Goal: Information Seeking & Learning: Learn about a topic

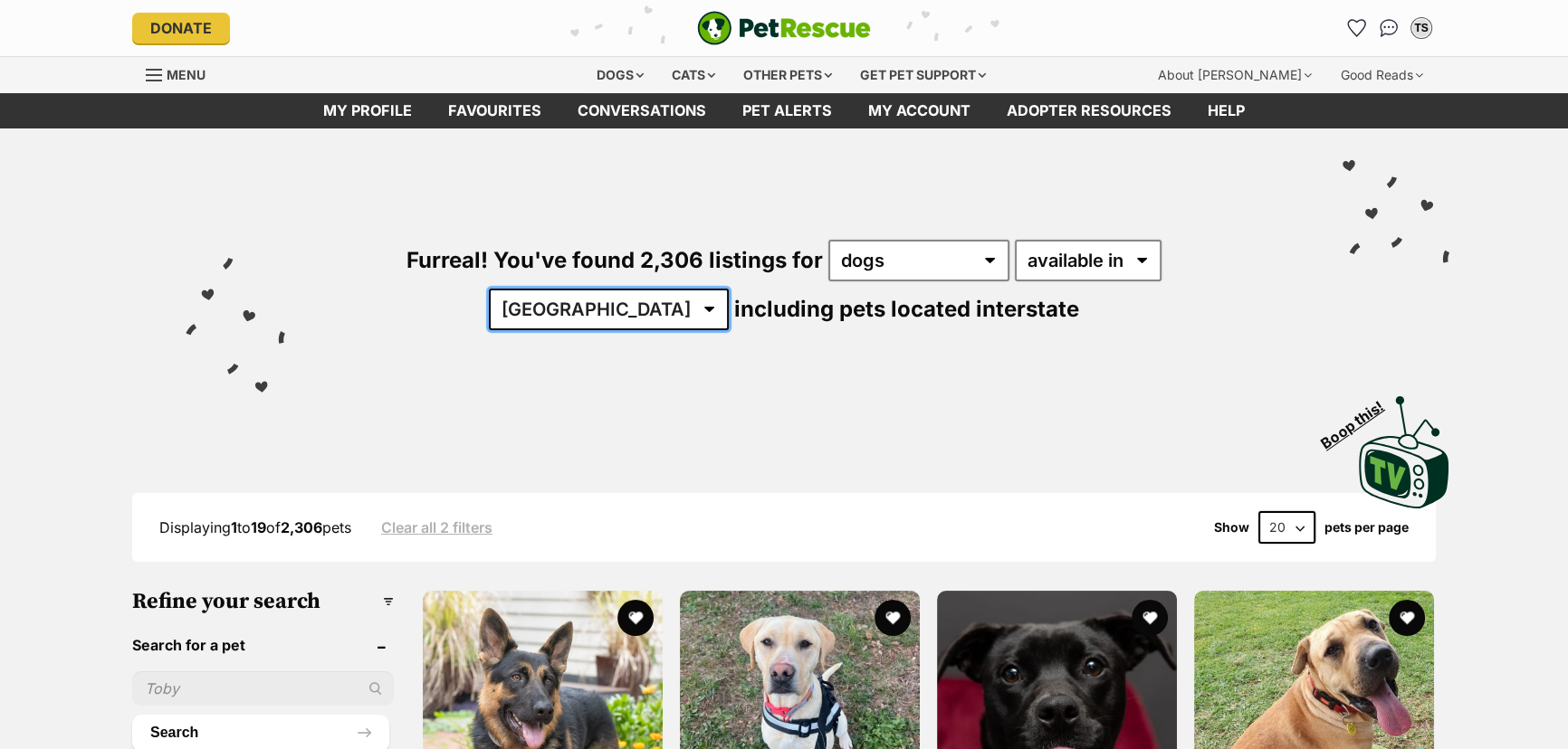
click at [729, 289] on select "Australia ACT NSW NT QLD SA TAS VIC WA" at bounding box center [609, 309] width 240 height 41
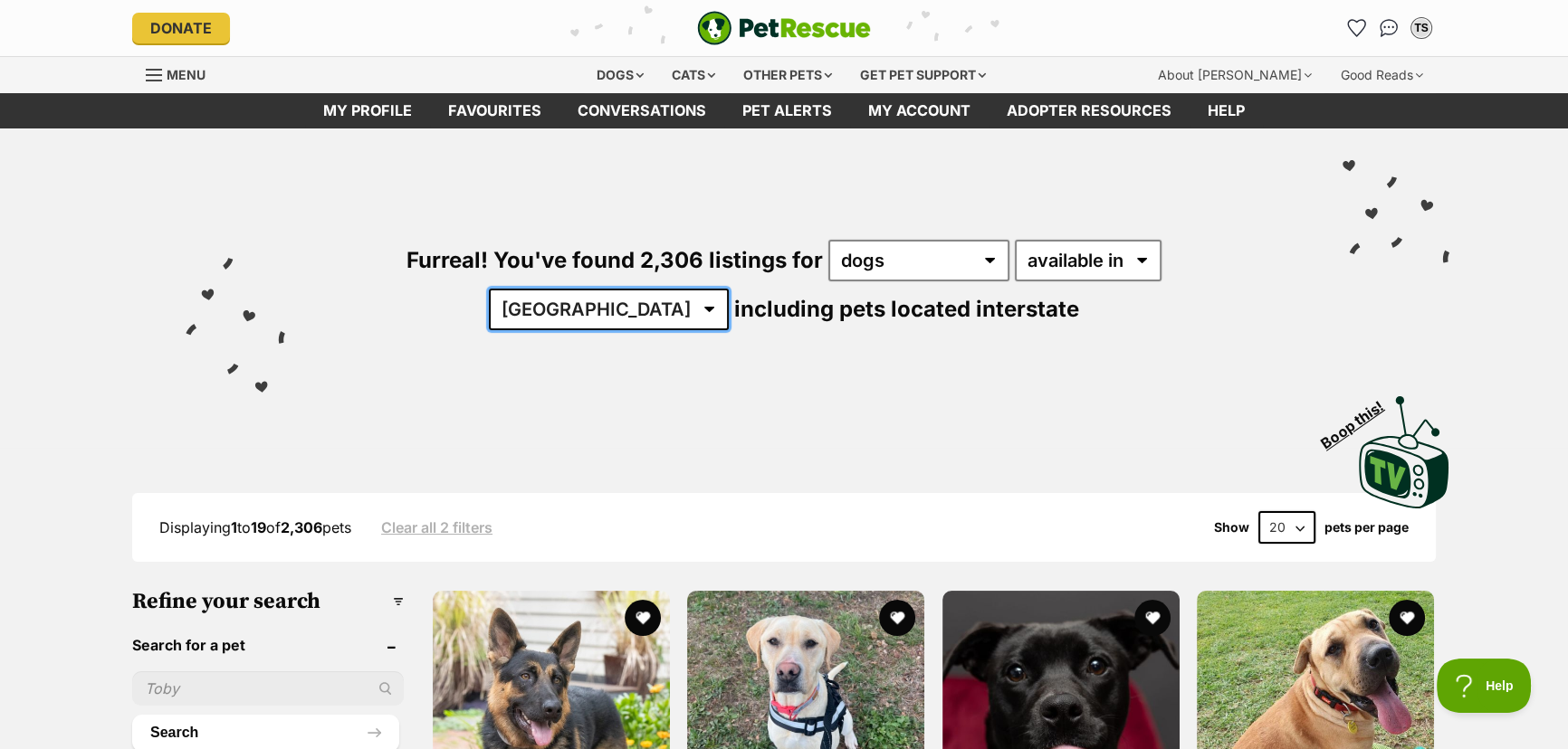
select select "VIC"
click at [729, 289] on select "Australia ACT NSW NT QLD SA TAS VIC WA" at bounding box center [609, 309] width 240 height 41
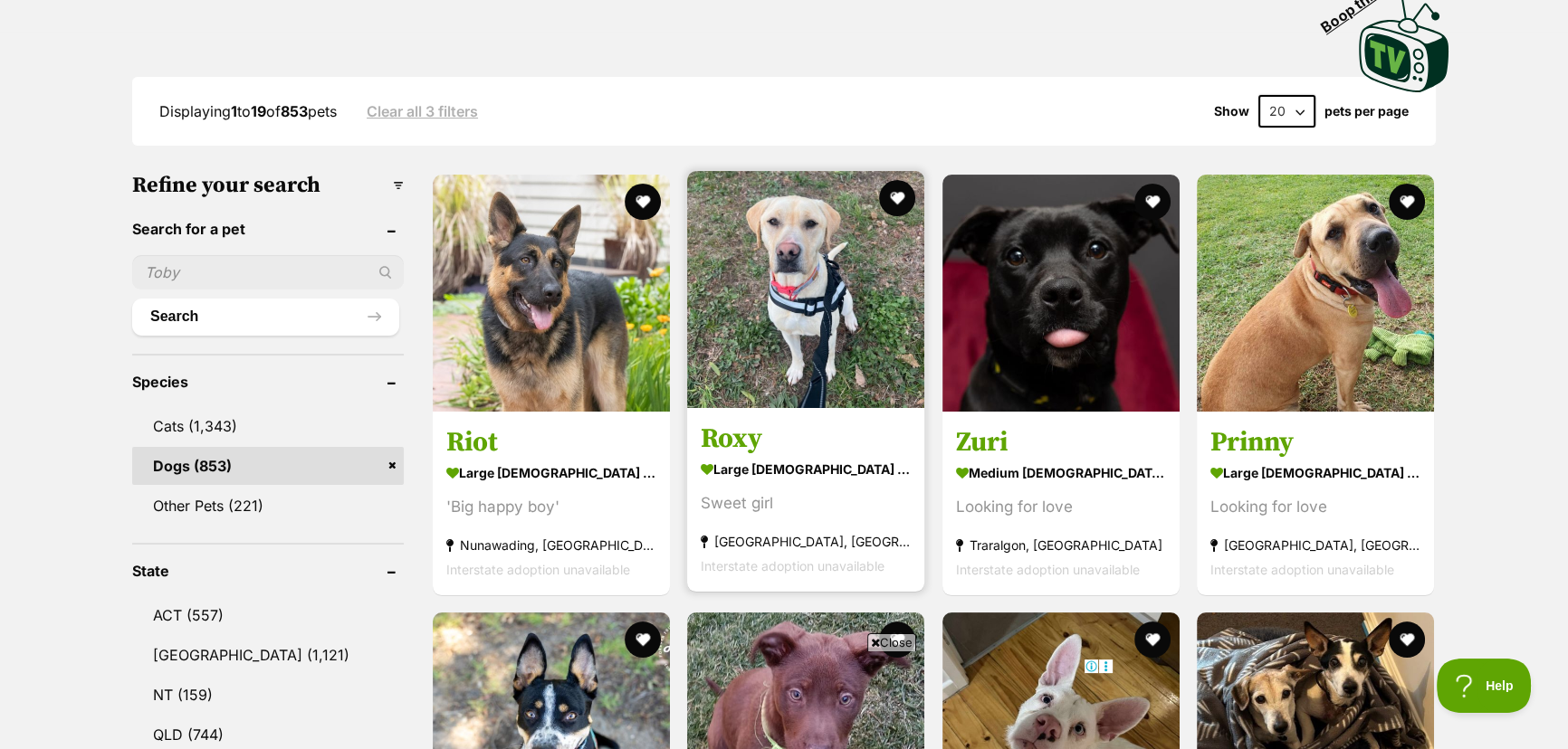
click at [840, 443] on h3 "Roxy" at bounding box center [806, 439] width 210 height 34
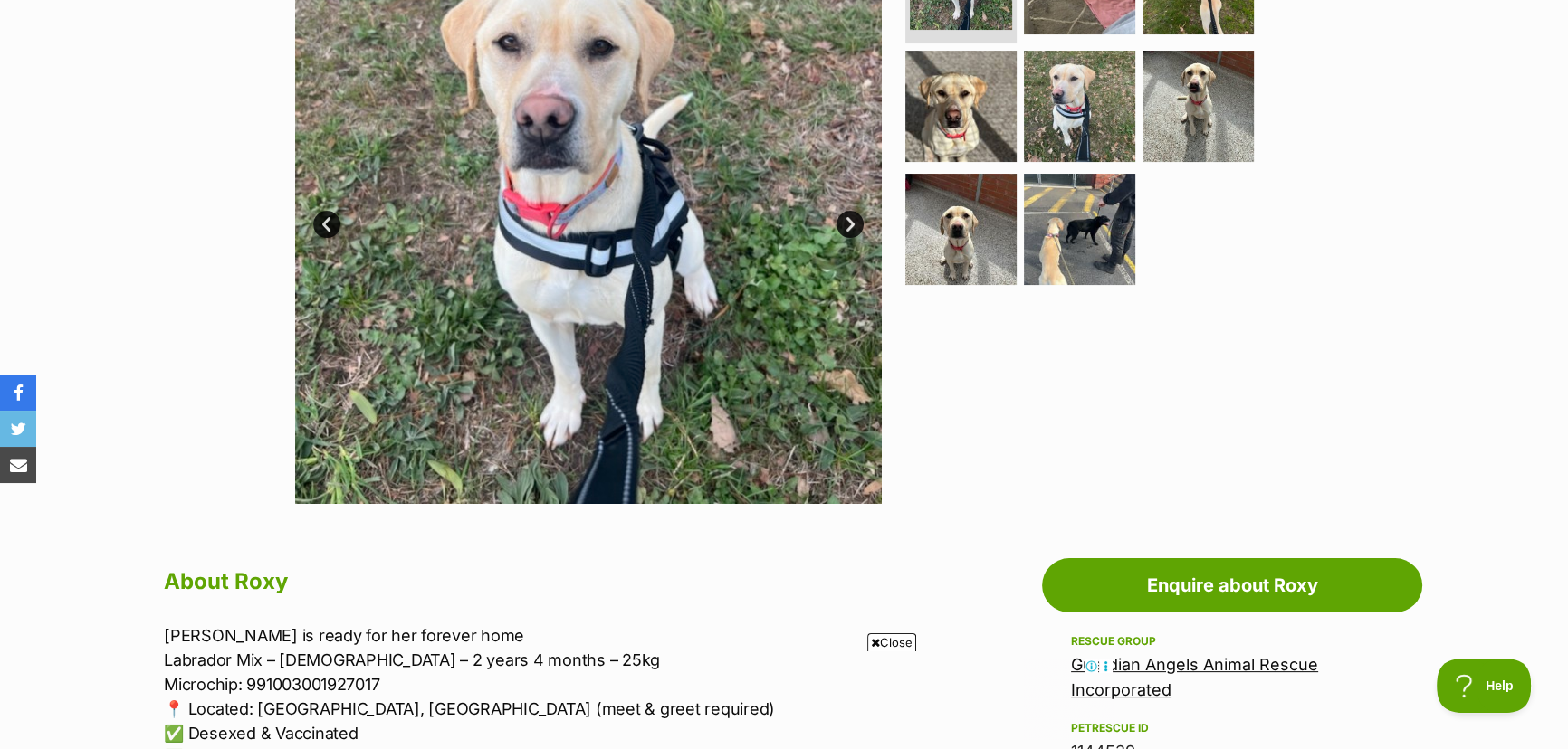
scroll to position [494, 0]
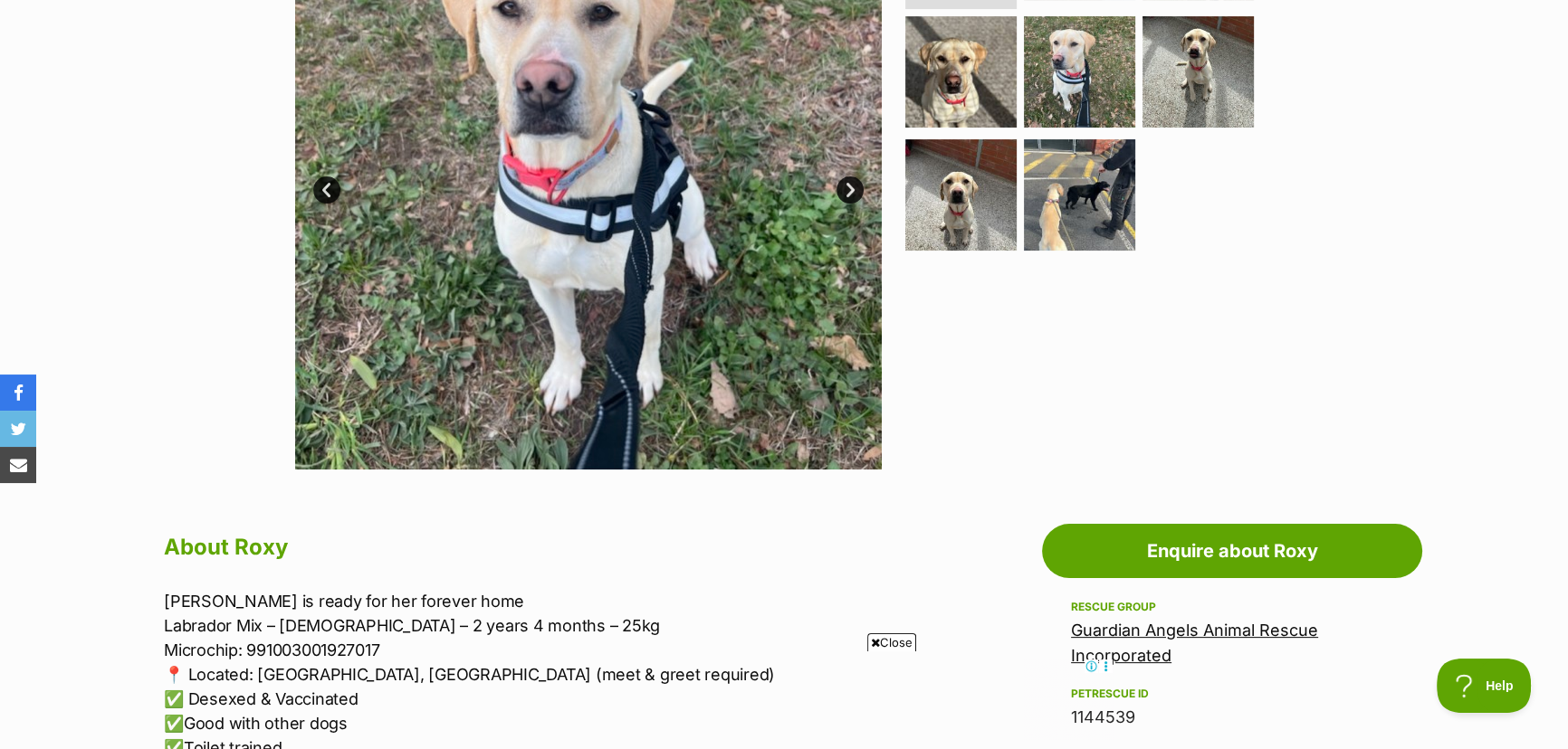
click at [881, 650] on span "Close" at bounding box center [892, 642] width 49 height 18
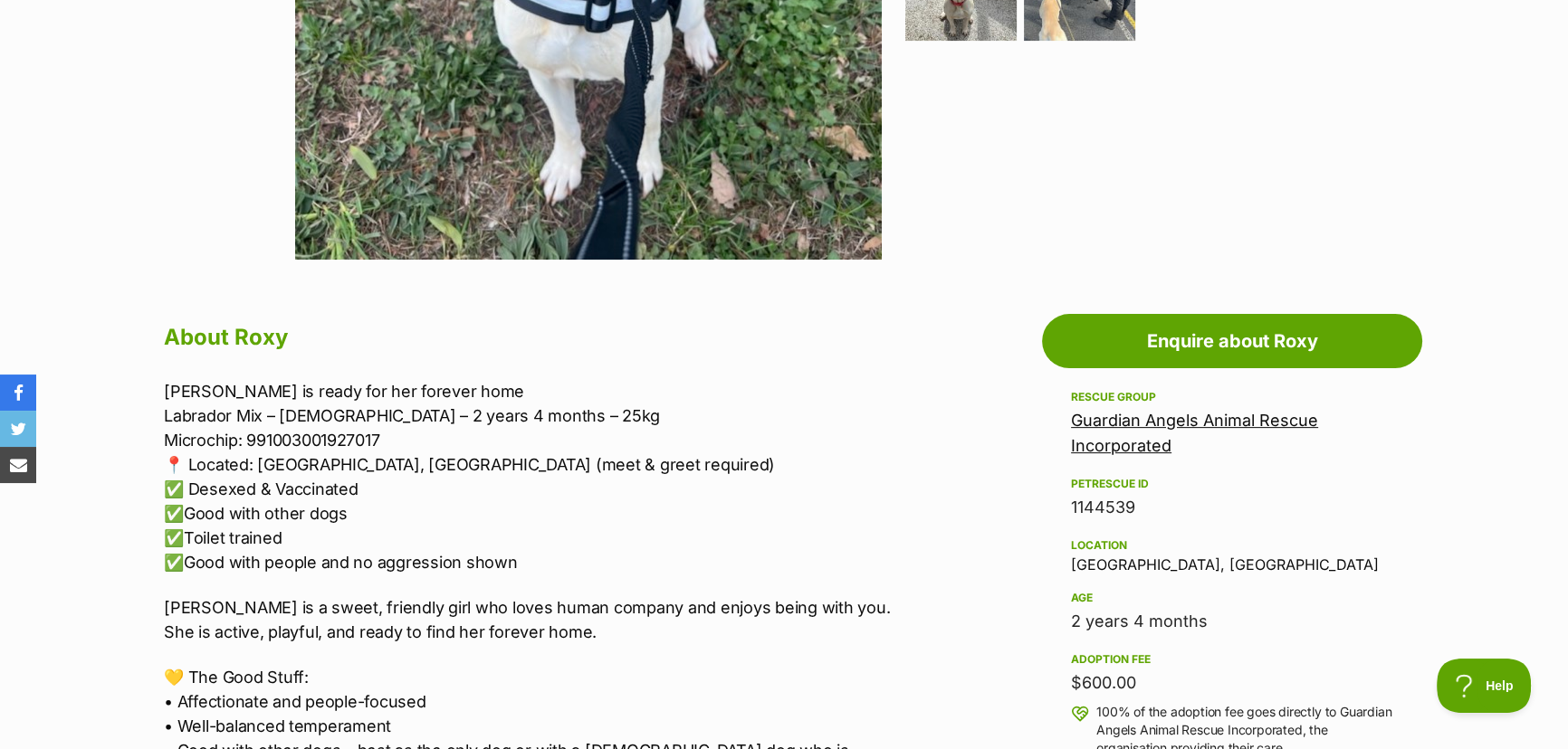
scroll to position [575, 0]
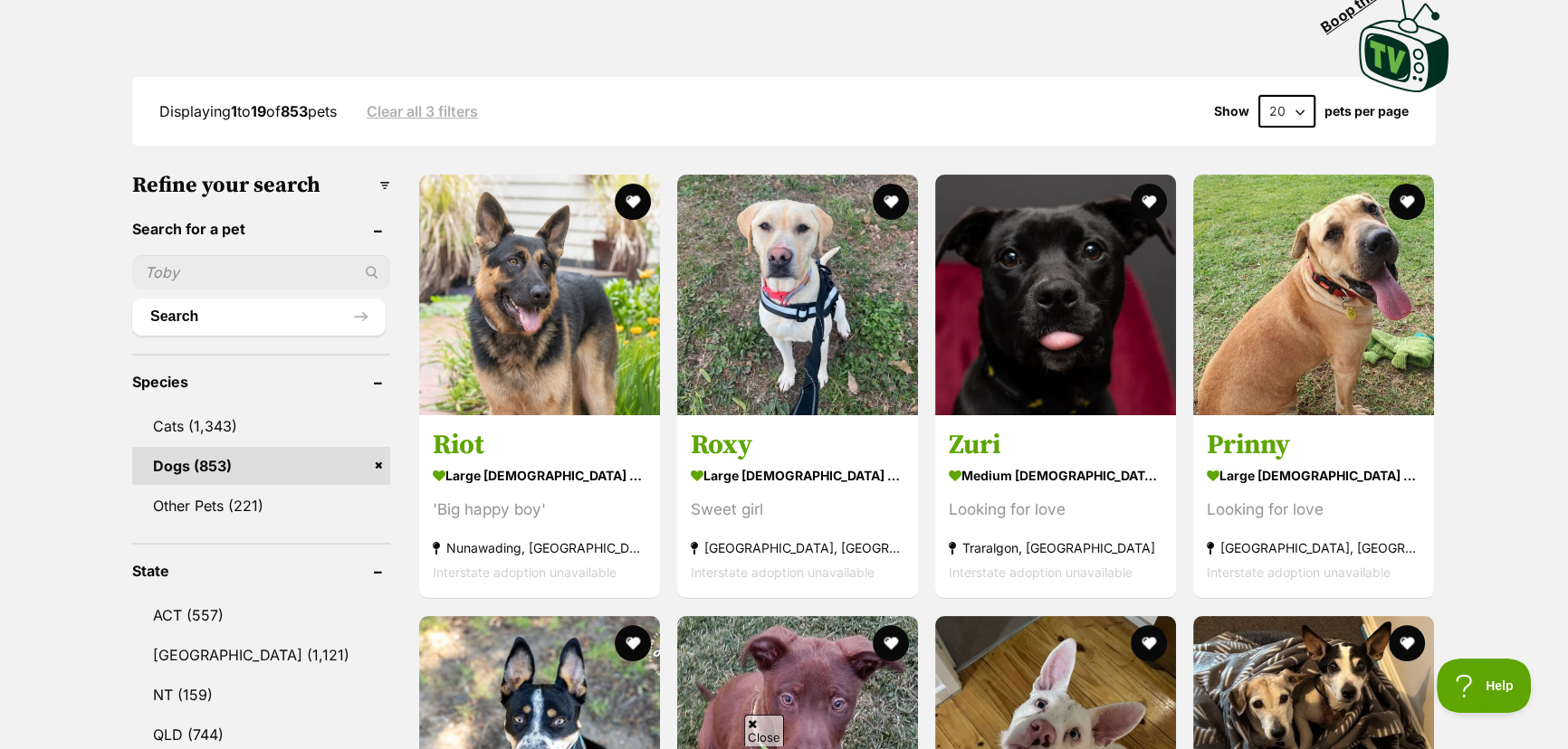
click at [189, 269] on input "text" at bounding box center [261, 272] width 258 height 34
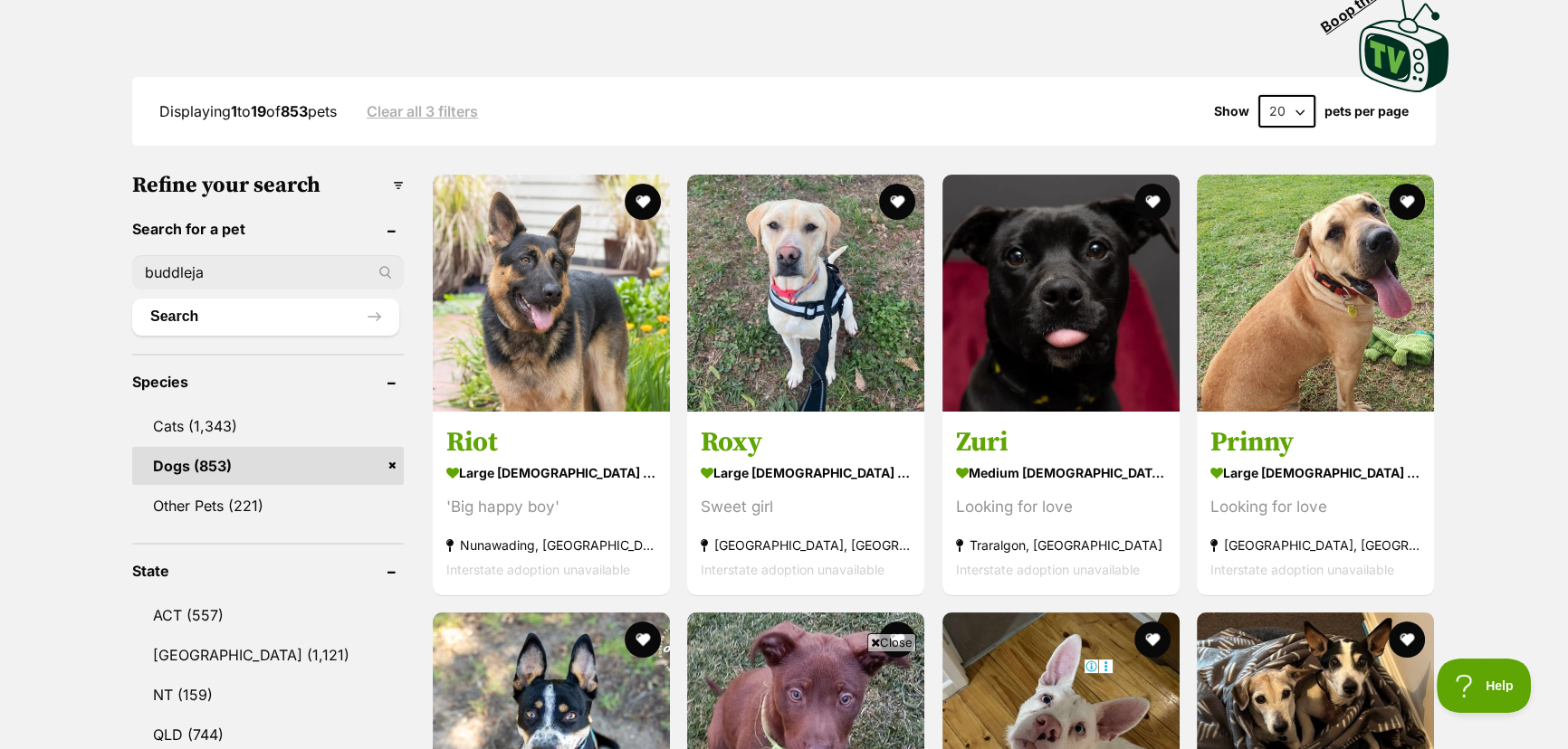
type input "buddleja"
click at [386, 269] on div "buddleja" at bounding box center [268, 272] width 272 height 34
click at [270, 312] on button "Search" at bounding box center [266, 316] width 267 height 36
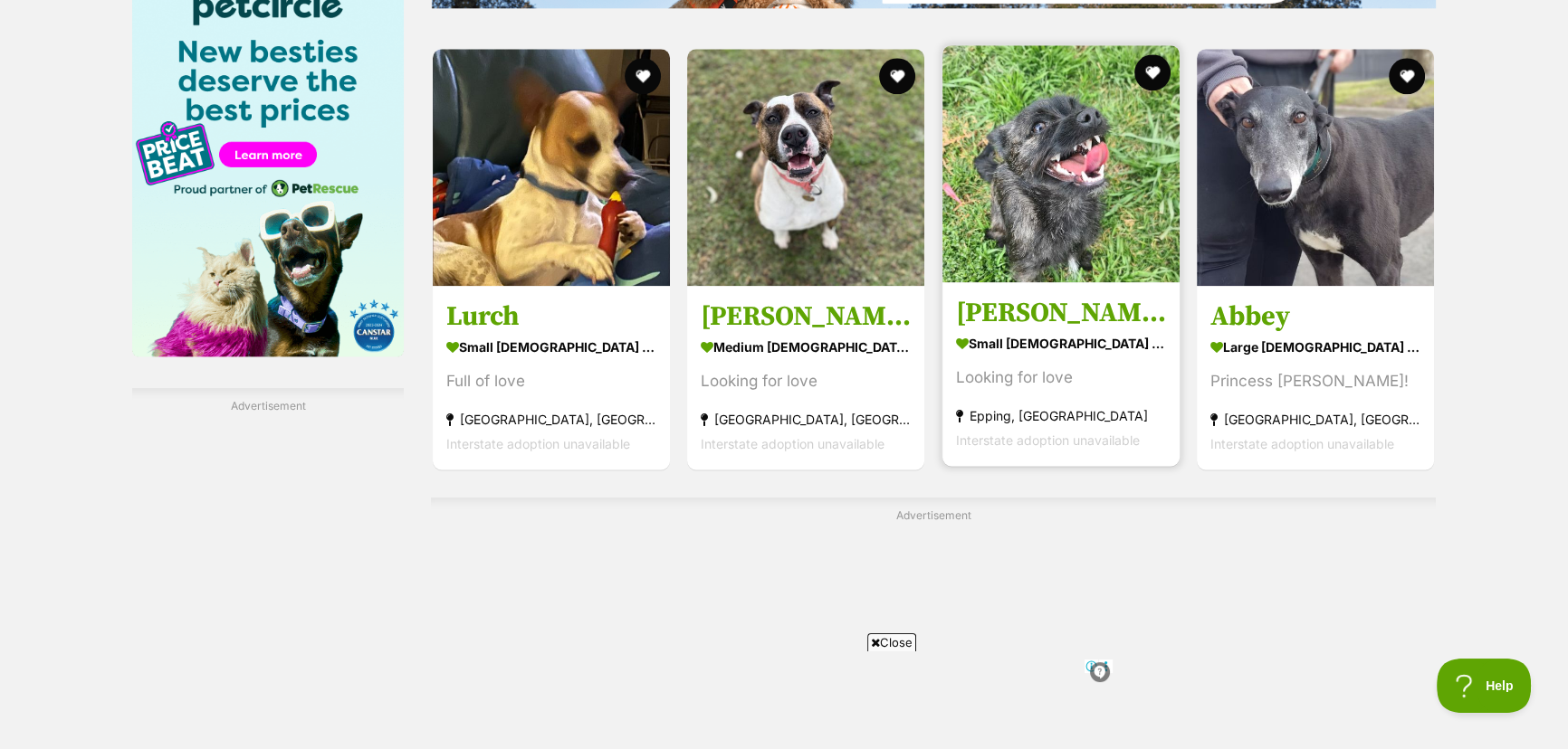
scroll to position [2797, 0]
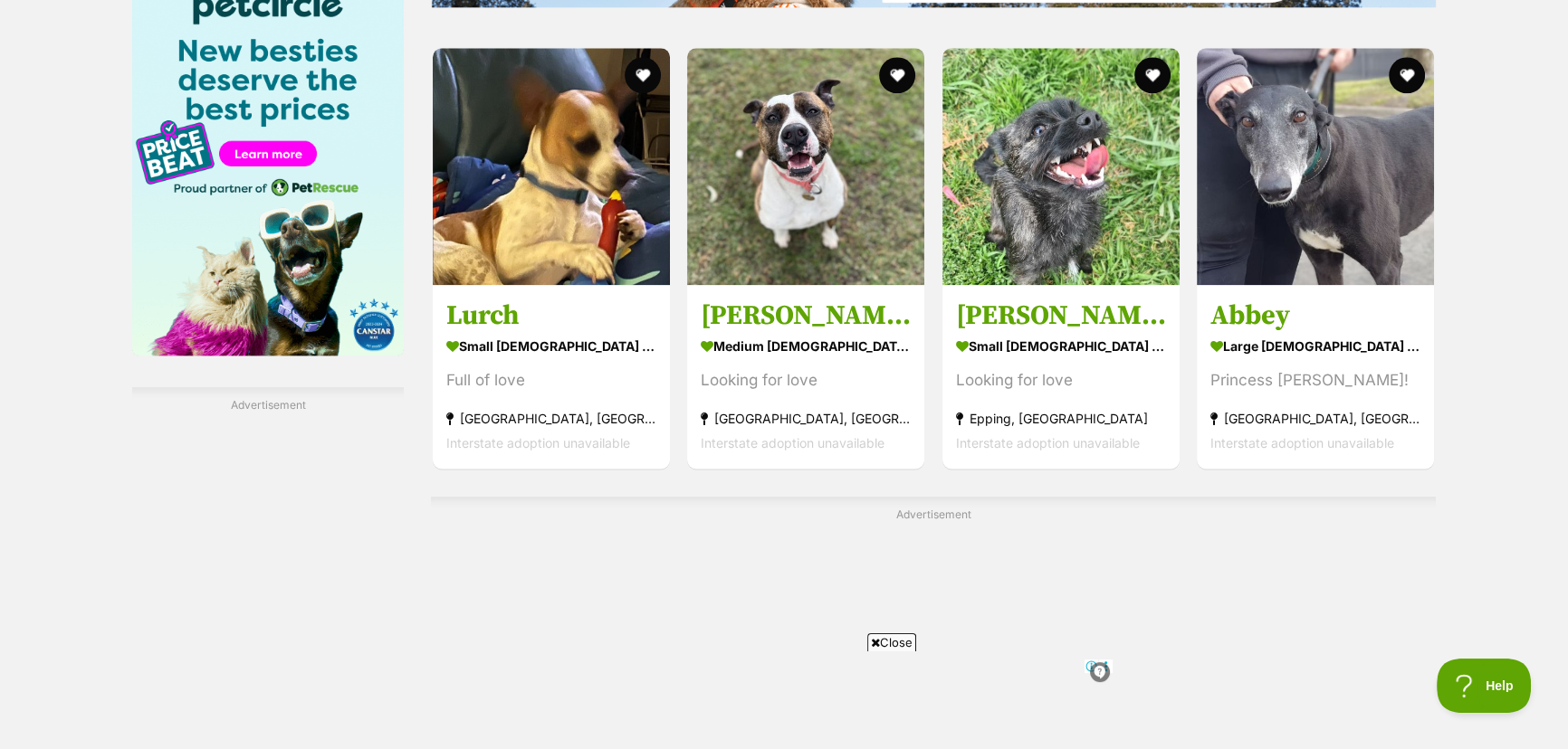
click at [891, 636] on span "Close" at bounding box center [892, 642] width 49 height 18
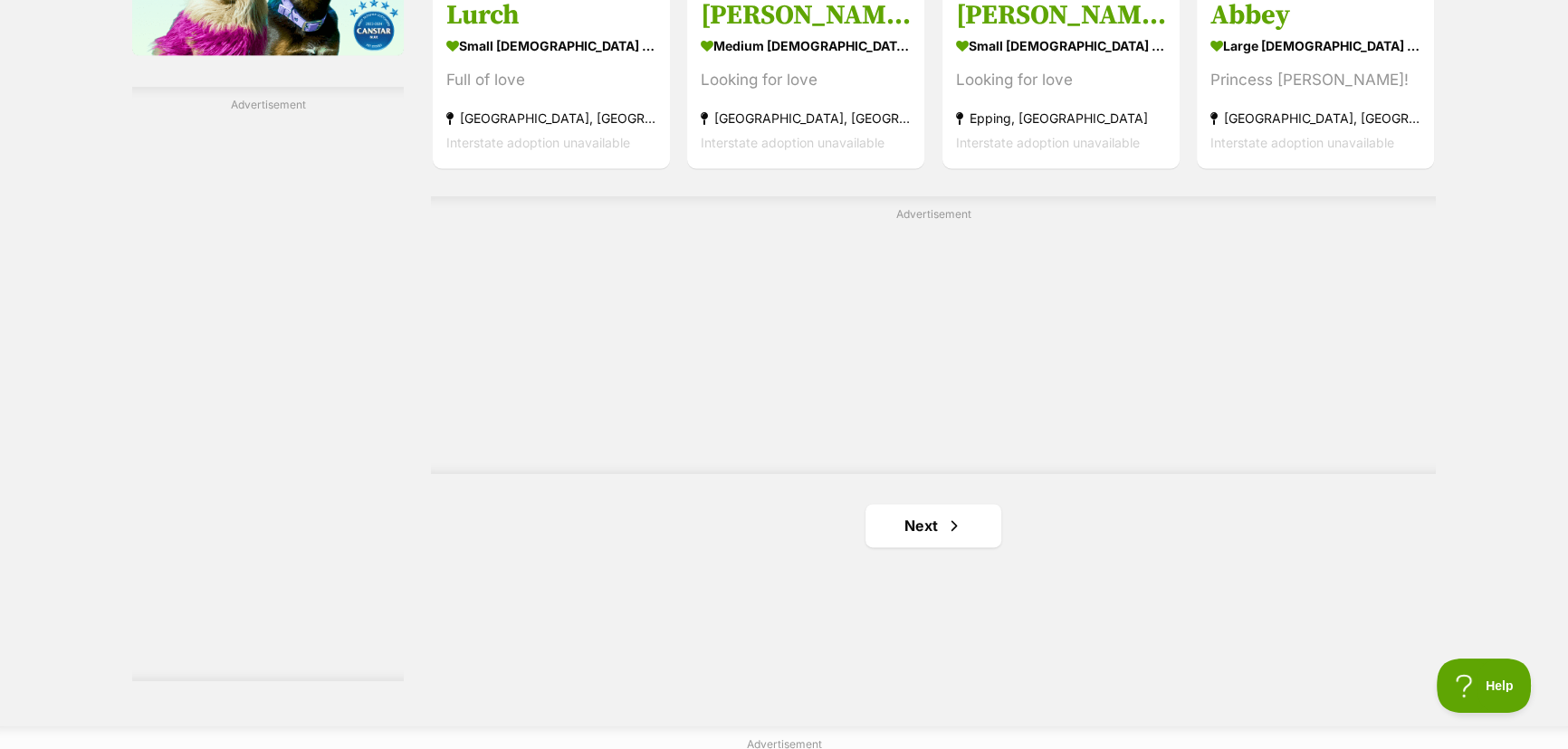
scroll to position [3127, 0]
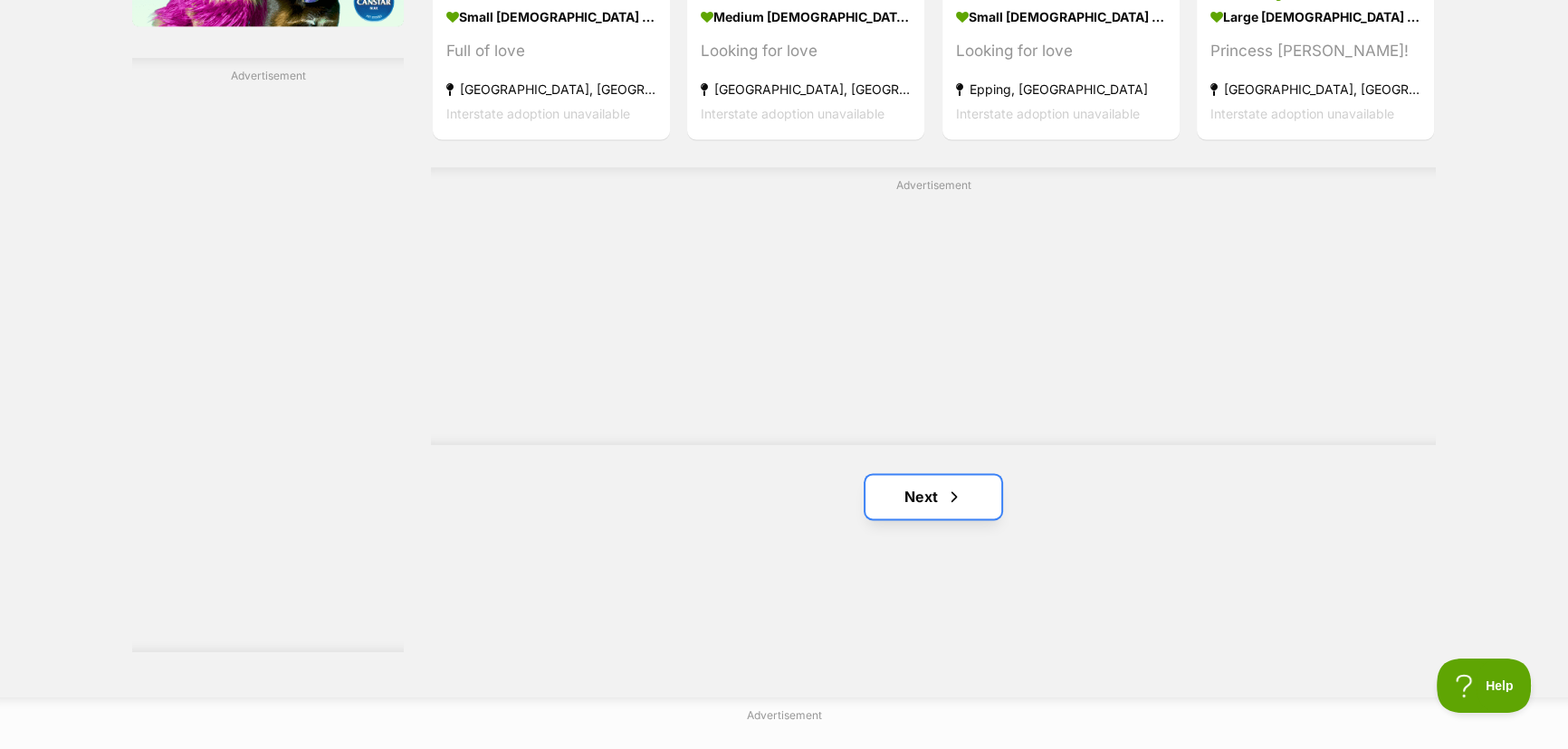
click at [928, 492] on link "Next" at bounding box center [934, 497] width 135 height 43
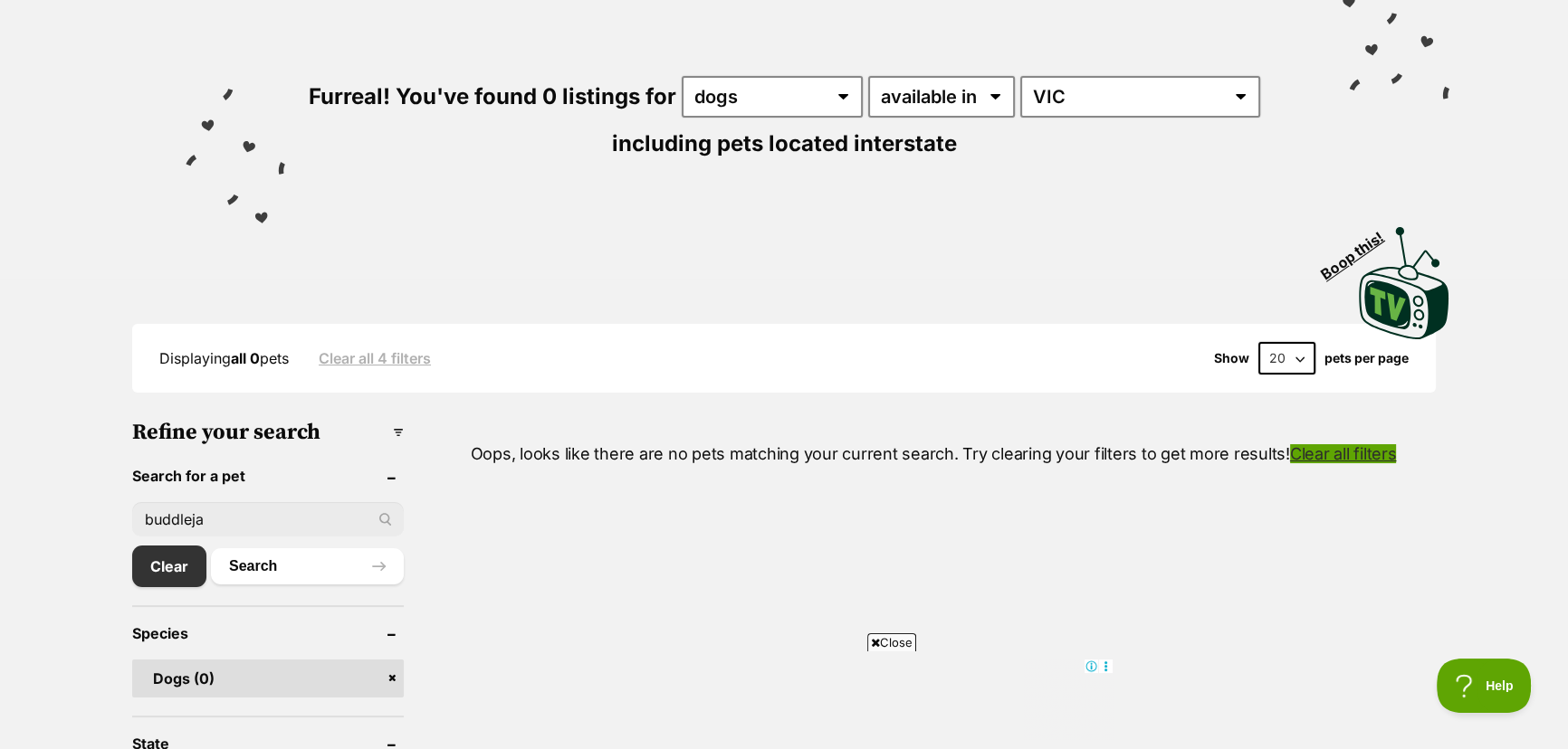
click at [1324, 448] on link "Clear all filters" at bounding box center [1343, 454] width 107 height 19
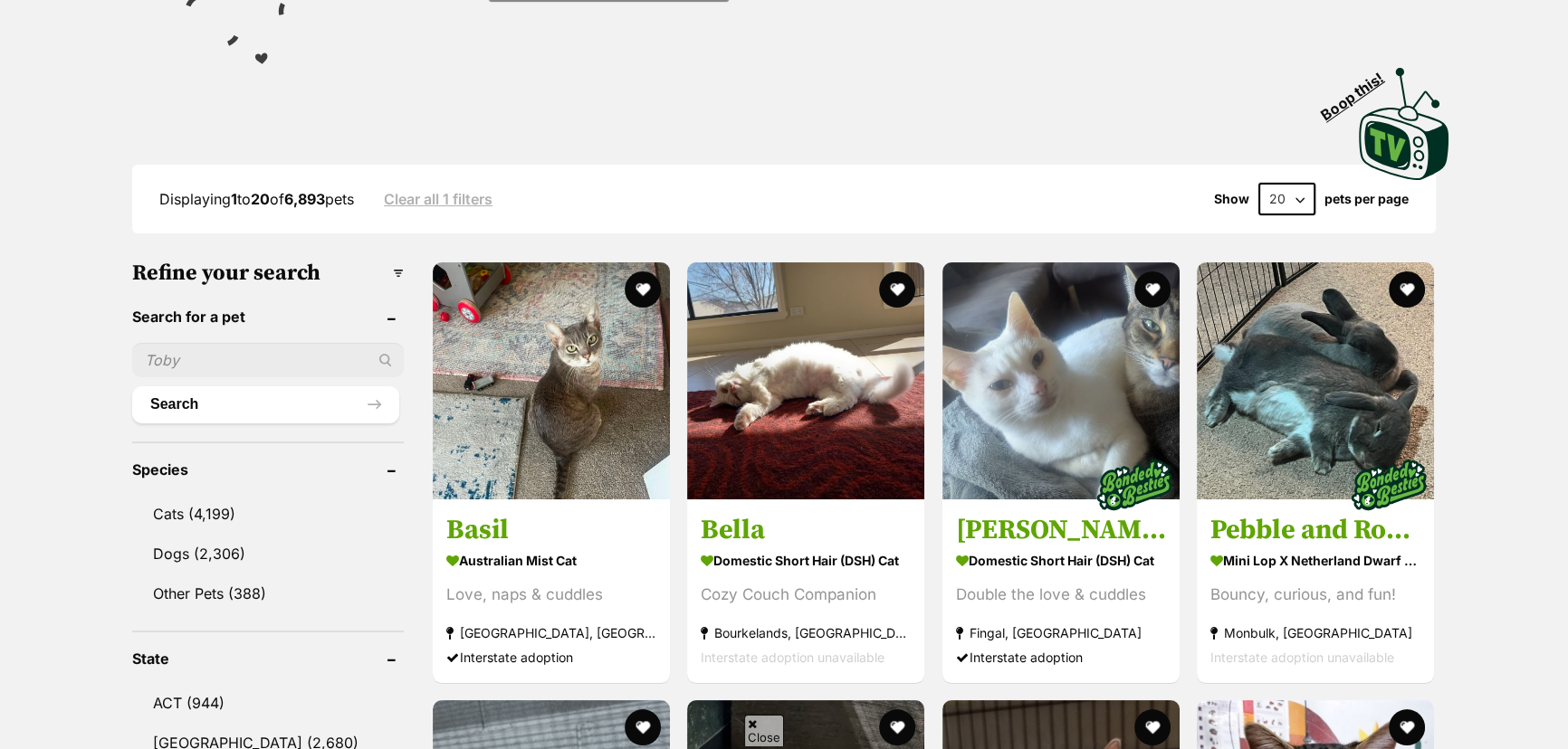
click at [261, 348] on input "text" at bounding box center [268, 359] width 272 height 34
type input "buddleja"
click at [339, 396] on button "Search" at bounding box center [266, 404] width 267 height 36
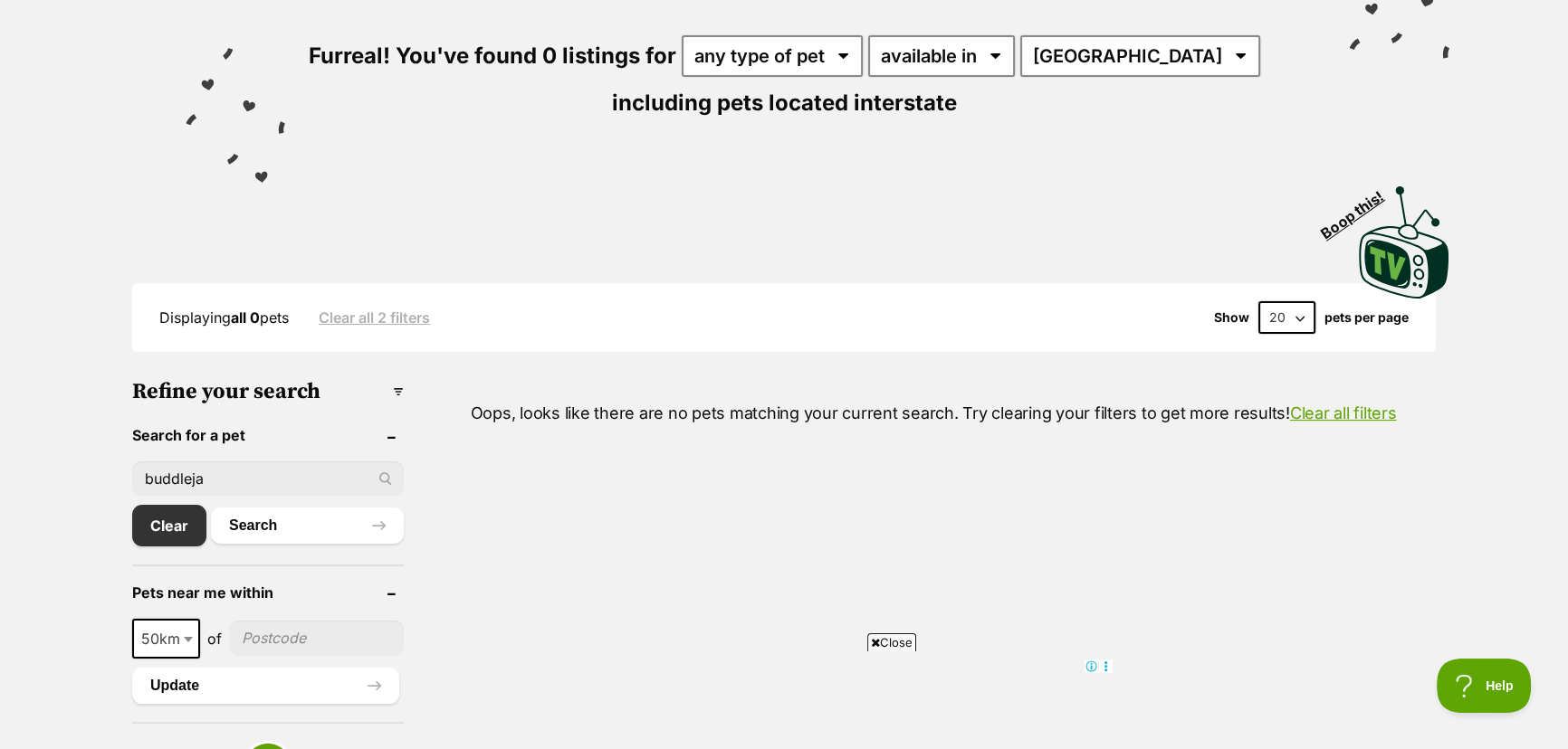
scroll to position [164, 0]
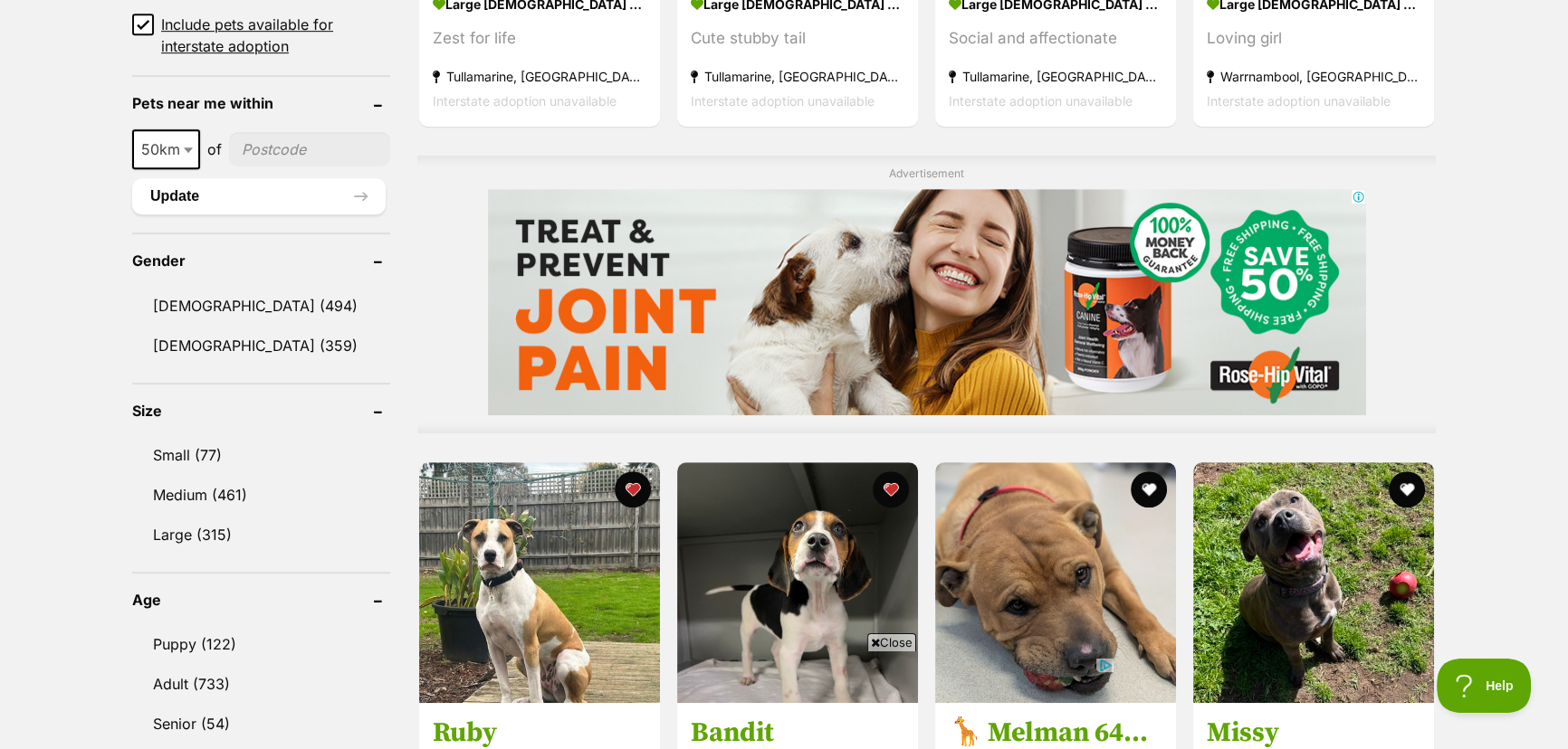
scroll to position [1399, 0]
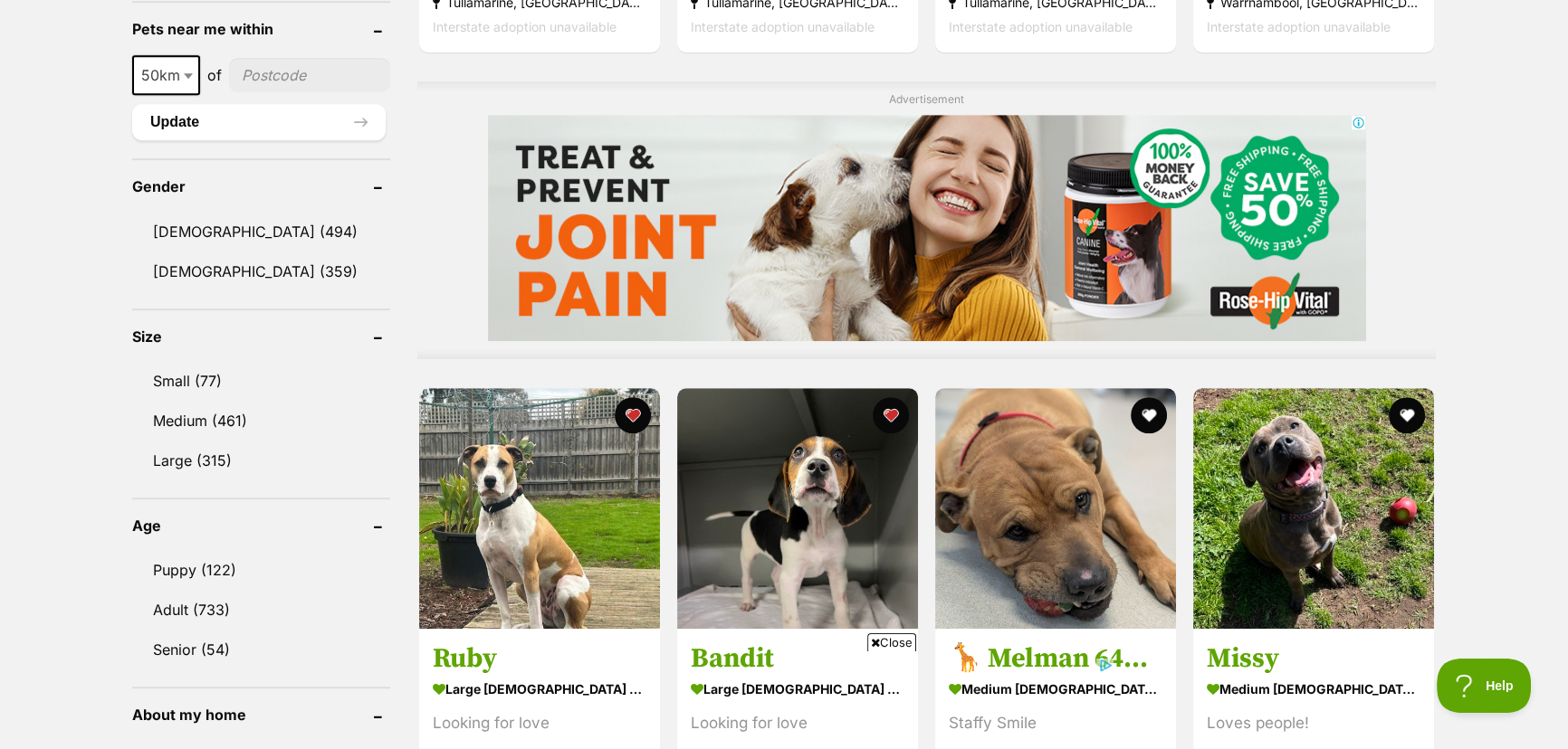
click at [900, 647] on span "Close" at bounding box center [892, 642] width 49 height 18
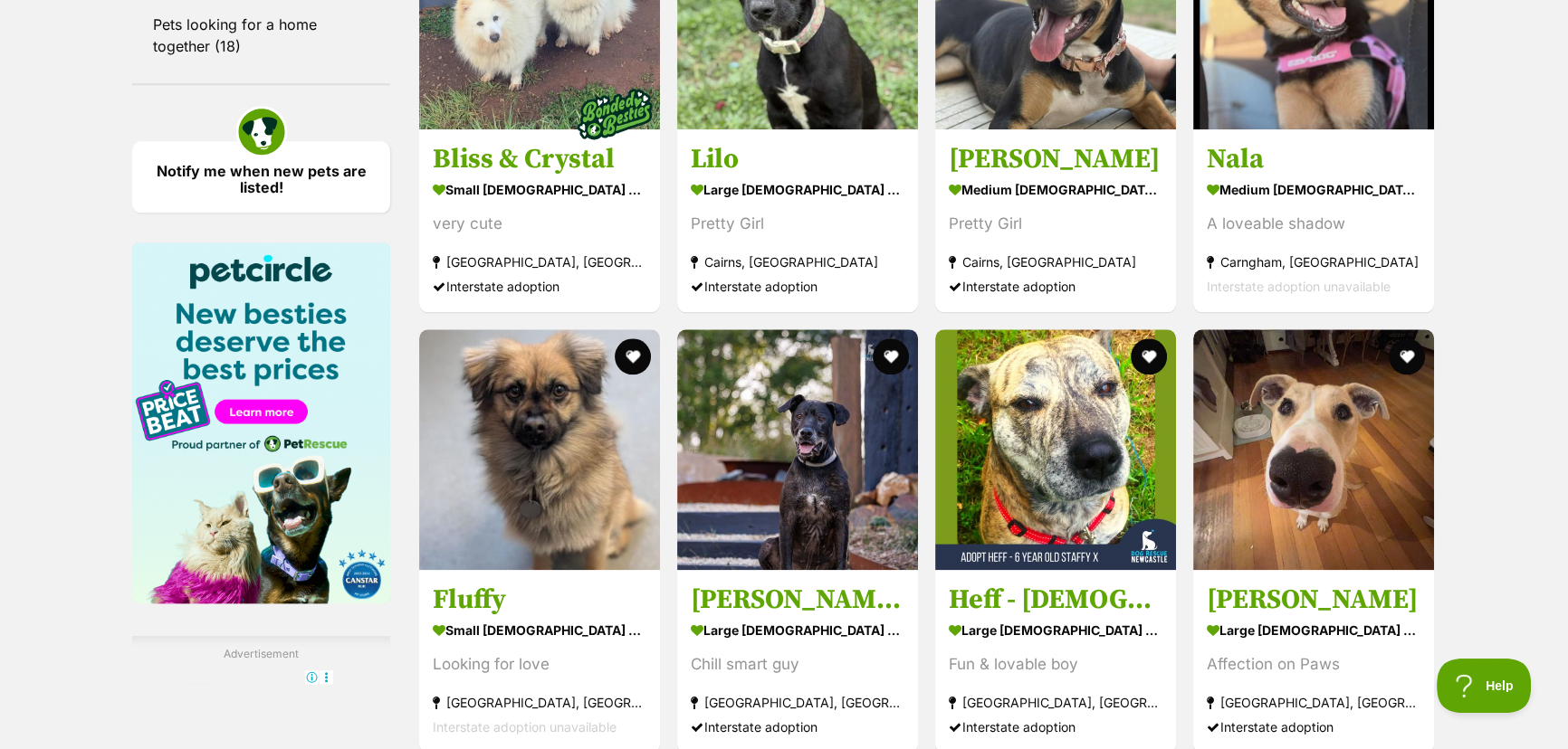
scroll to position [2550, 0]
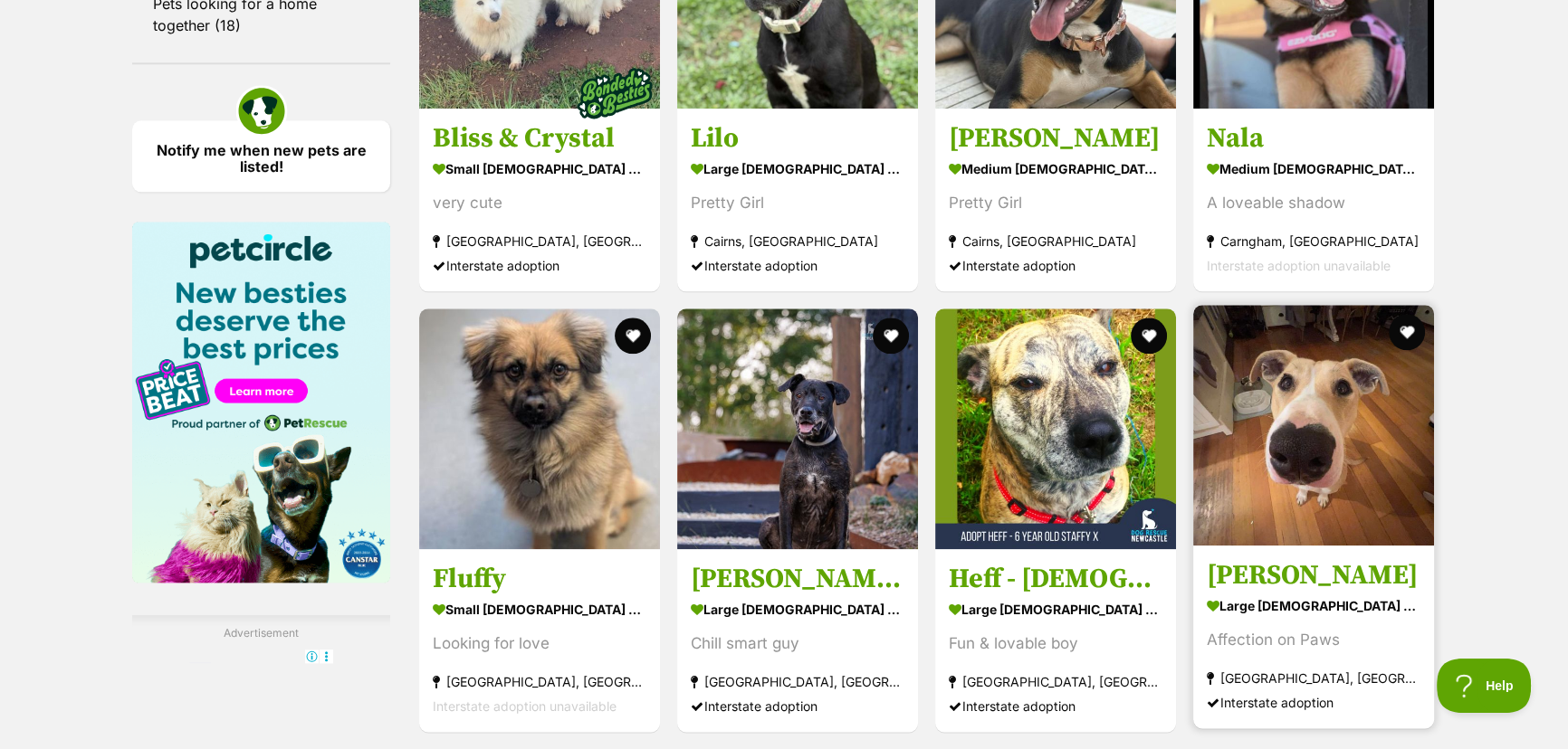
click at [1278, 546] on img at bounding box center [1313, 425] width 241 height 241
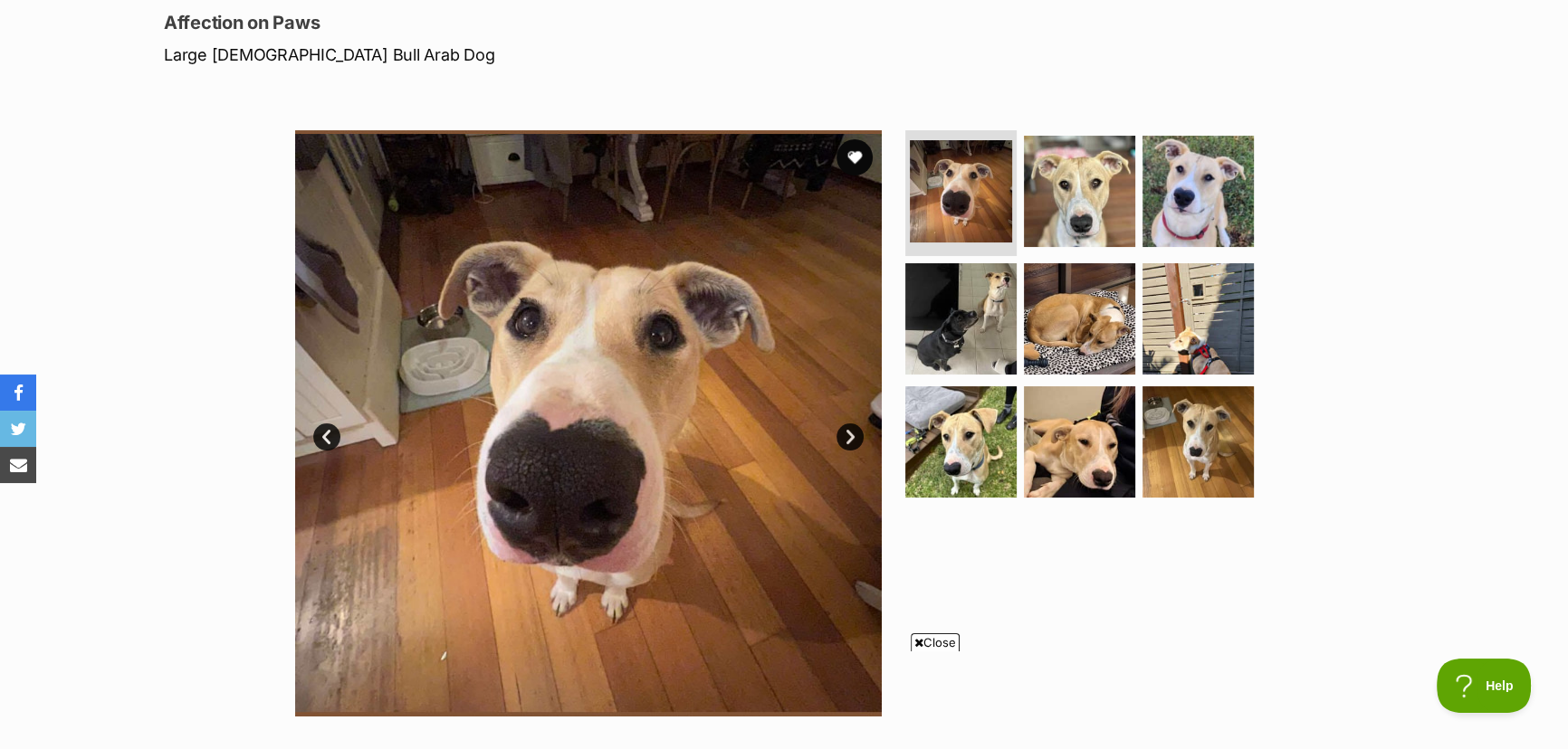
click at [847, 432] on link "Next" at bounding box center [850, 438] width 27 height 27
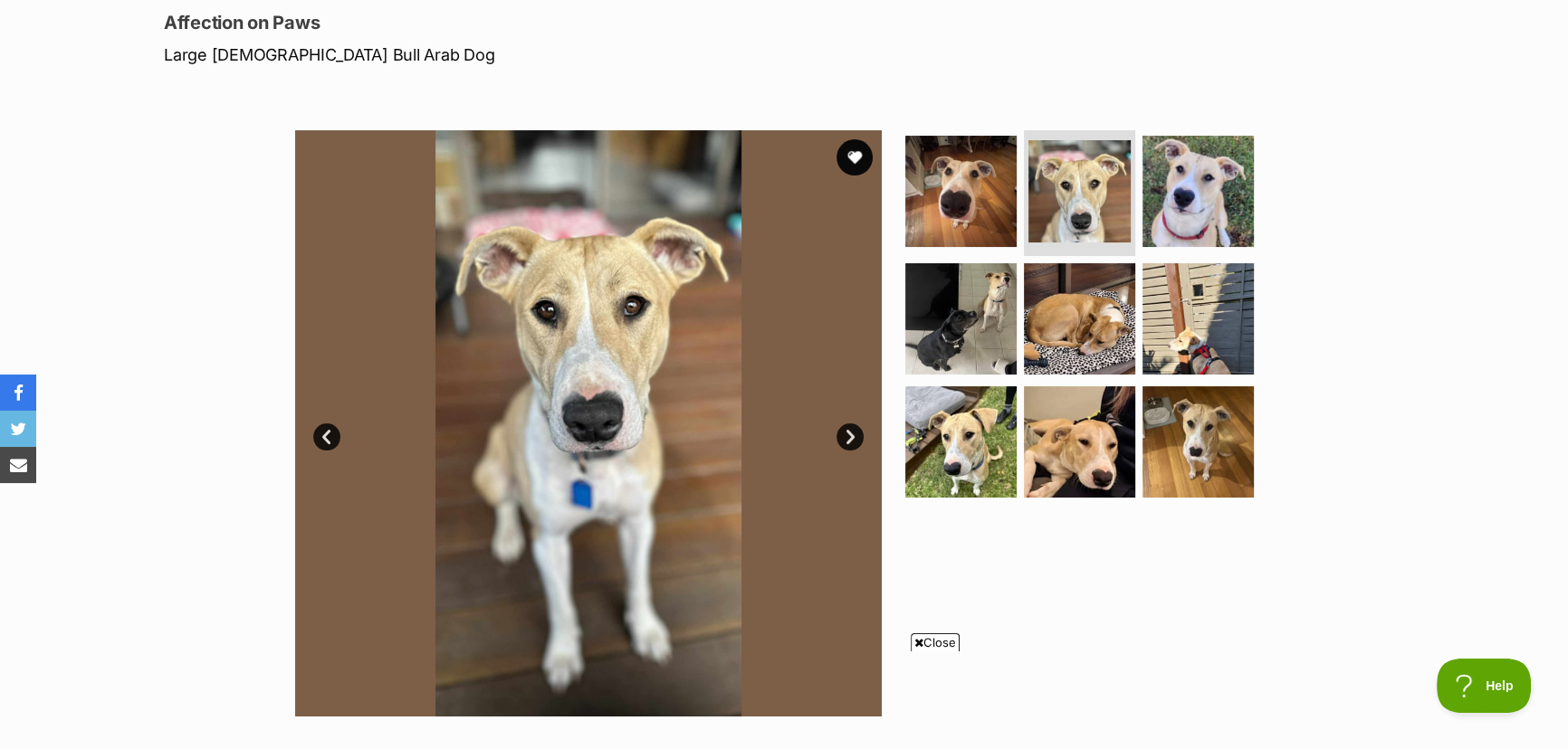
click at [847, 432] on link "Next" at bounding box center [850, 438] width 27 height 27
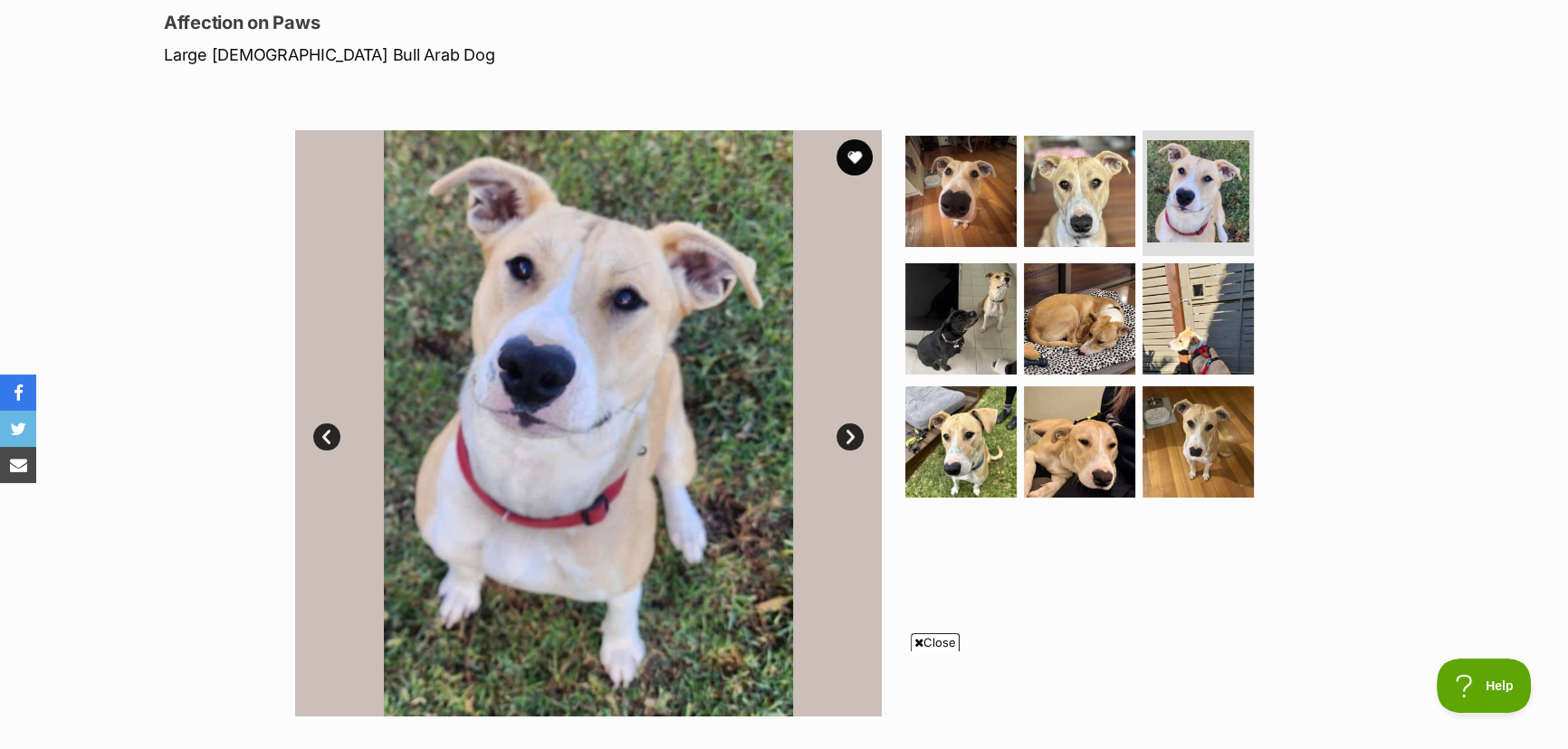
click at [847, 432] on link "Next" at bounding box center [850, 438] width 27 height 27
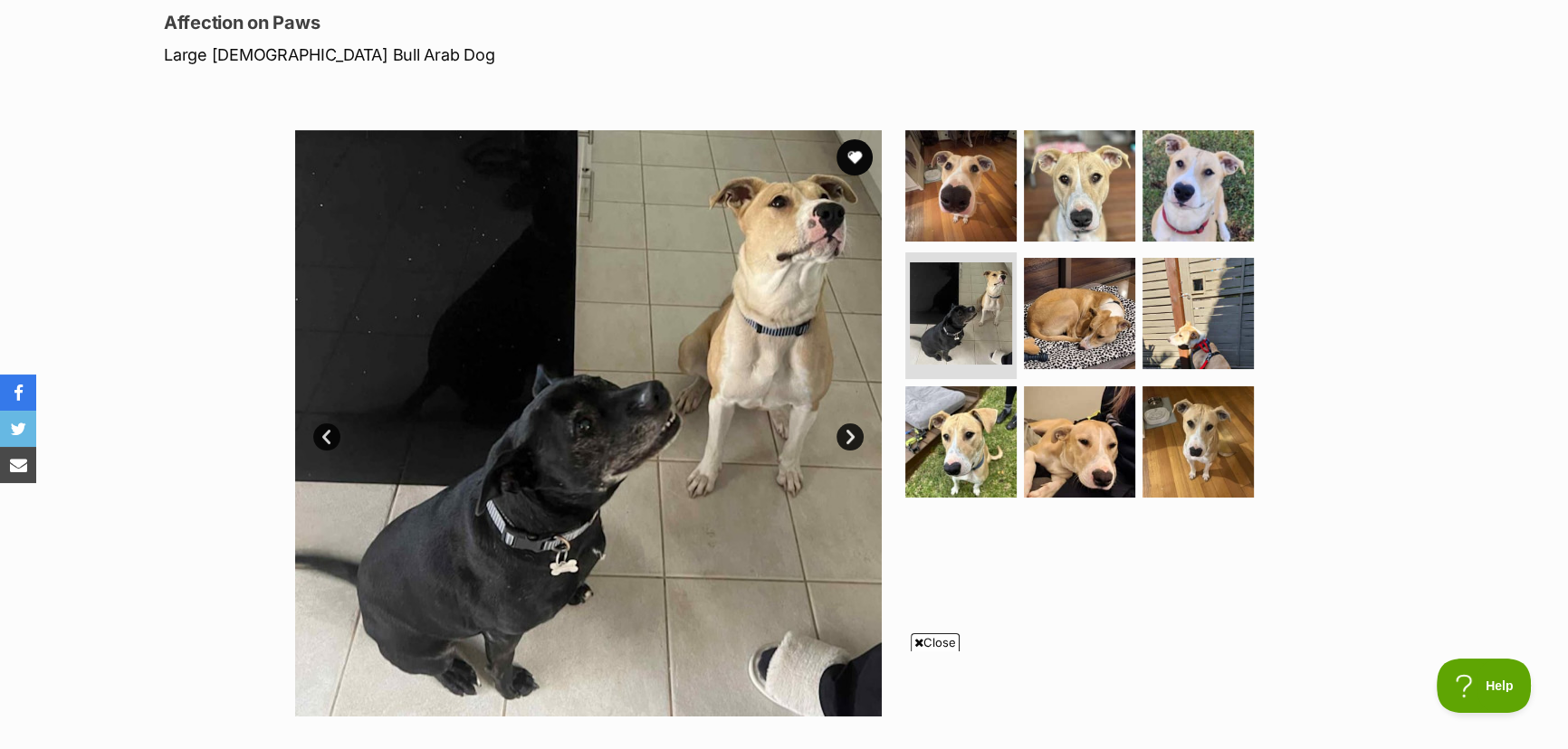
click at [847, 433] on link "Next" at bounding box center [850, 438] width 27 height 27
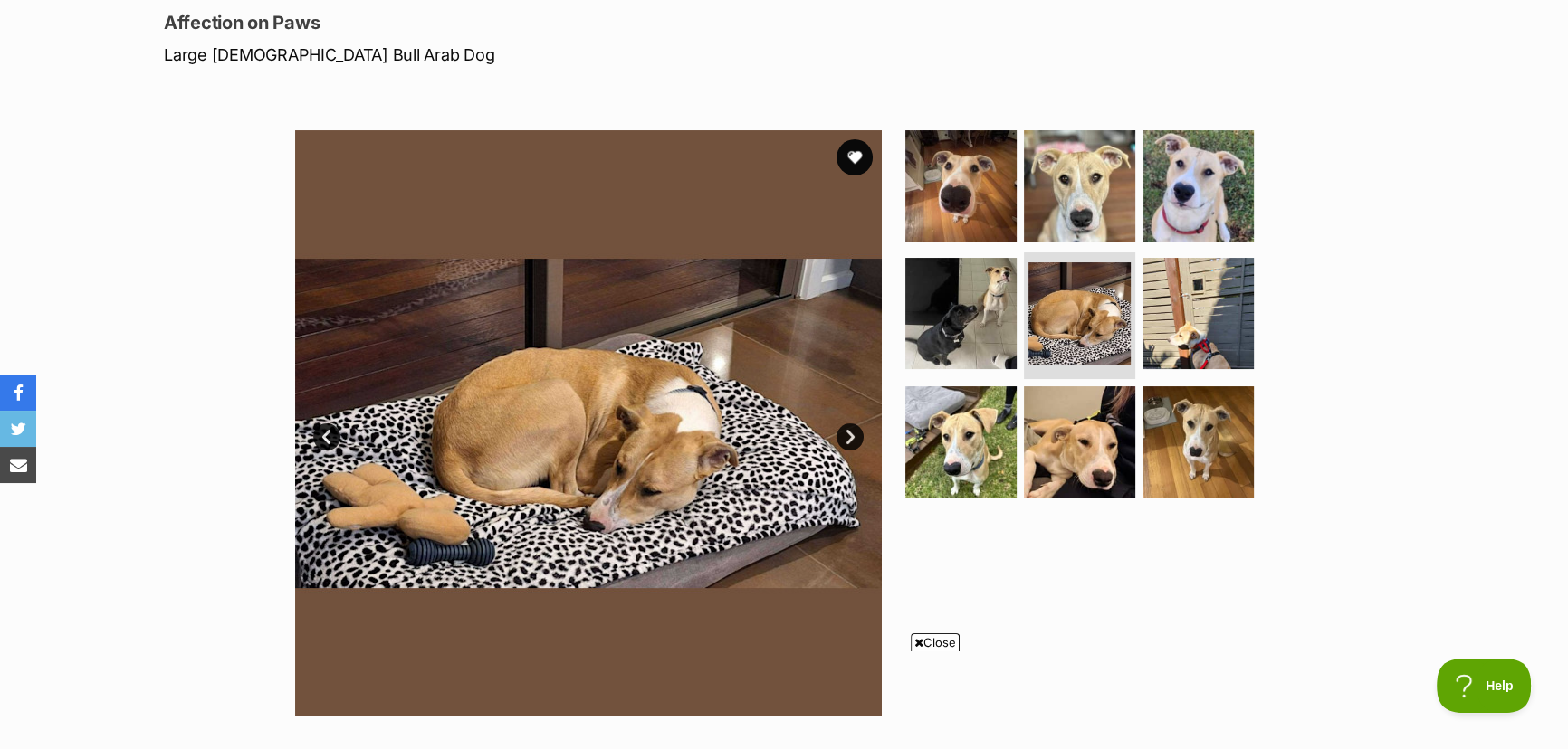
click at [847, 433] on link "Next" at bounding box center [850, 438] width 27 height 27
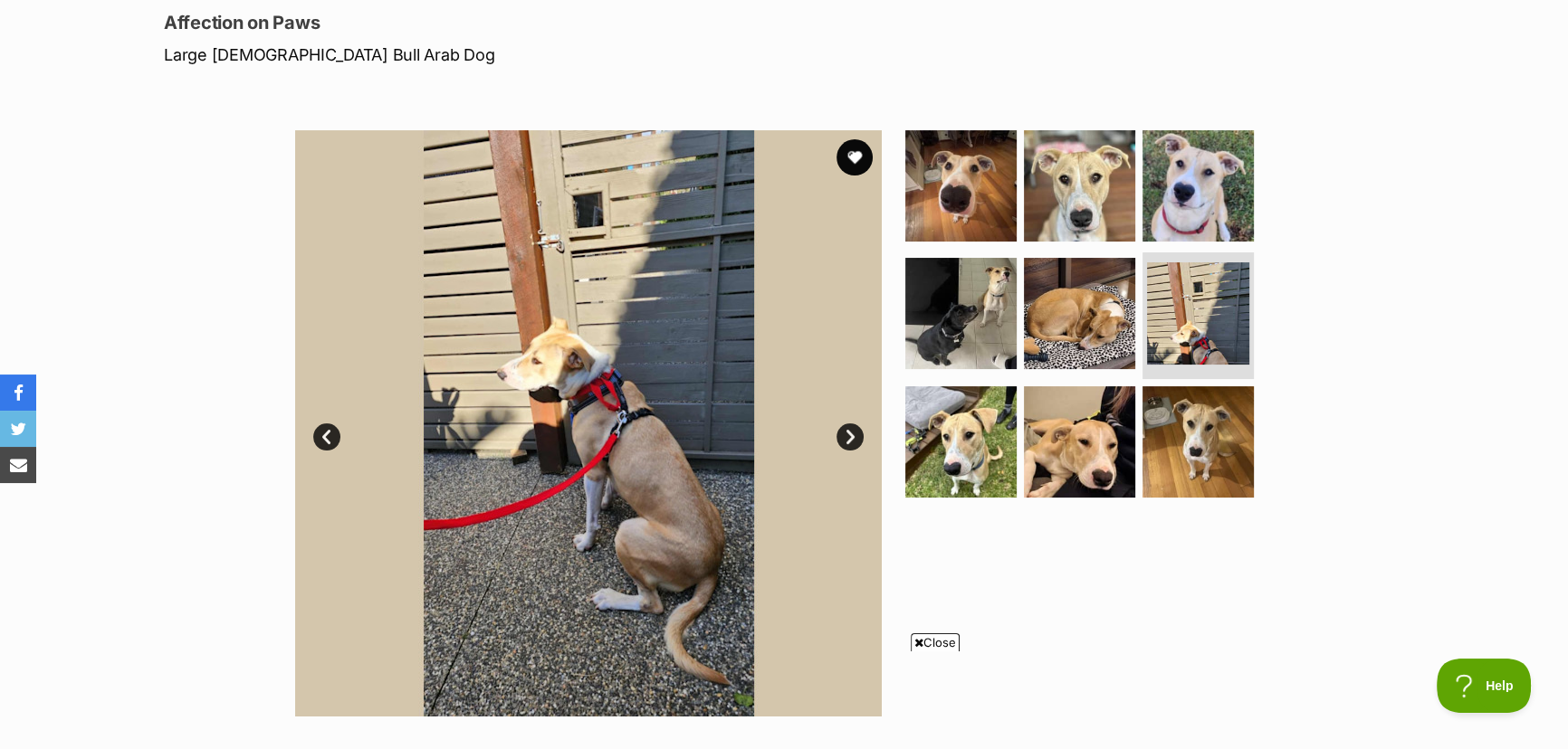
click at [847, 433] on link "Next" at bounding box center [850, 438] width 27 height 27
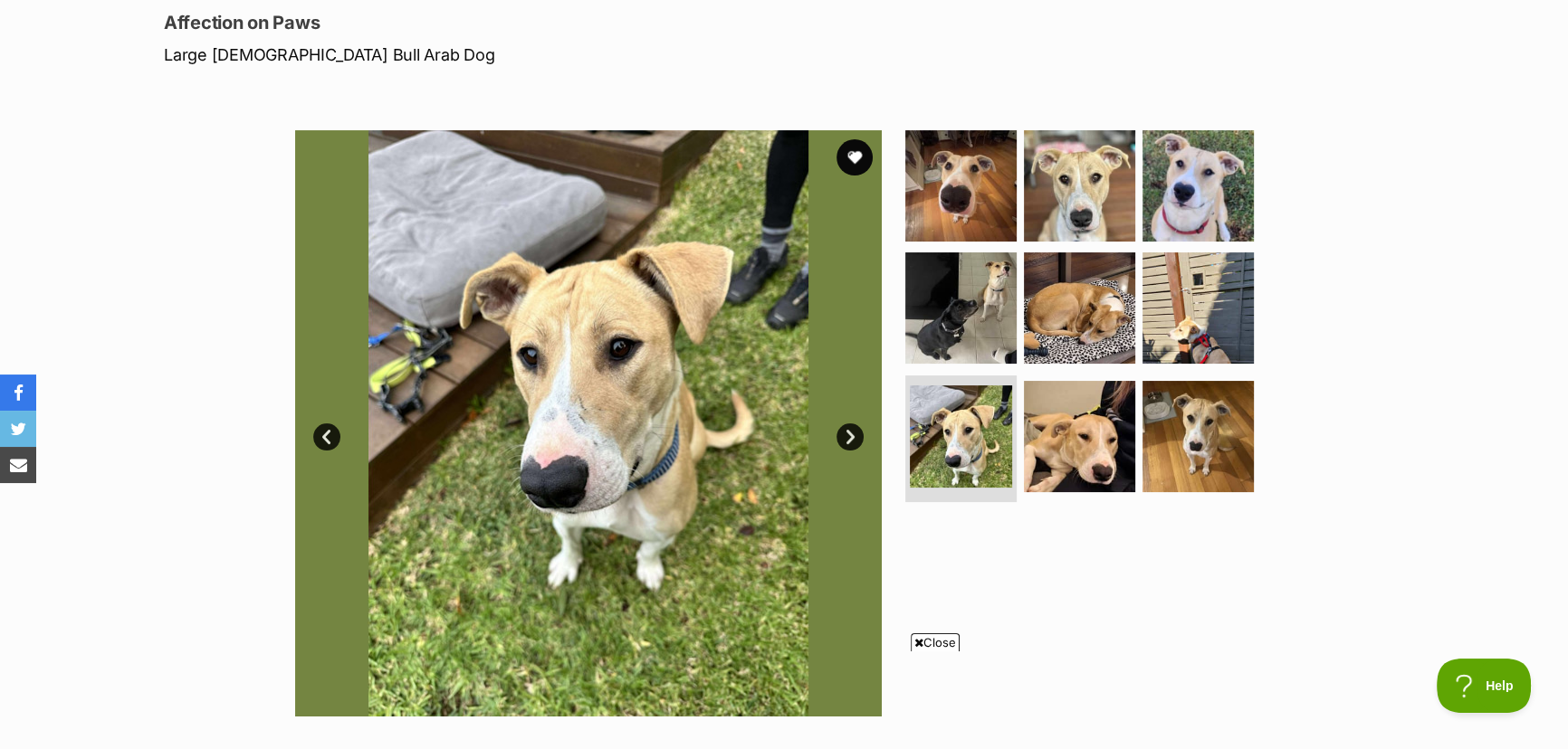
click at [847, 433] on link "Next" at bounding box center [850, 438] width 27 height 27
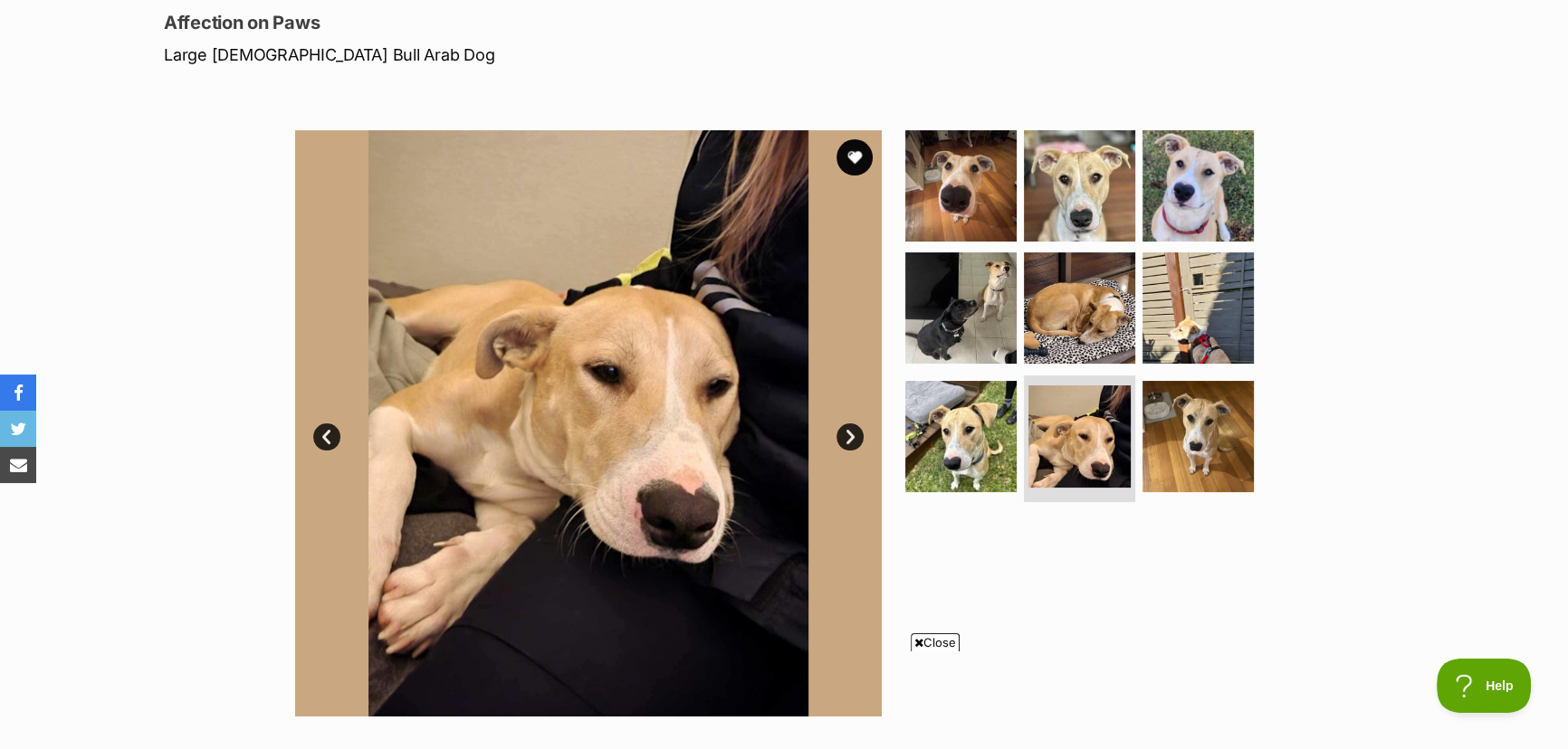
click at [847, 433] on link "Next" at bounding box center [850, 438] width 27 height 27
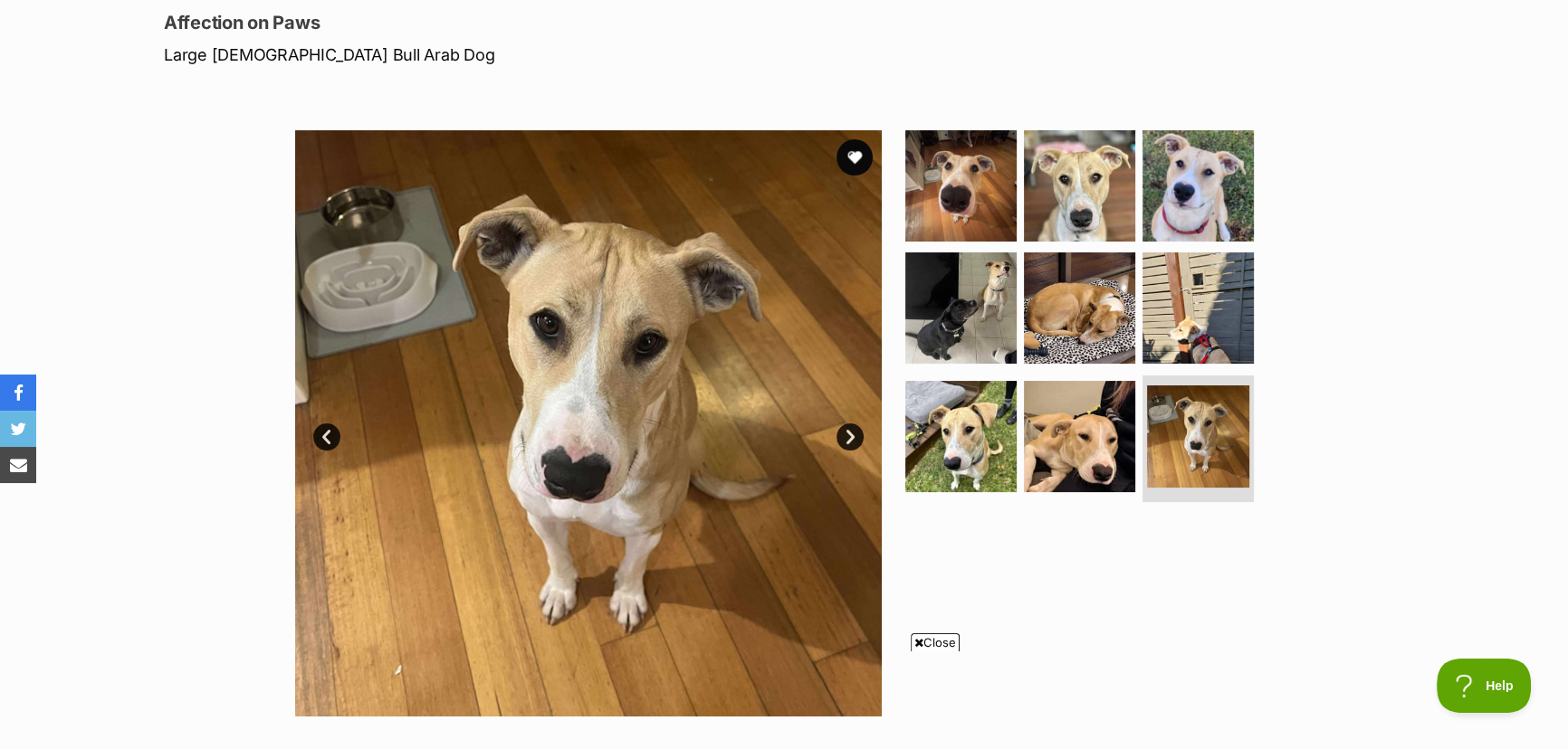
click at [847, 433] on link "Next" at bounding box center [850, 438] width 27 height 27
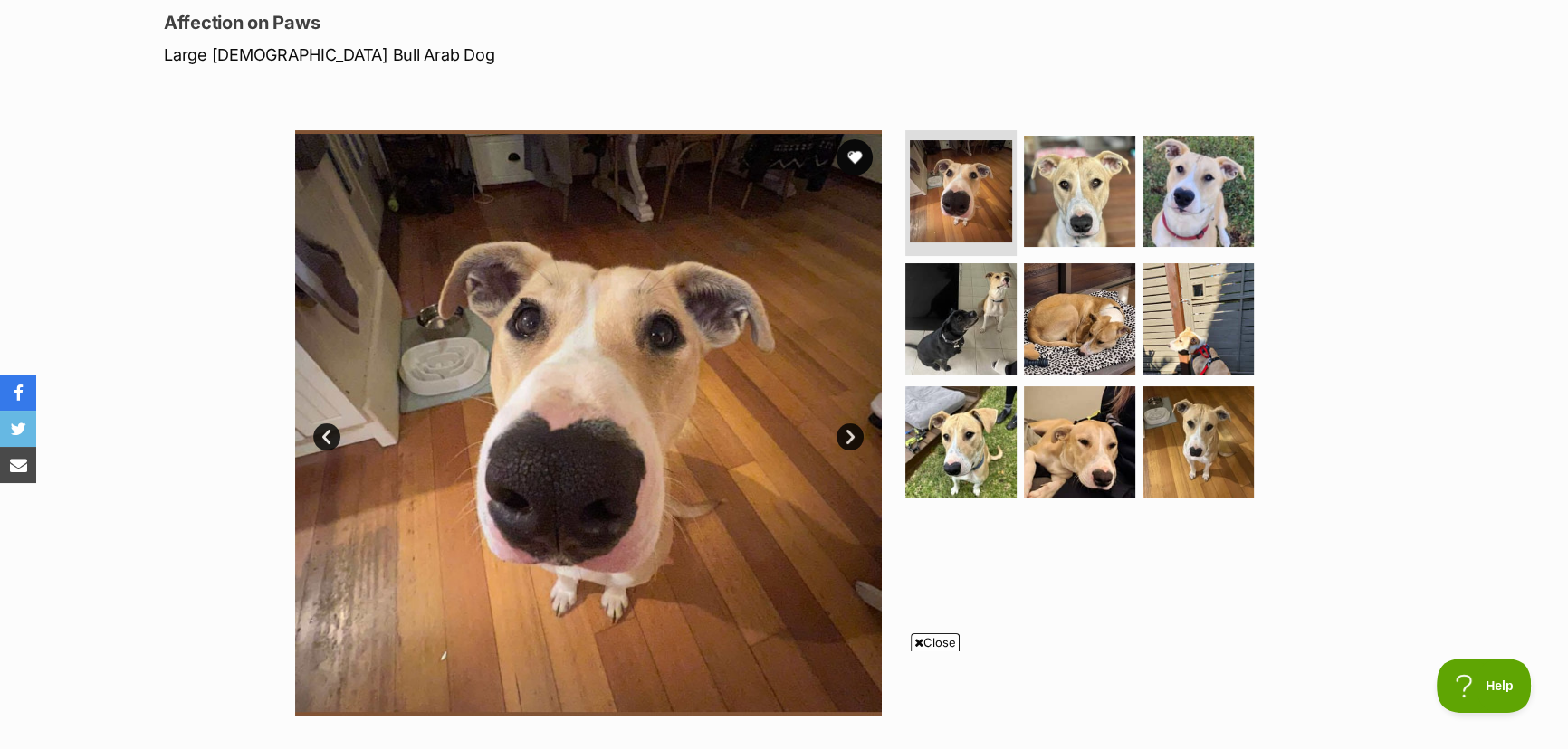
click at [942, 636] on span "Close" at bounding box center [936, 642] width 49 height 18
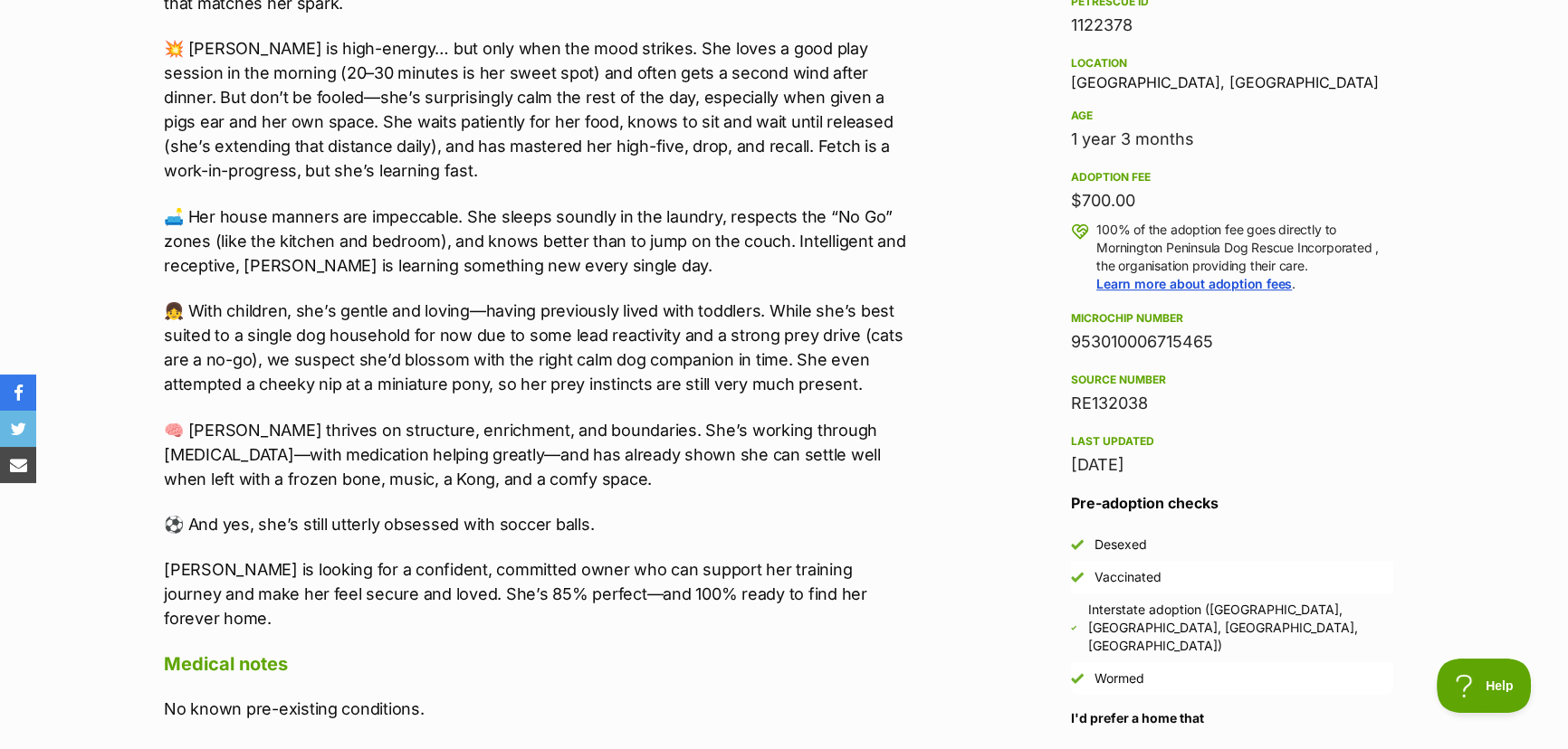
scroll to position [1234, 0]
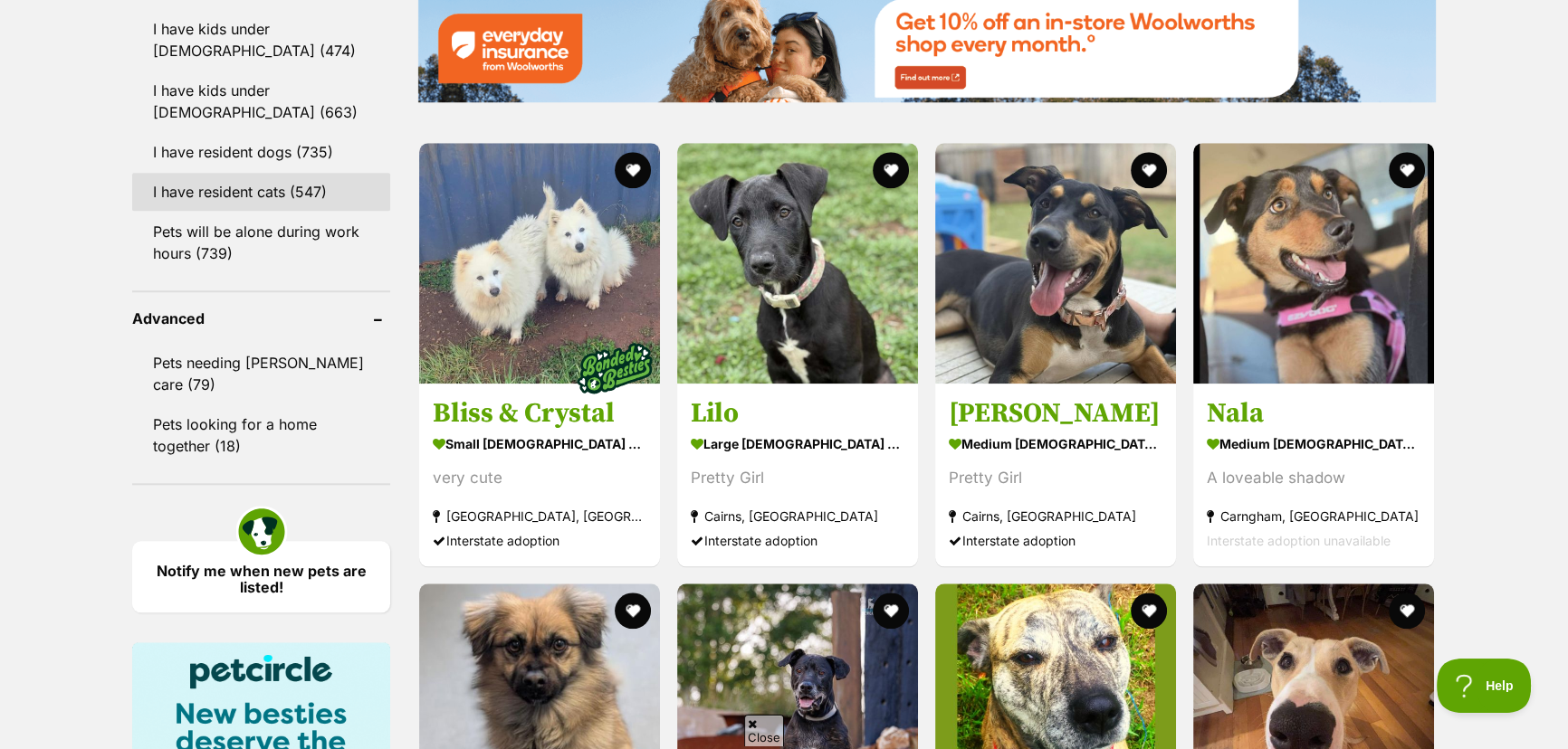
click at [207, 191] on link "I have resident cats (547)" at bounding box center [261, 191] width 258 height 38
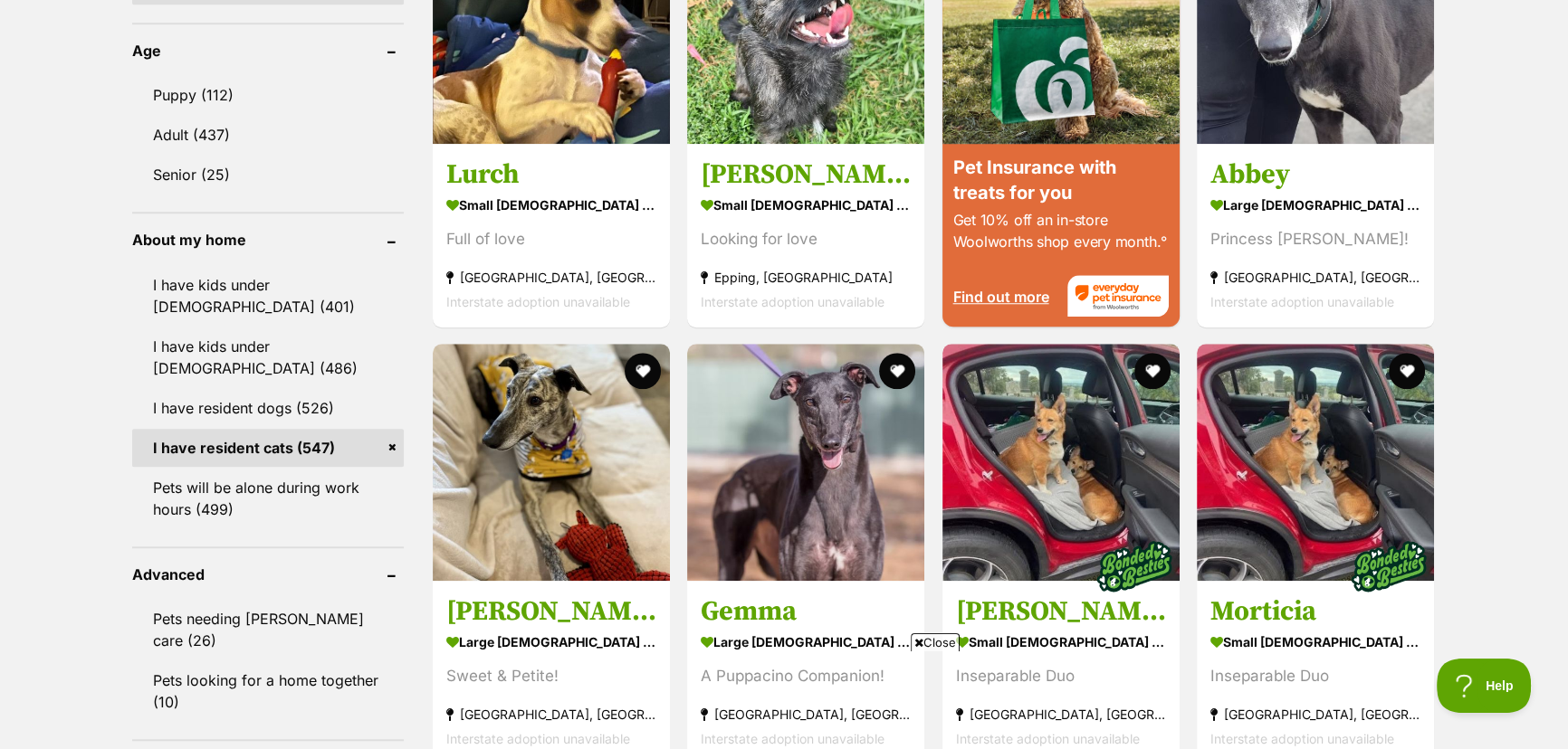
scroll to position [1974, 0]
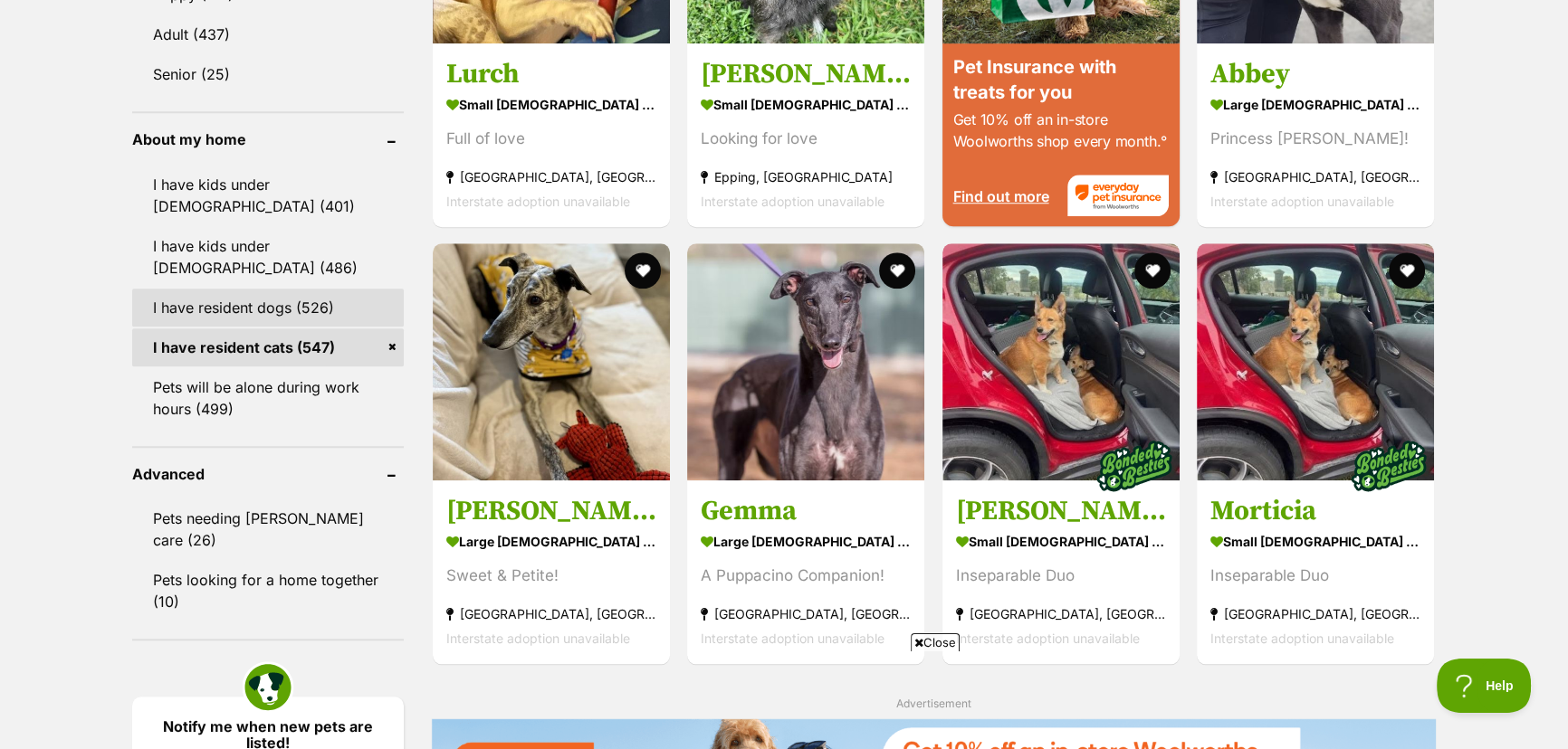
click at [238, 313] on link "I have resident dogs (526)" at bounding box center [268, 307] width 272 height 38
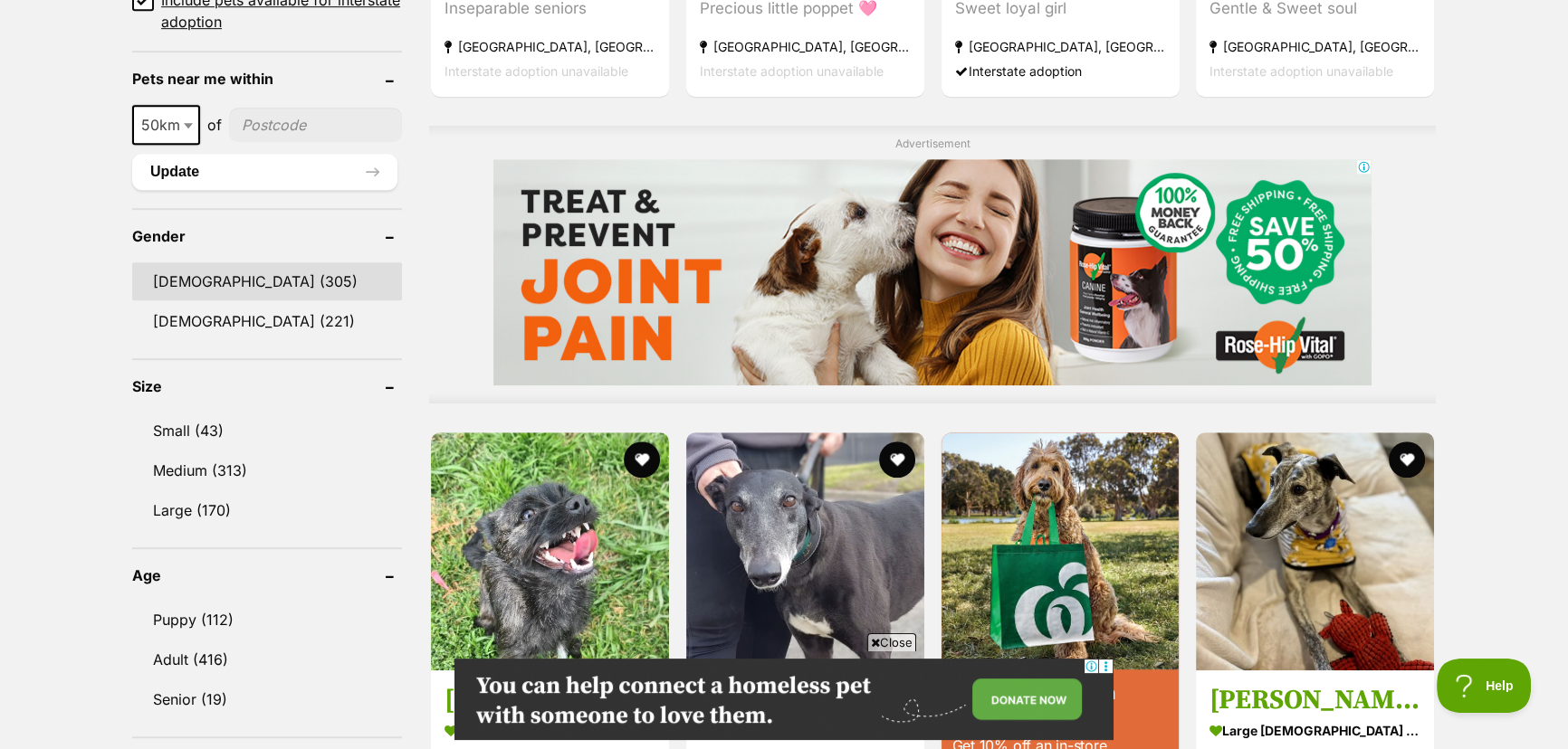
scroll to position [1399, 0]
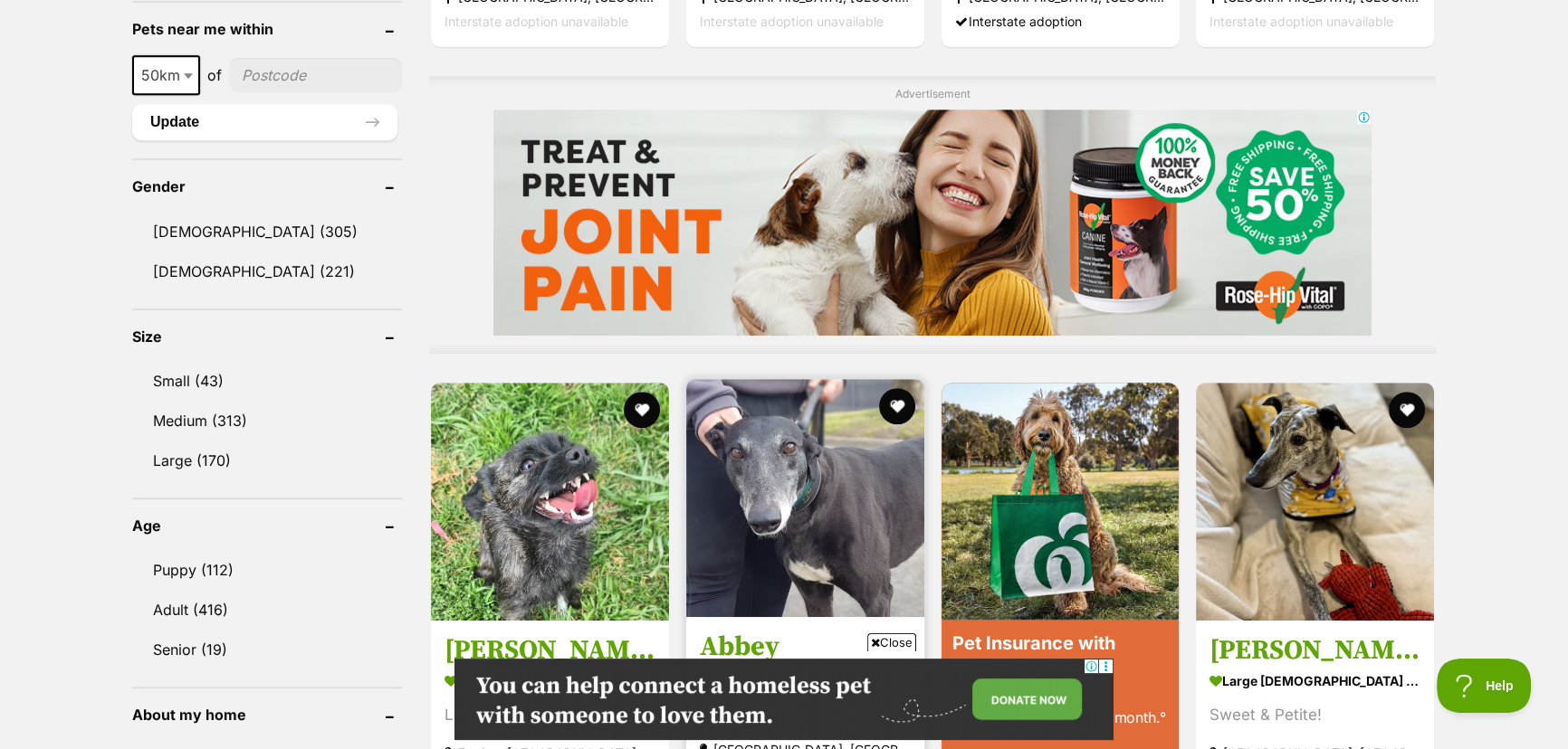
click at [900, 641] on span "Close" at bounding box center [892, 642] width 49 height 18
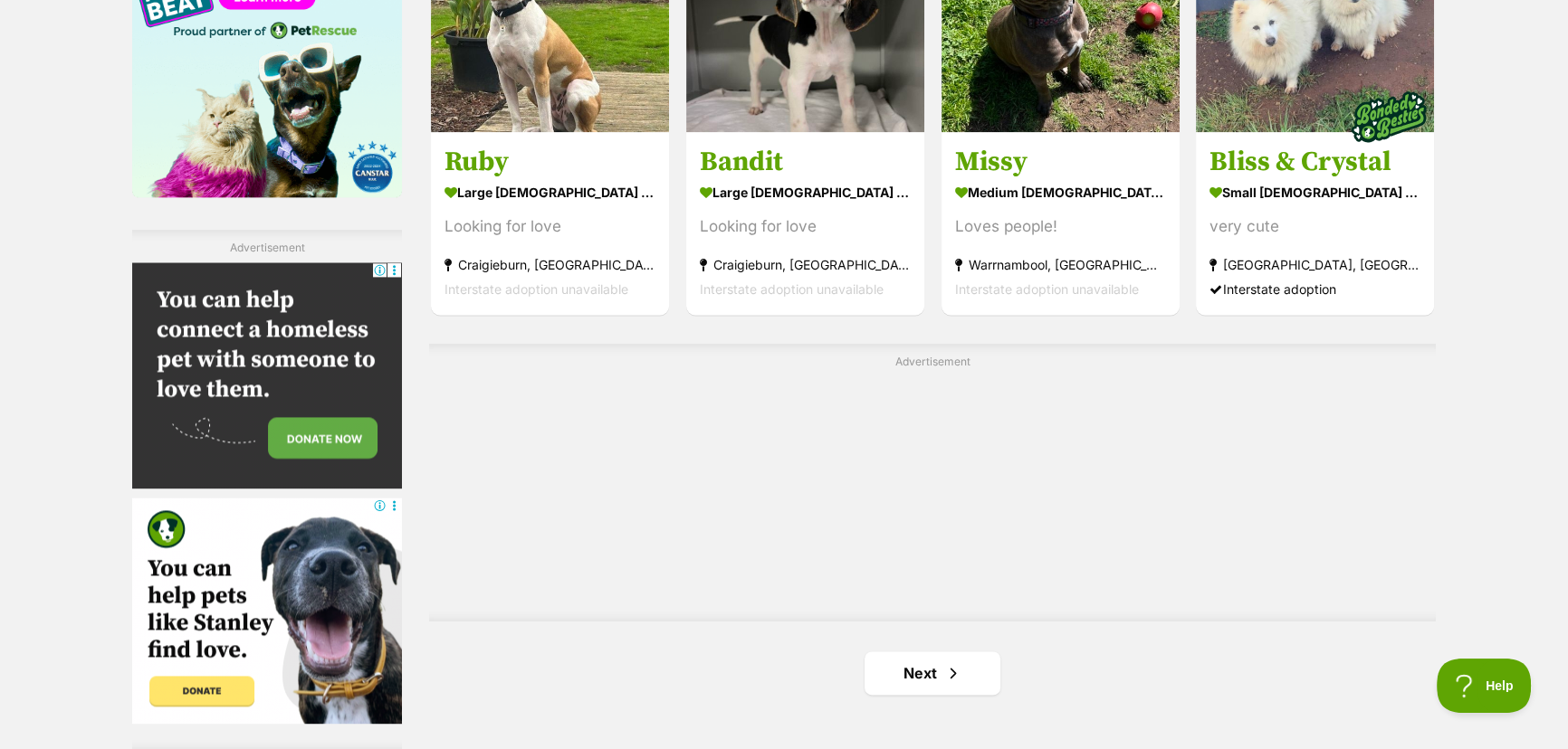
scroll to position [3044, 0]
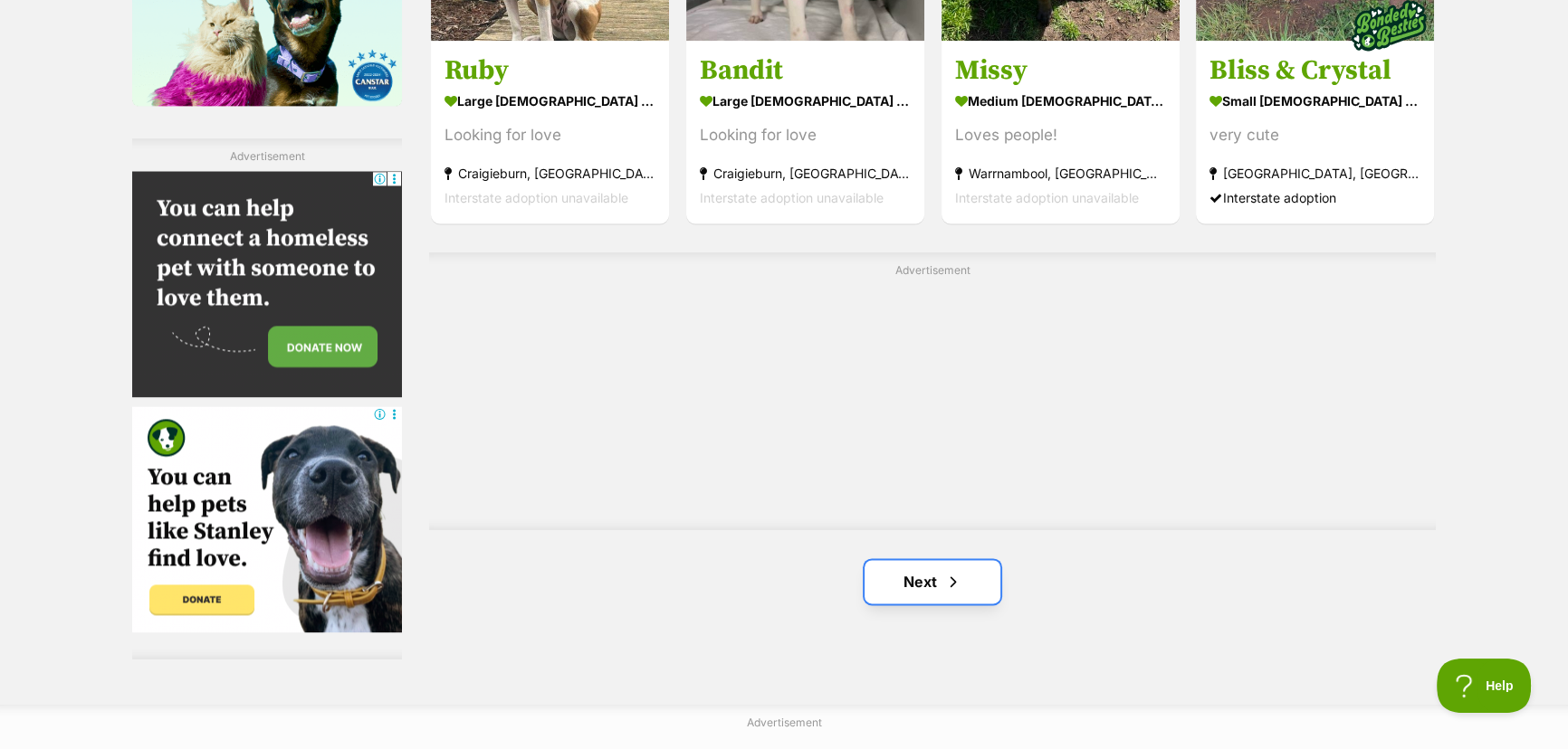
click at [917, 586] on link "Next" at bounding box center [933, 582] width 135 height 43
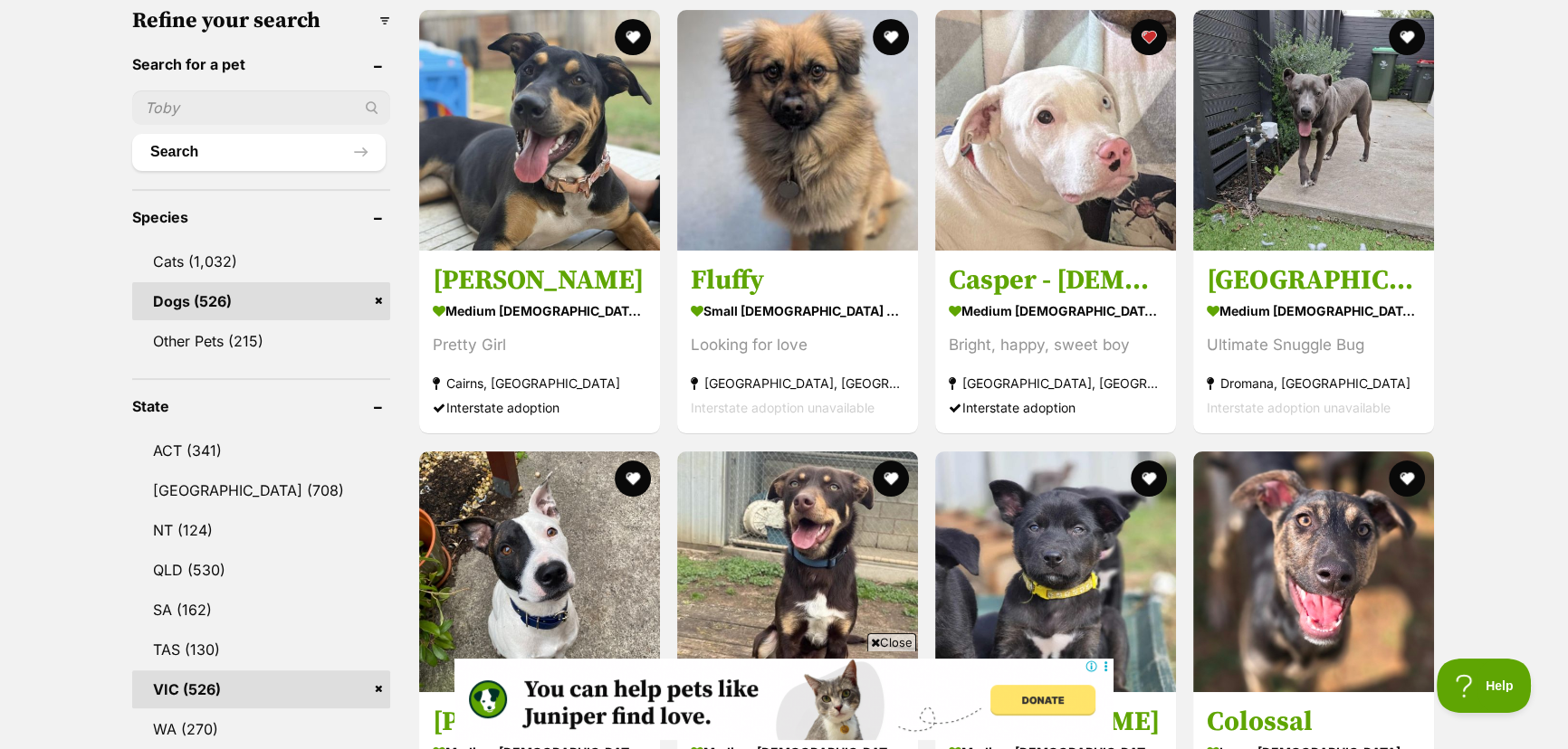
click at [893, 644] on span "Close" at bounding box center [892, 642] width 49 height 18
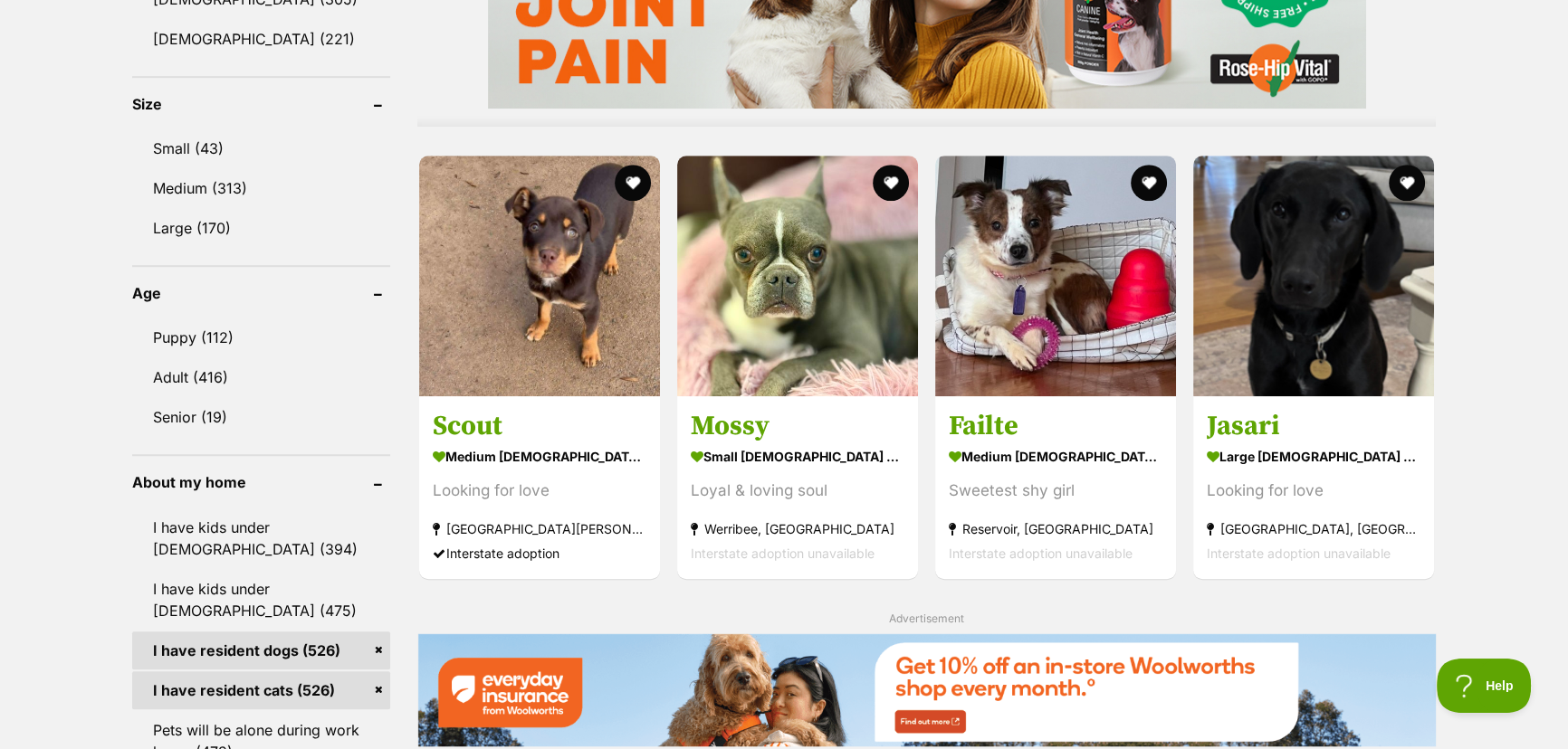
scroll to position [1645, 0]
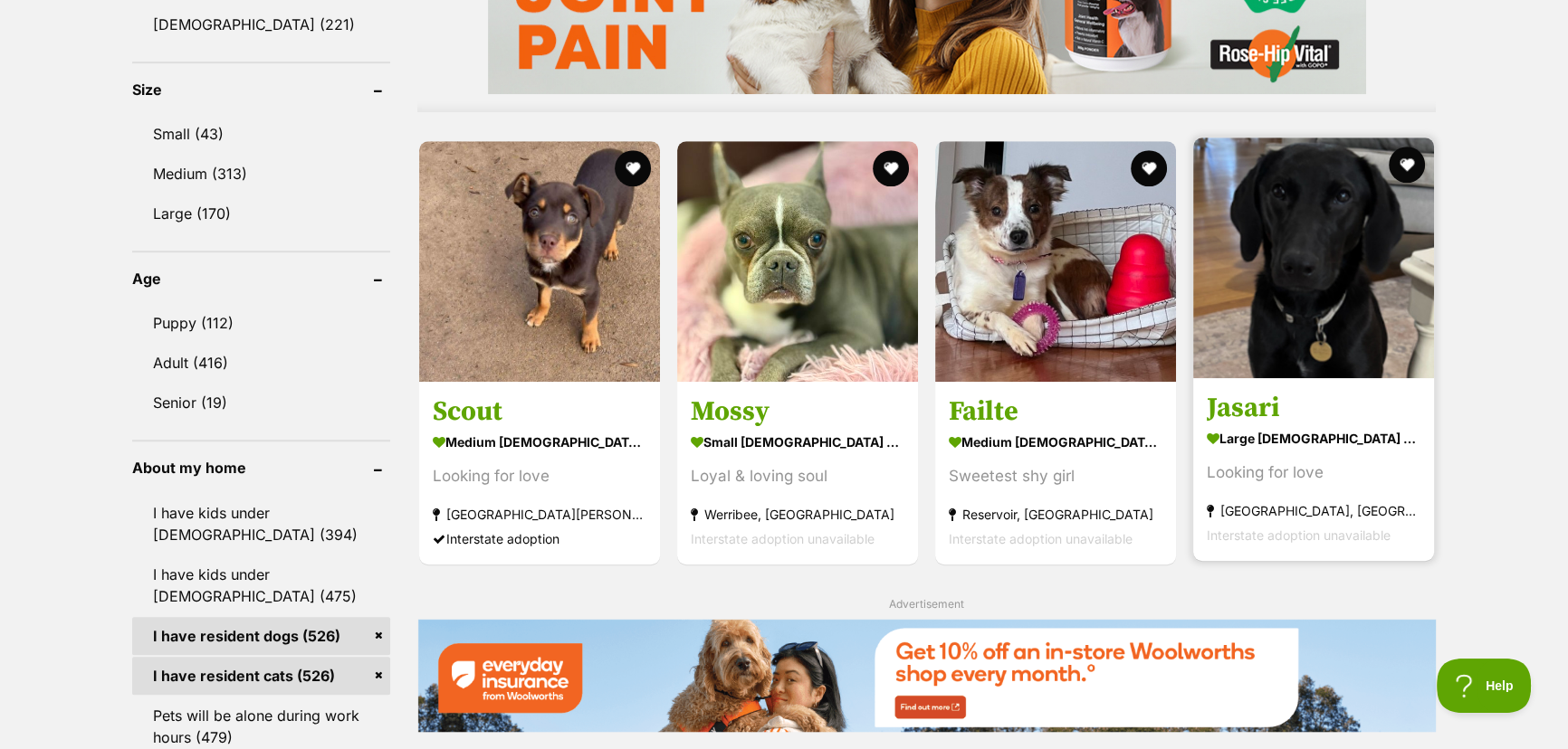
click at [1310, 301] on img at bounding box center [1313, 257] width 241 height 241
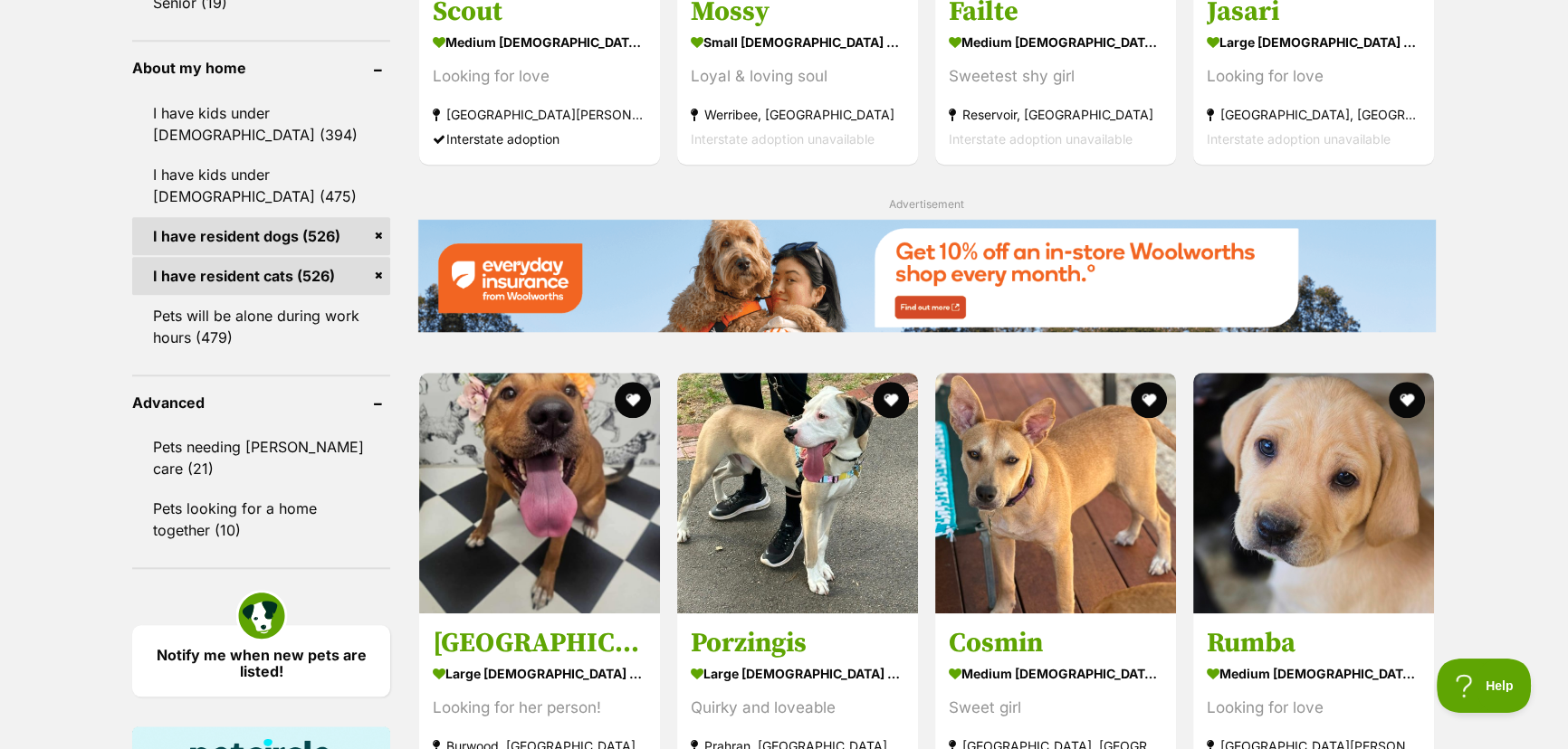
scroll to position [2221, 0]
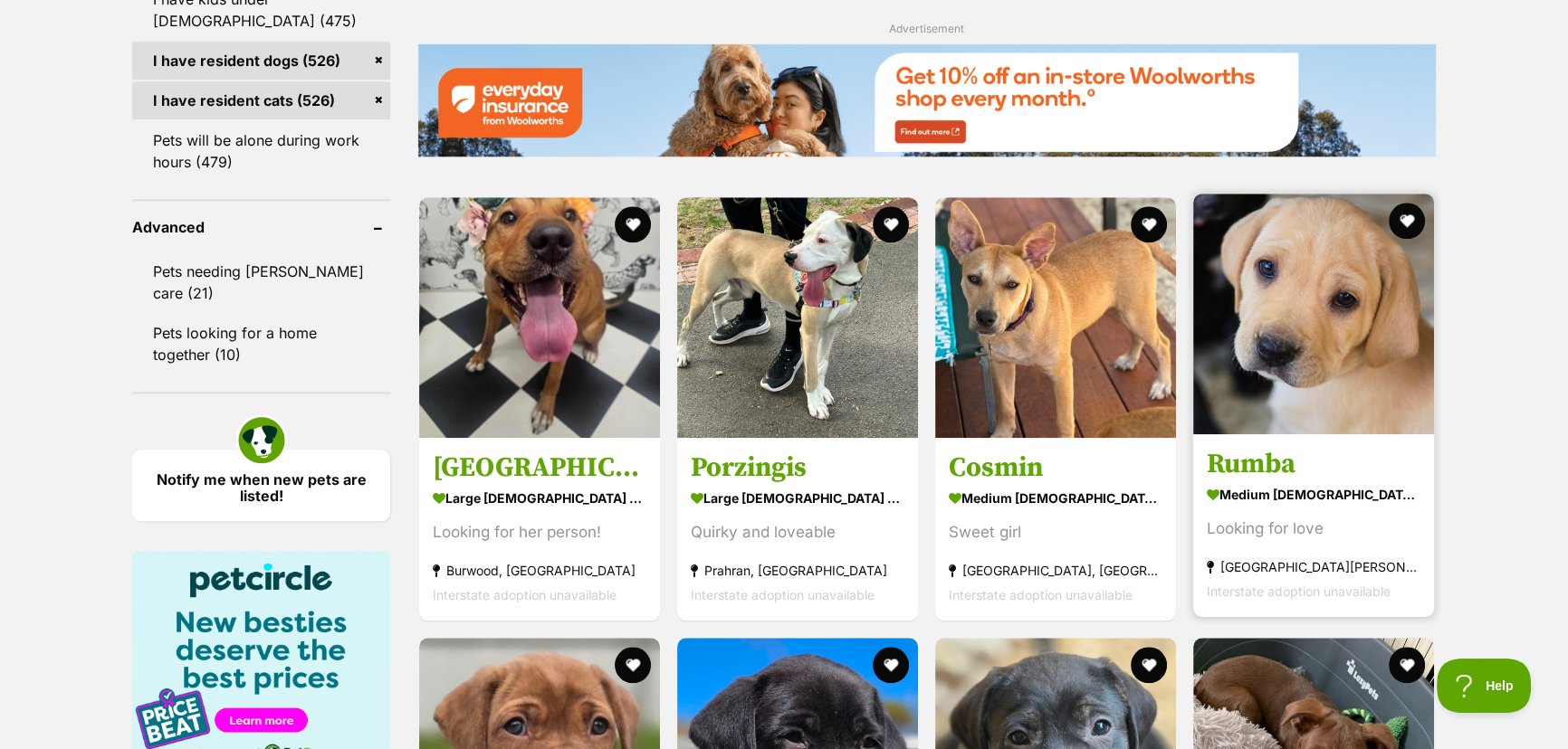
click at [1339, 335] on img at bounding box center [1313, 313] width 241 height 241
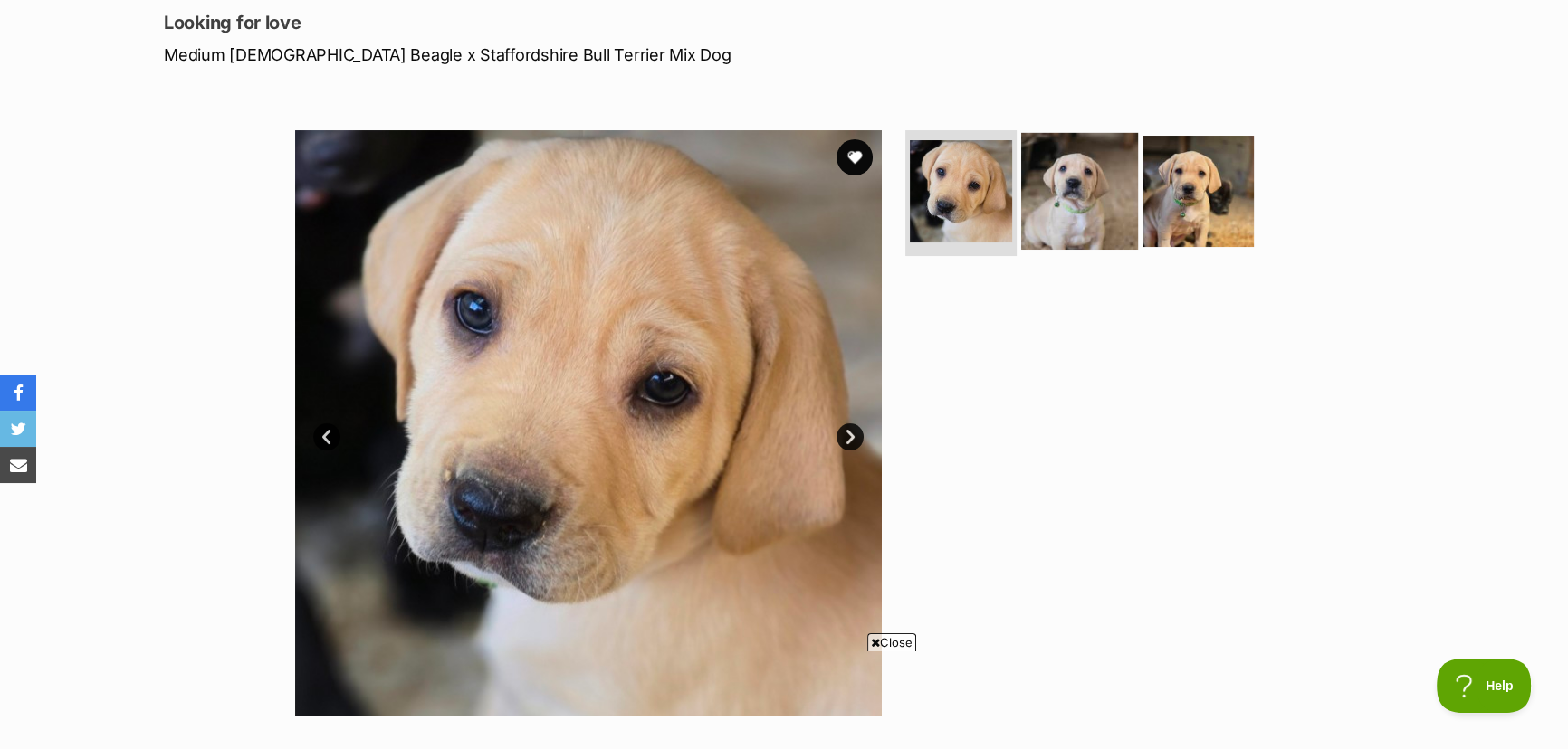
click at [1096, 191] on img at bounding box center [1079, 190] width 117 height 117
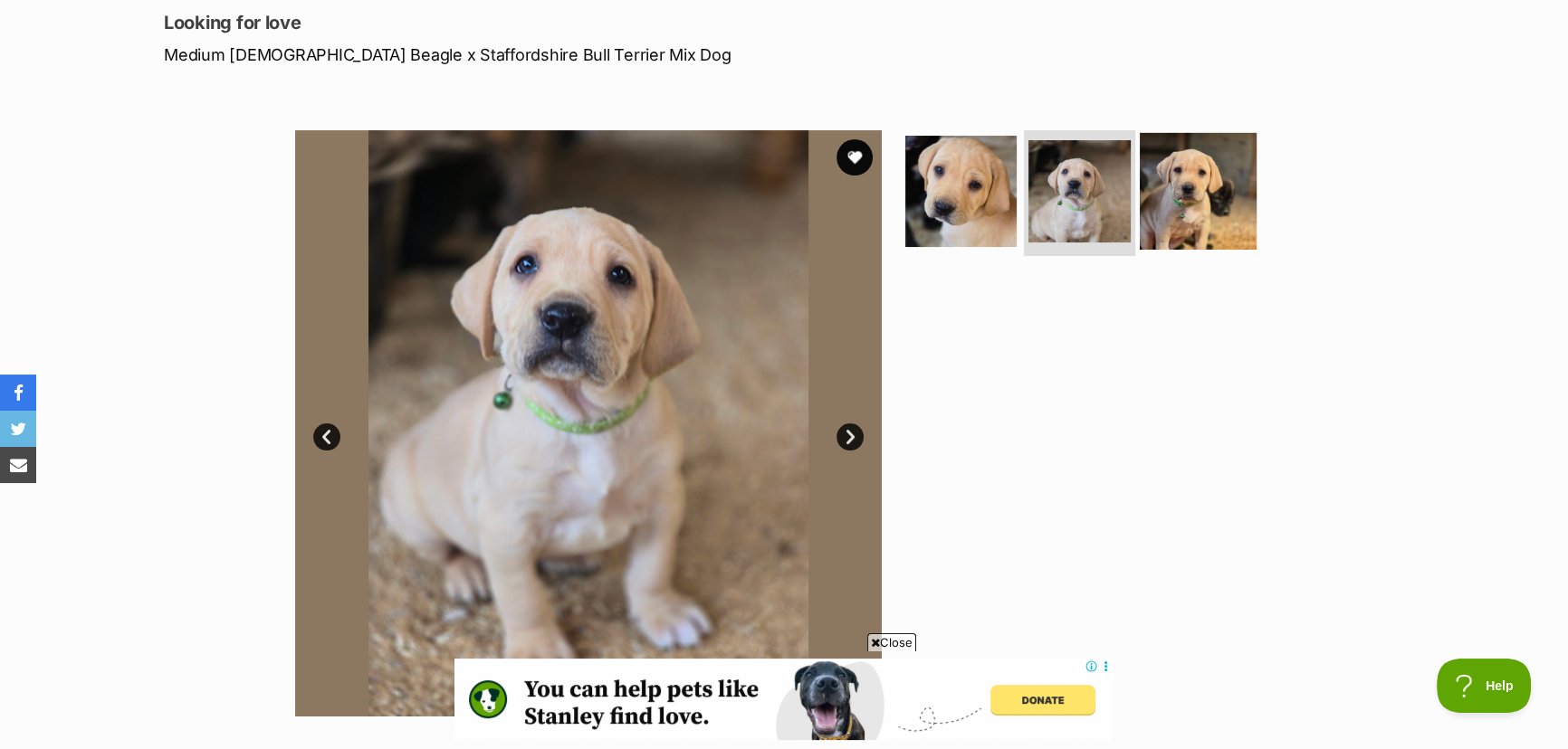
click at [1189, 202] on img at bounding box center [1198, 190] width 117 height 117
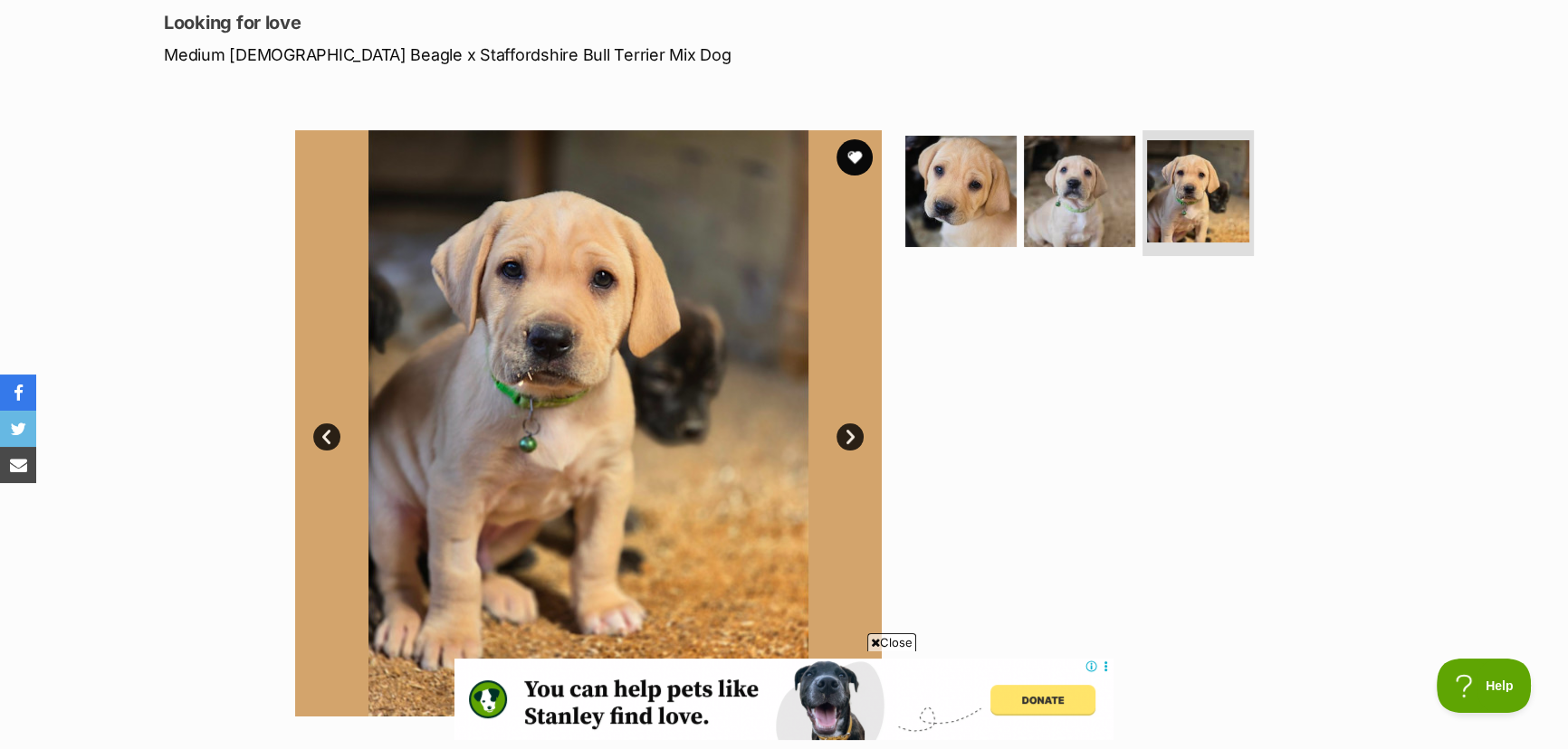
click at [887, 643] on span "Close" at bounding box center [892, 642] width 49 height 18
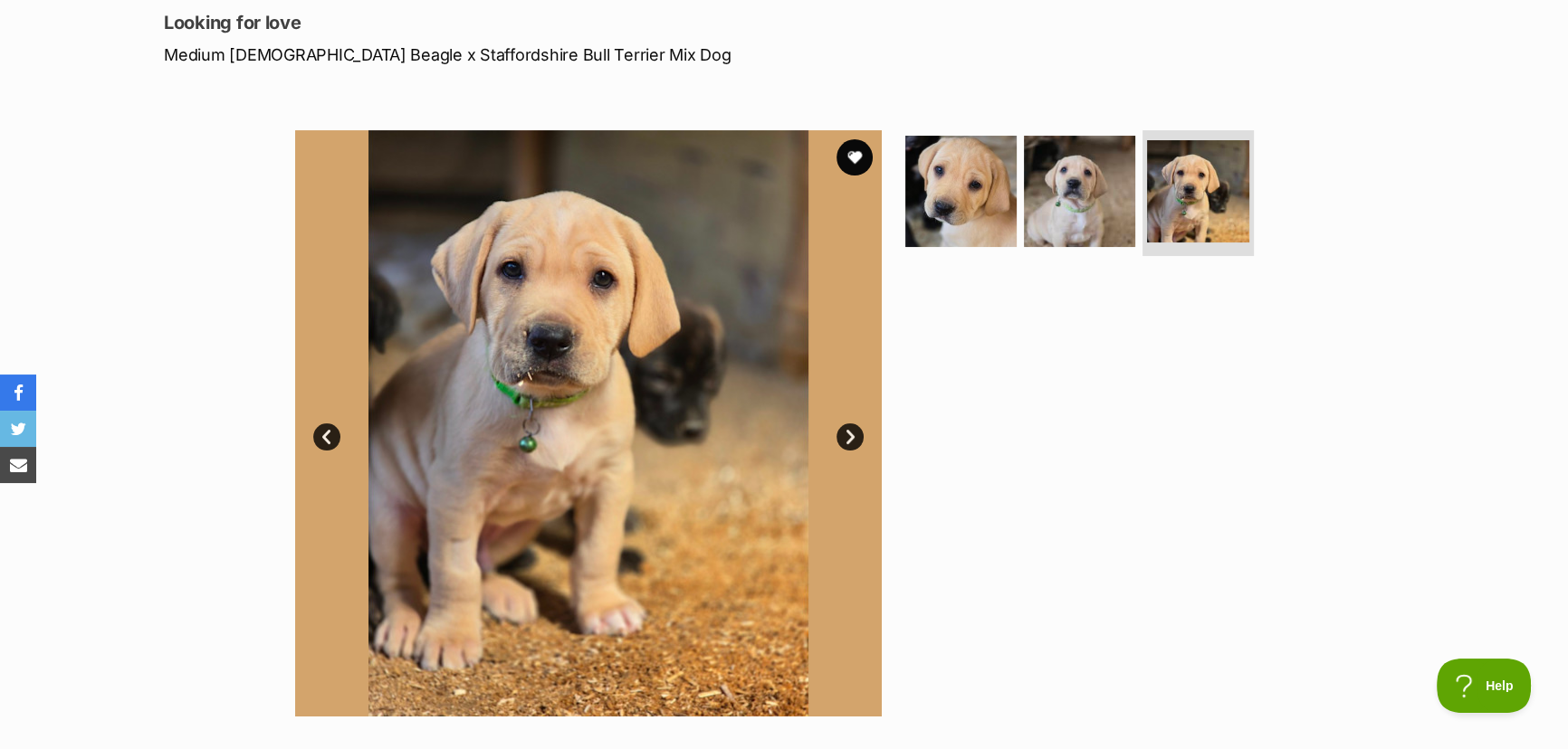
click at [851, 432] on link "Next" at bounding box center [850, 438] width 27 height 27
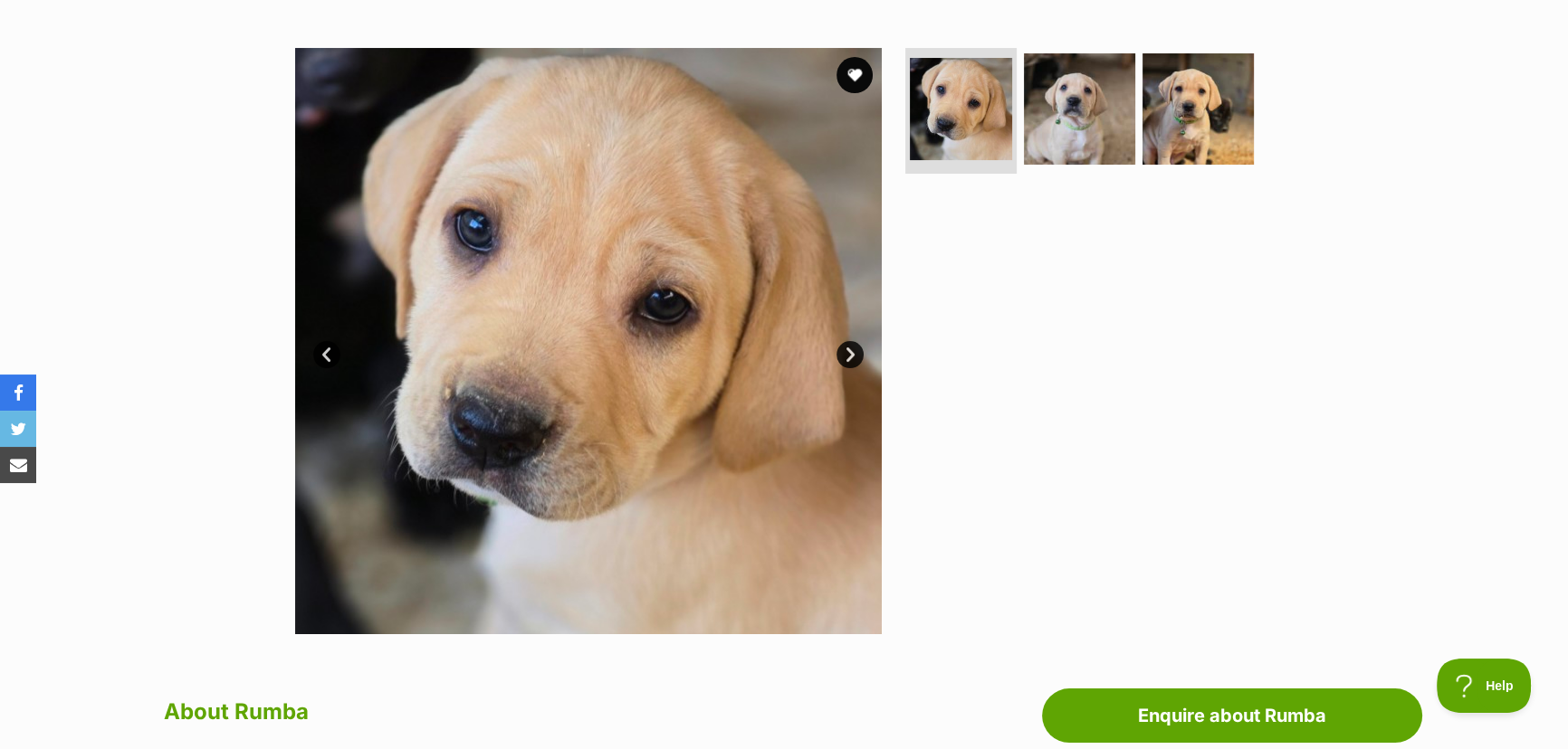
scroll to position [246, 0]
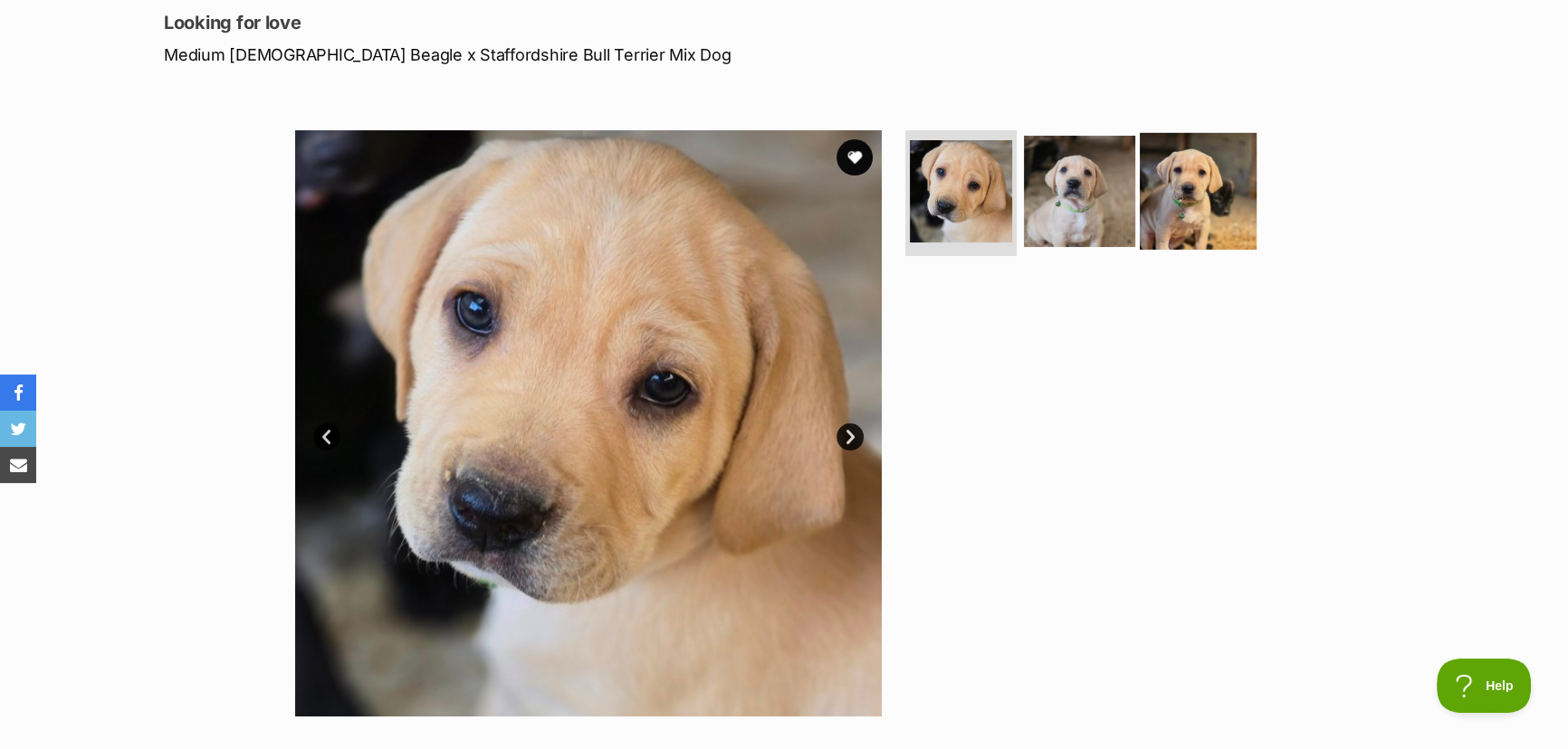
click at [1183, 183] on img at bounding box center [1198, 190] width 117 height 117
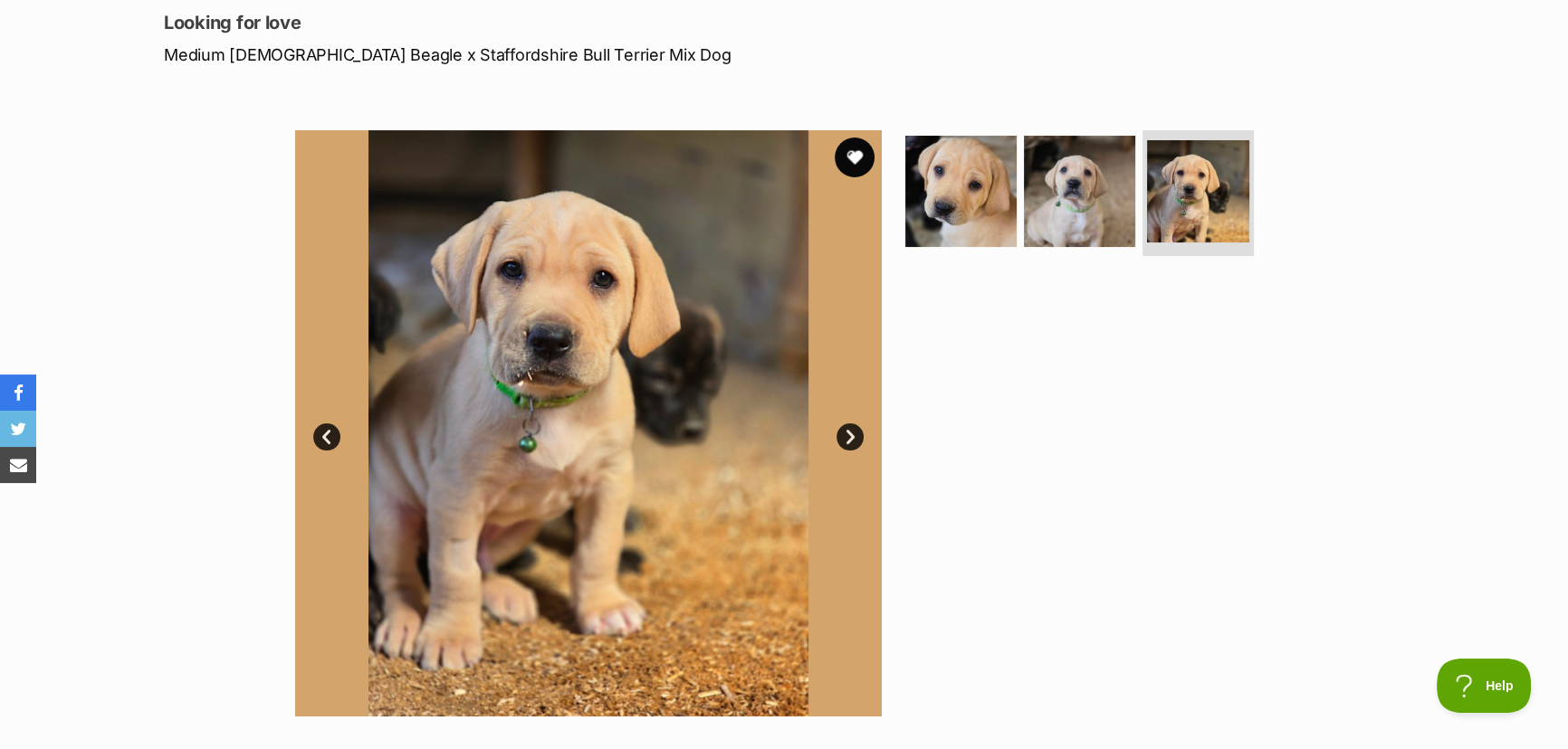
click at [851, 157] on button "favourite" at bounding box center [854, 157] width 40 height 40
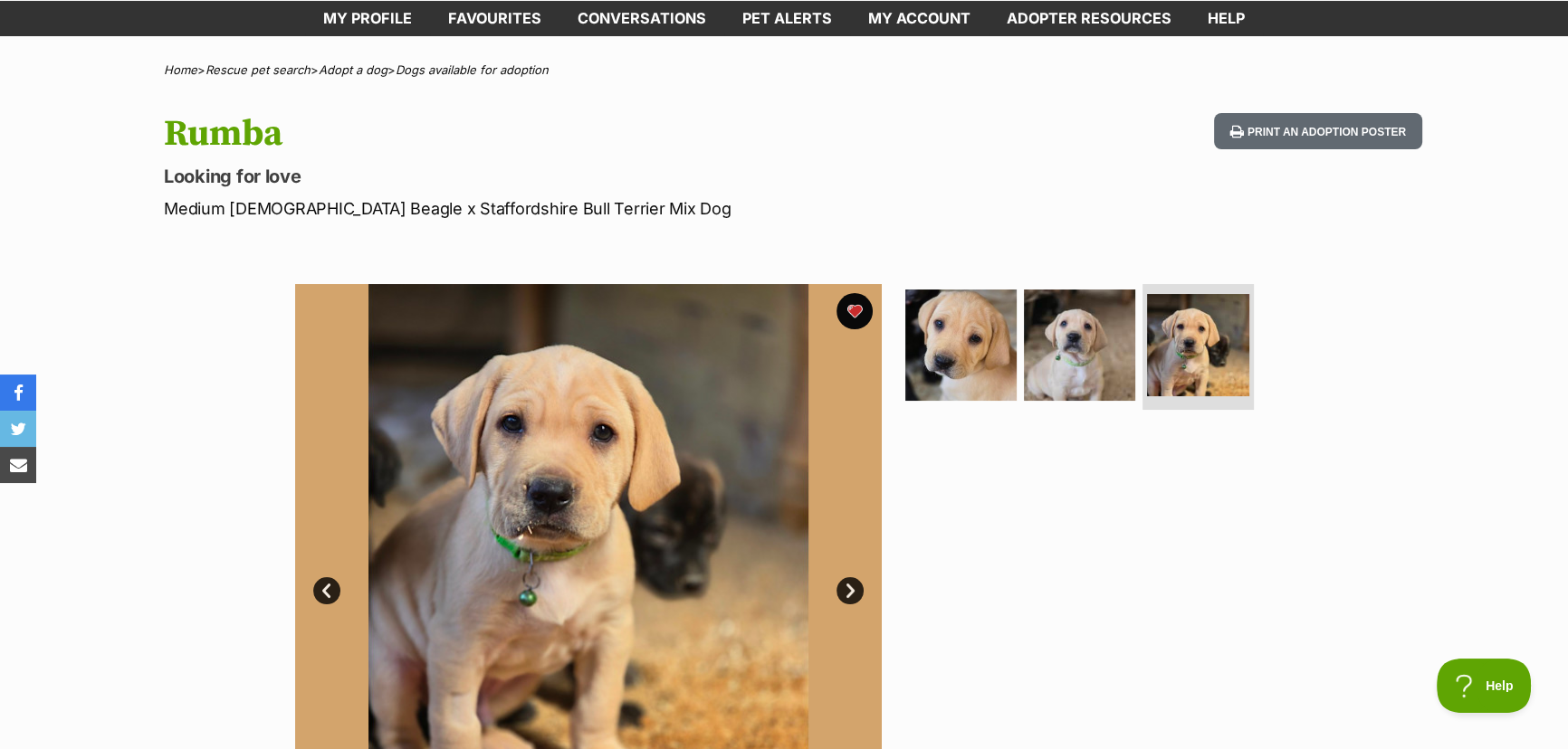
scroll to position [81, 0]
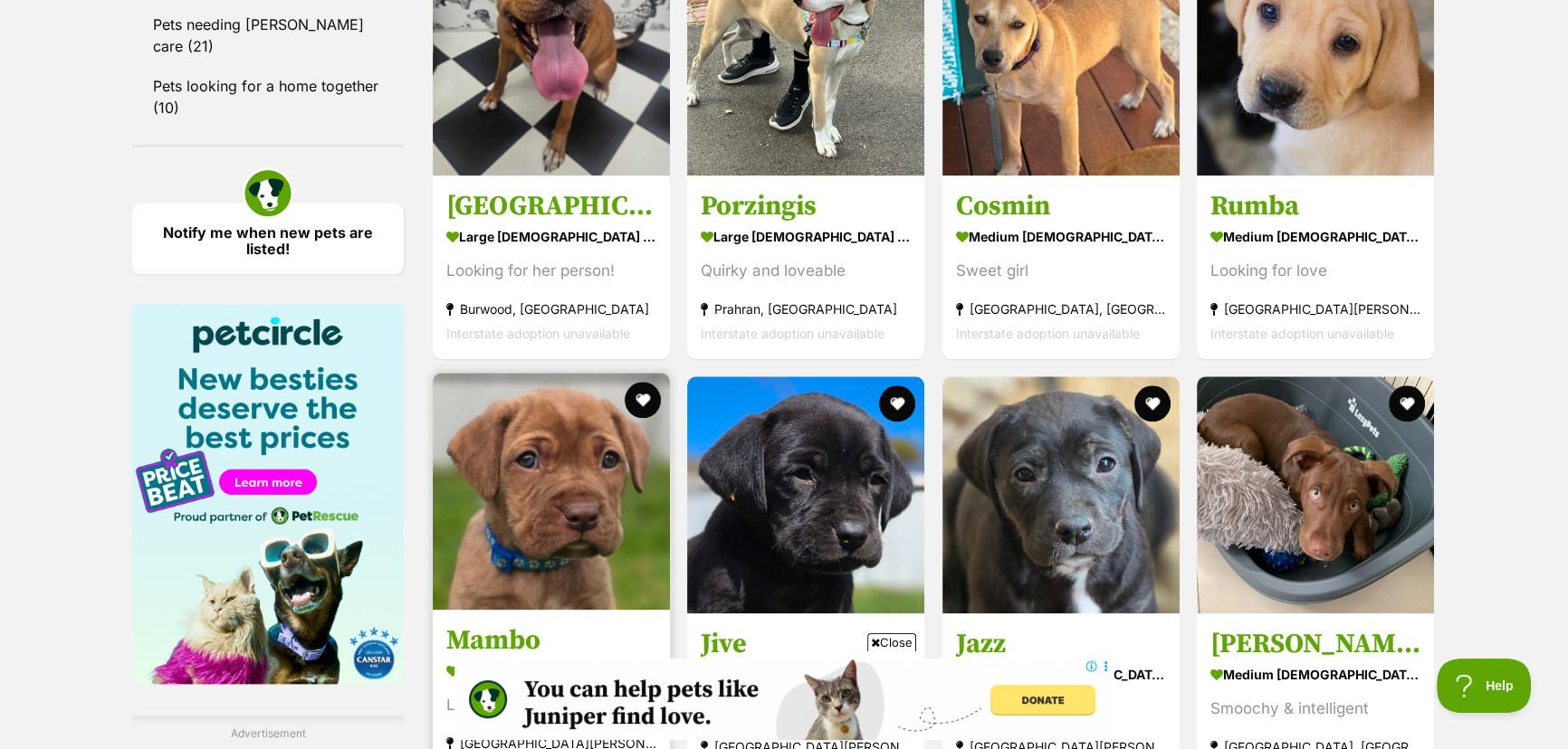
click at [572, 502] on img at bounding box center [552, 492] width 238 height 238
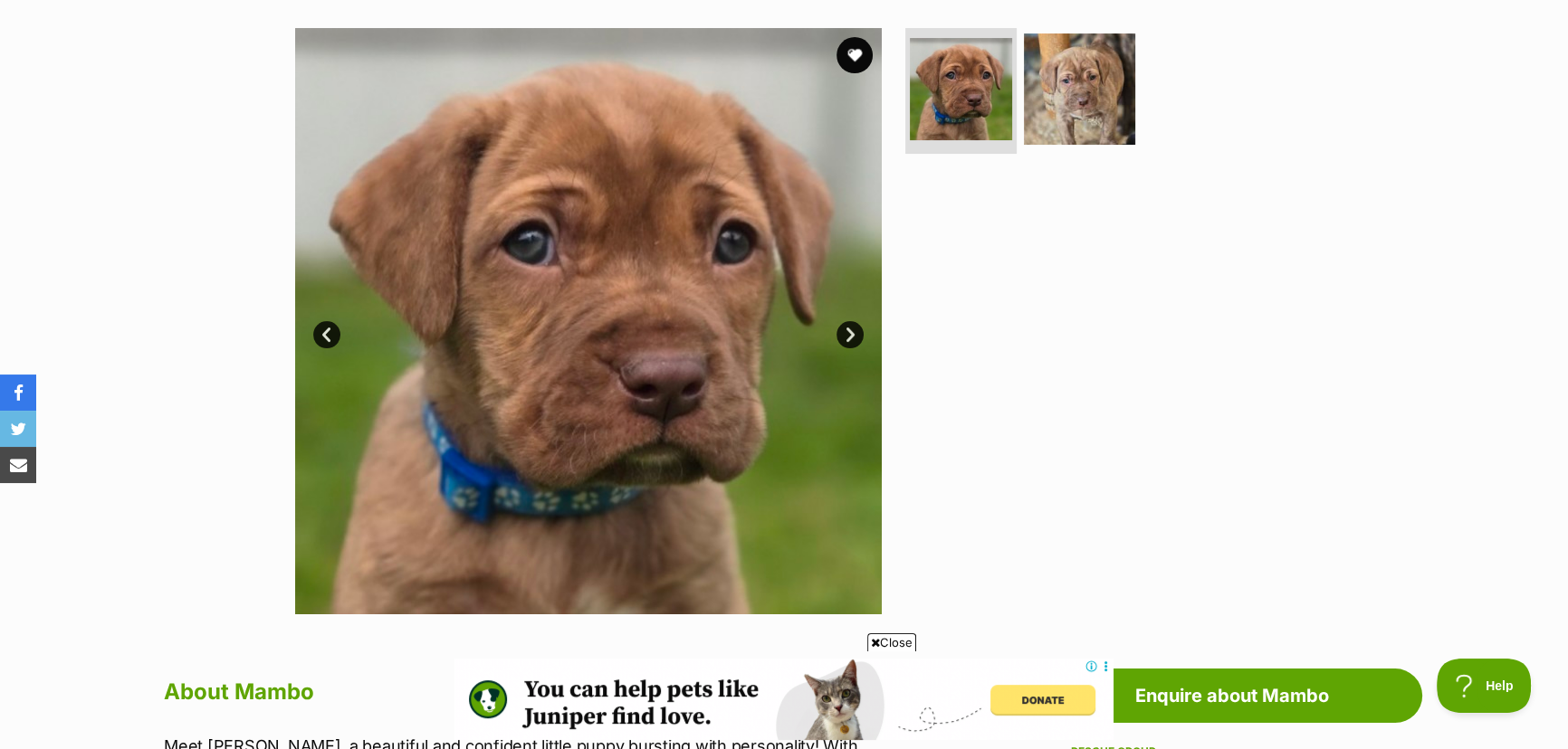
scroll to position [246, 0]
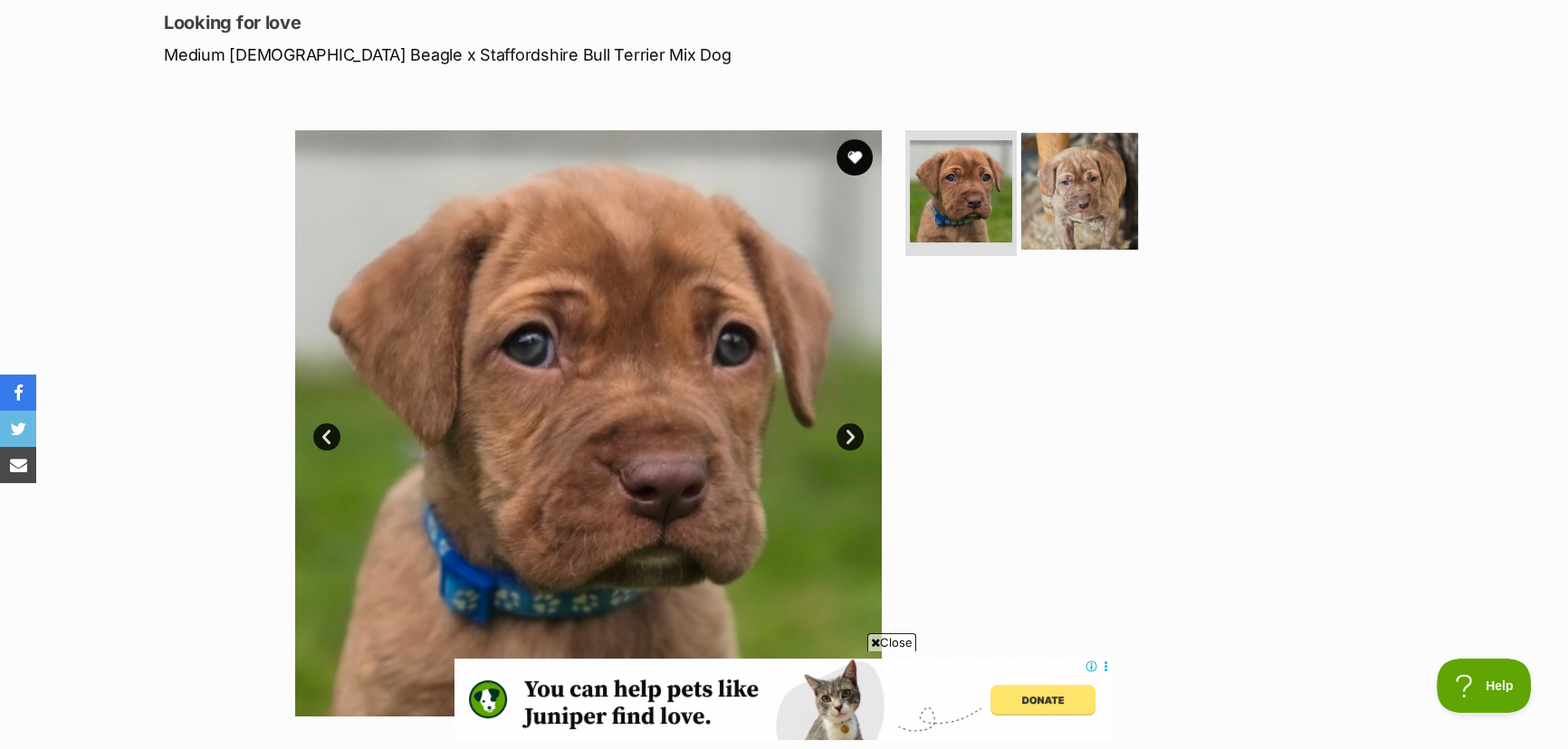
click at [1096, 217] on img at bounding box center [1079, 190] width 117 height 117
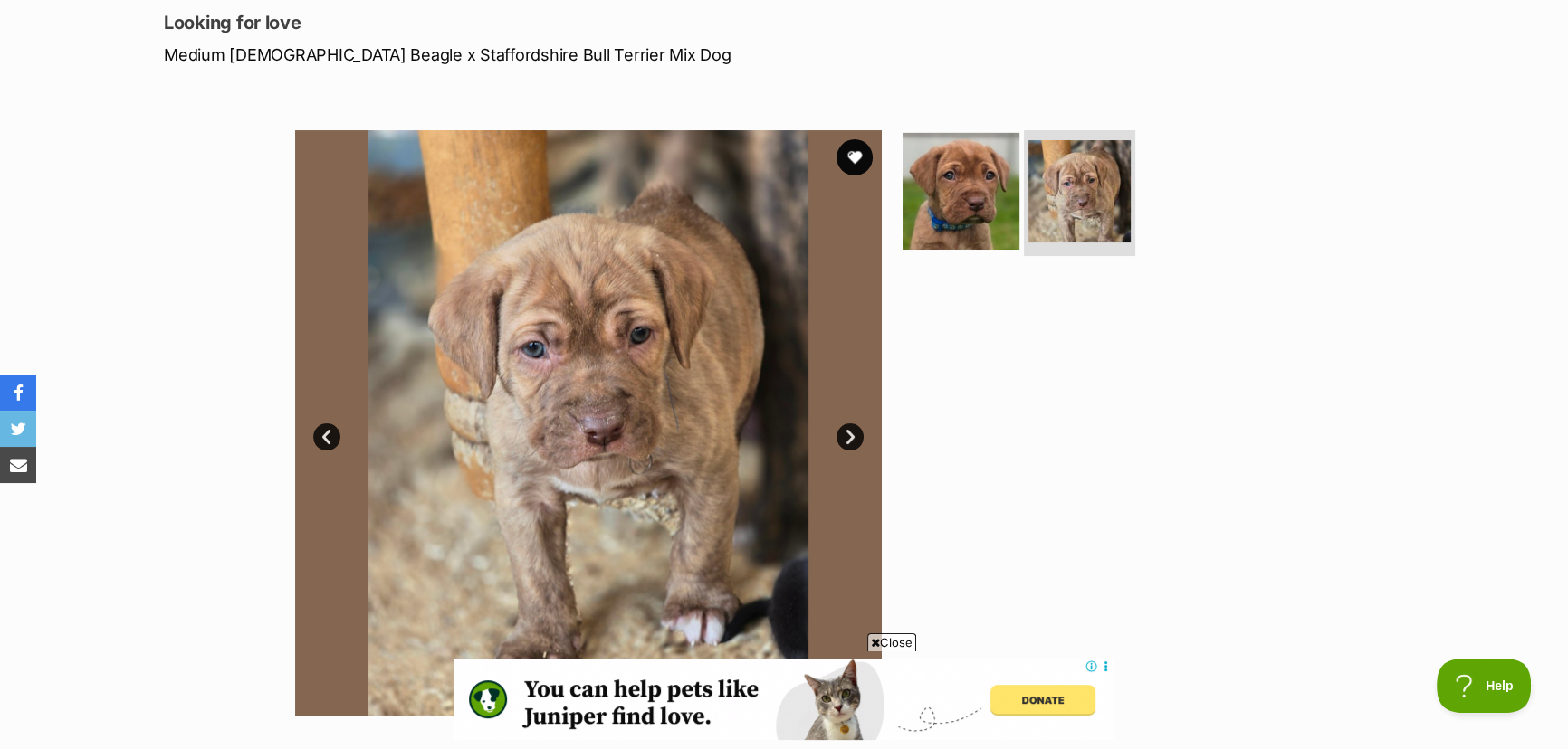
click at [952, 195] on img at bounding box center [960, 190] width 117 height 117
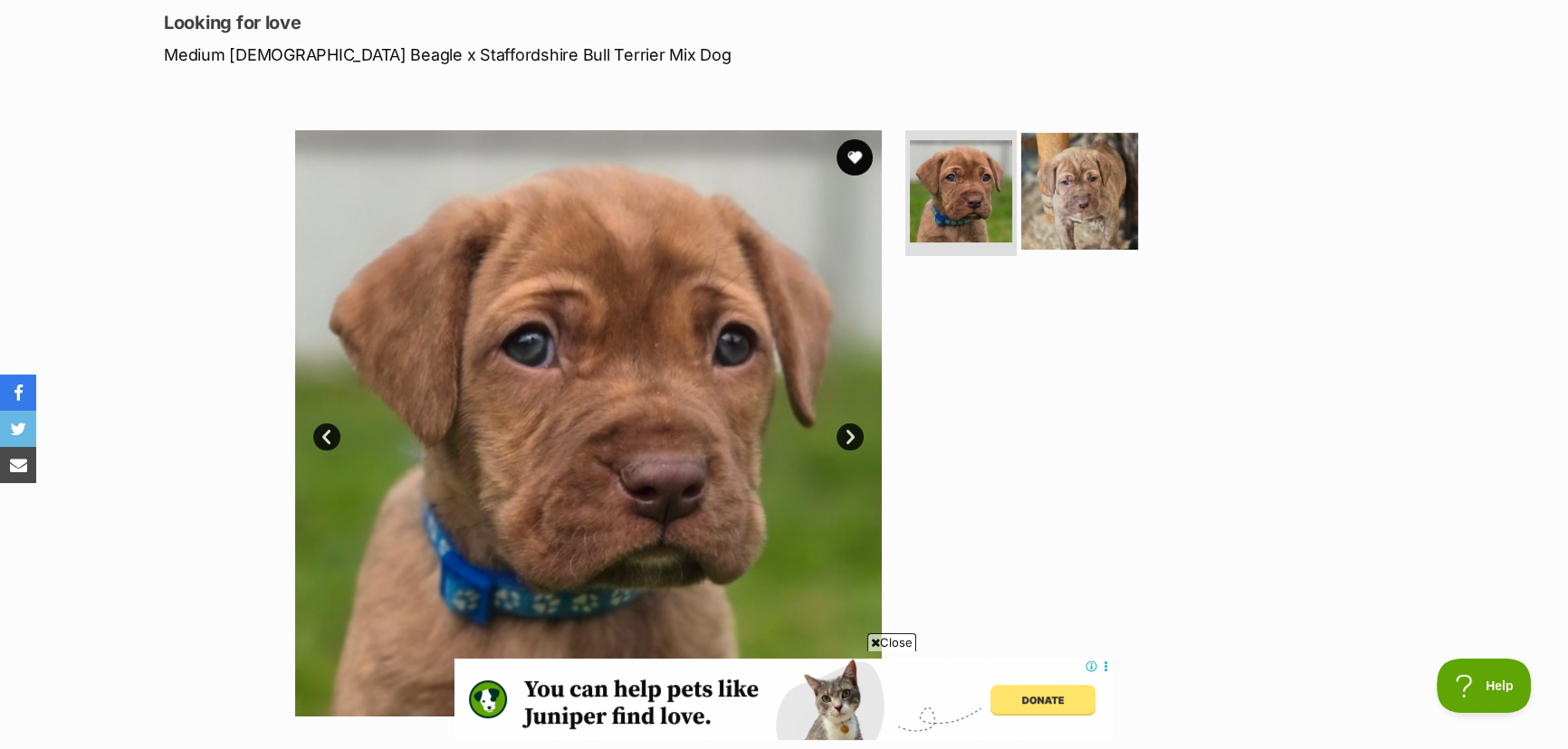
click at [1077, 192] on img at bounding box center [1079, 190] width 117 height 117
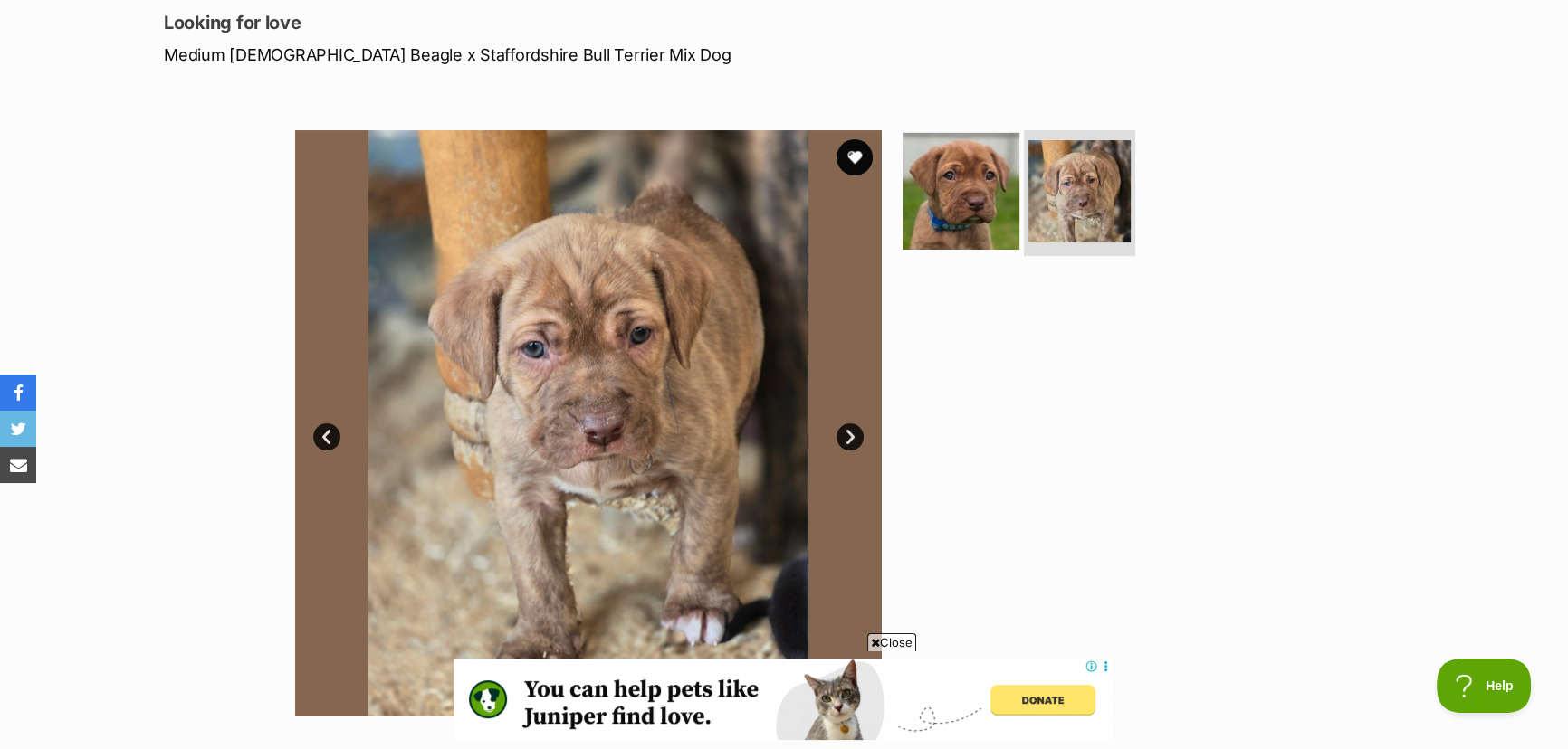
click at [989, 192] on img at bounding box center [960, 190] width 117 height 117
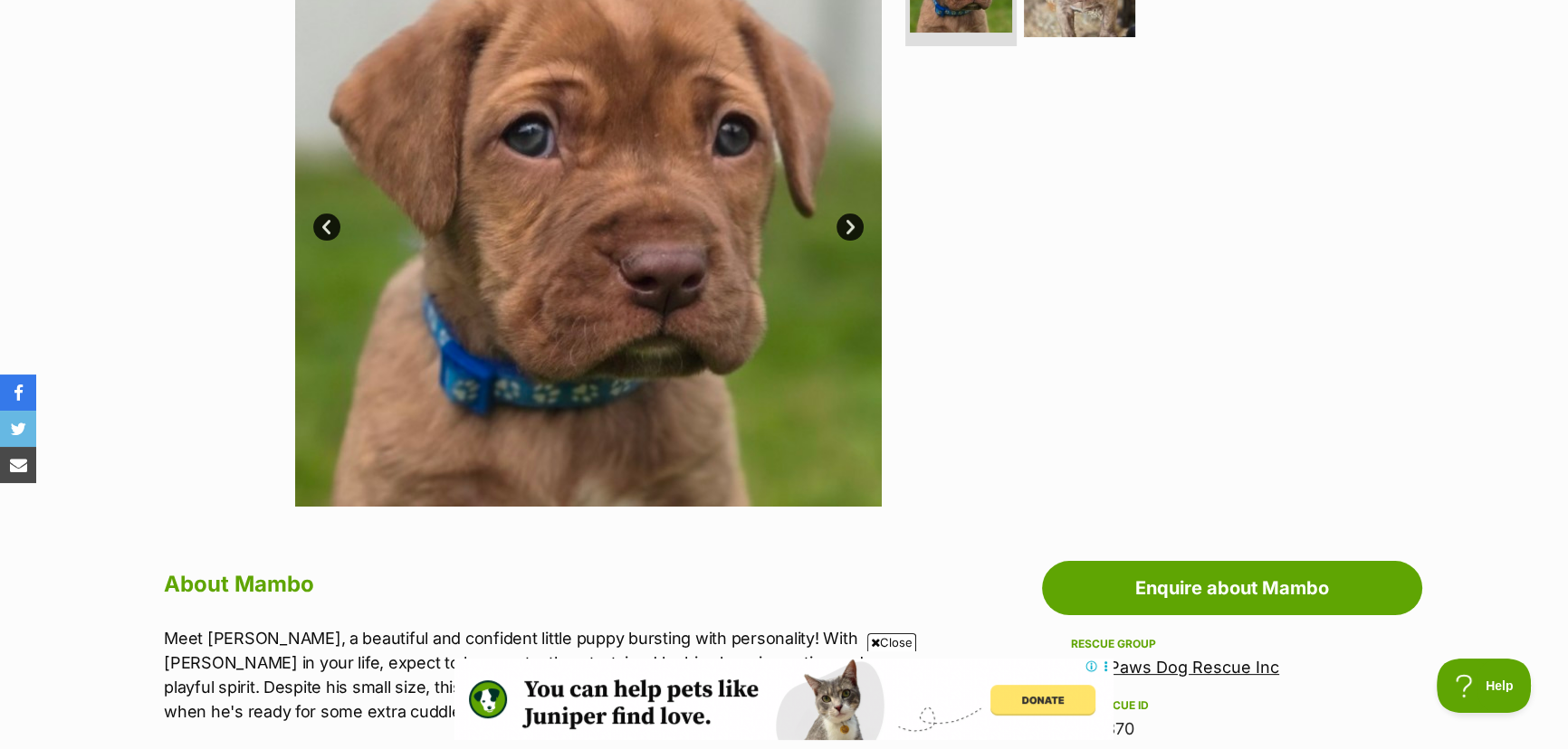
scroll to position [494, 0]
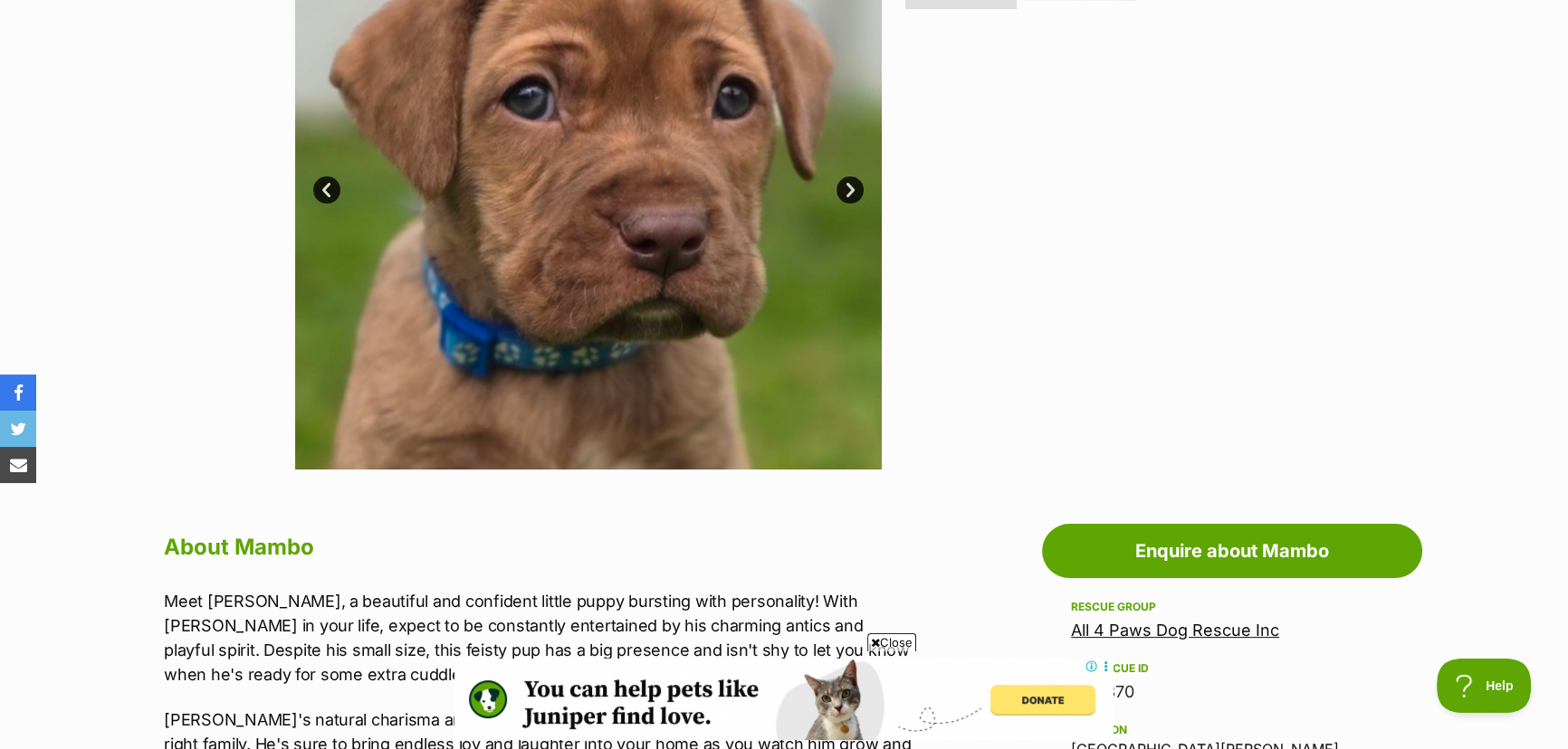
click at [882, 640] on span "Close" at bounding box center [892, 642] width 49 height 18
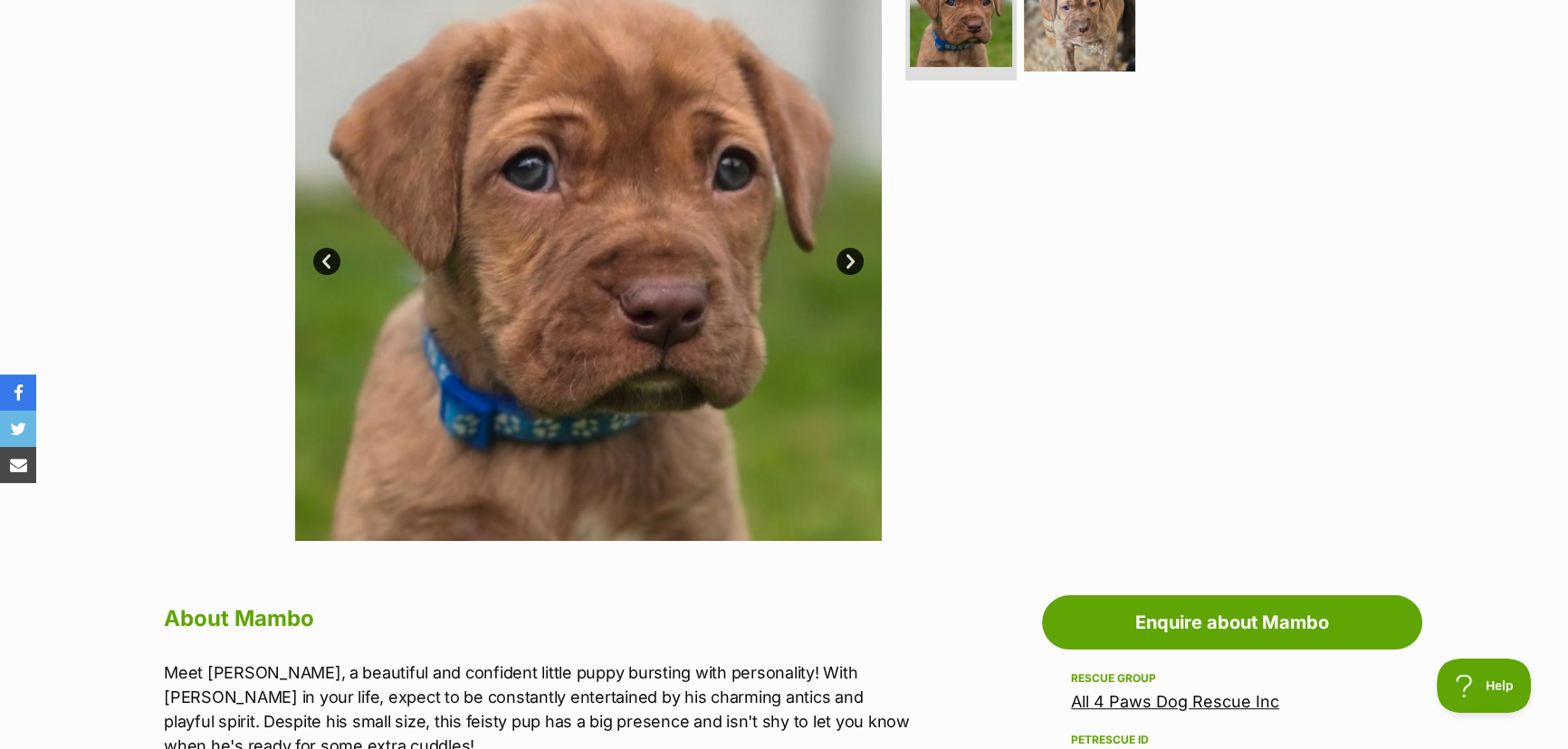
scroll to position [411, 0]
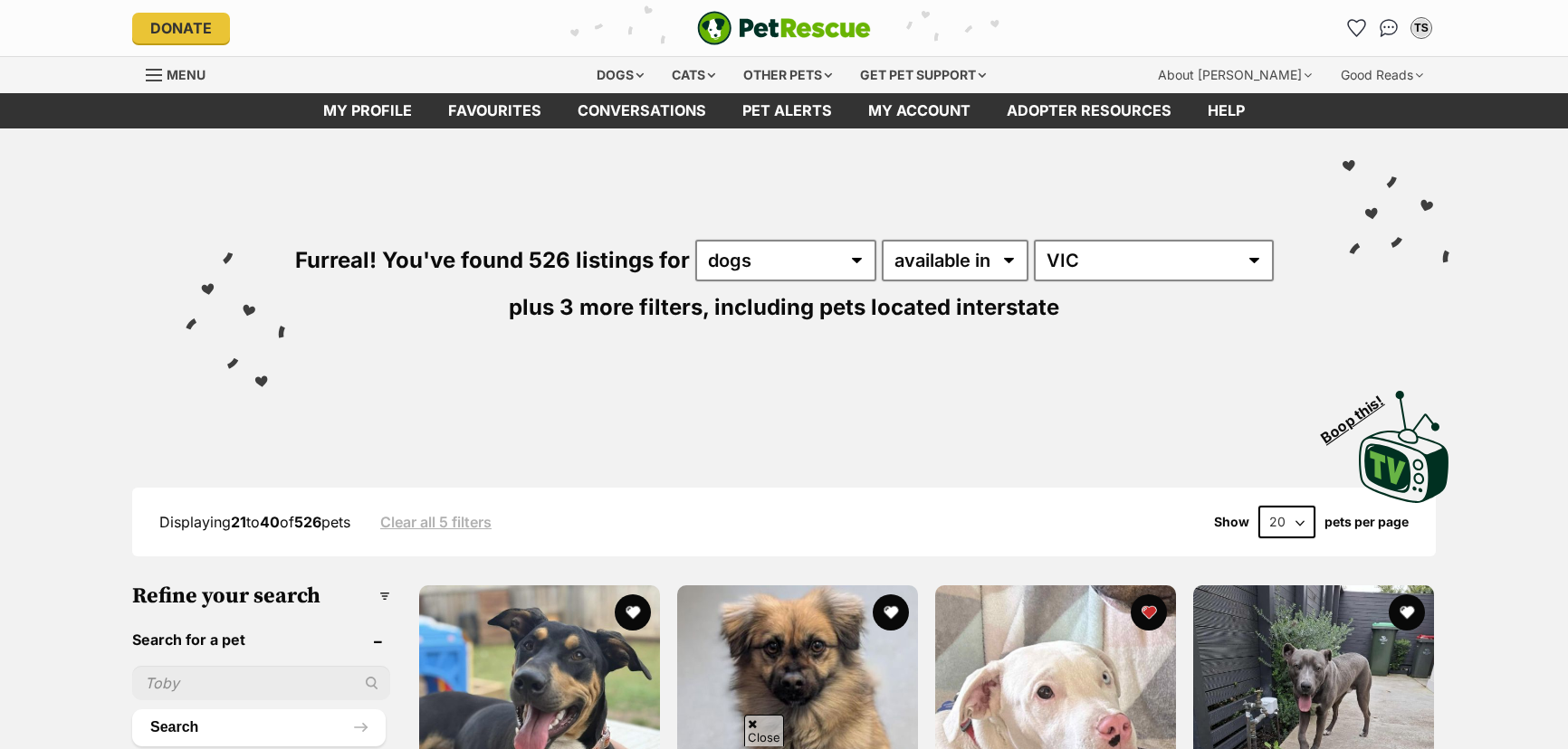
scroll to position [2469, 0]
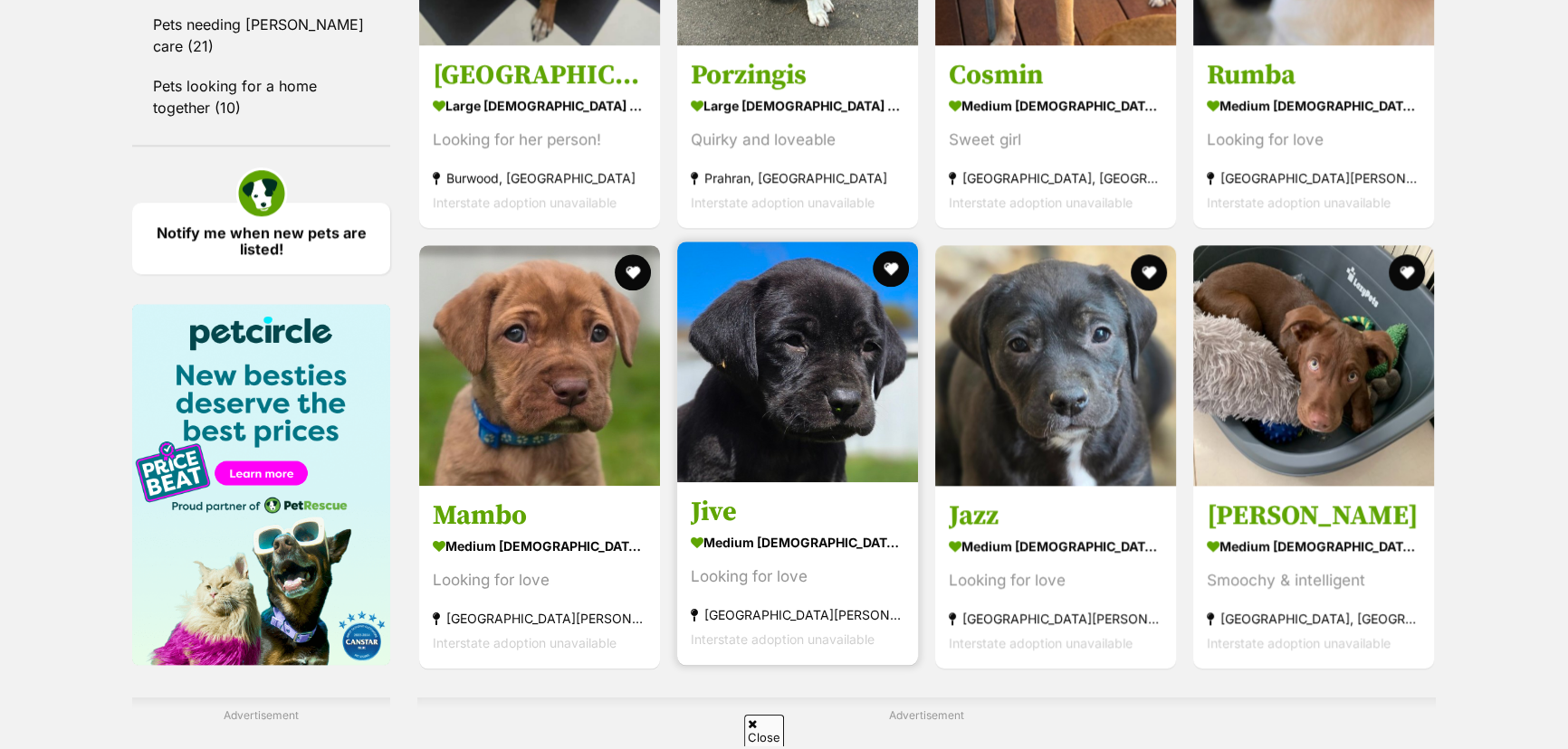
click at [804, 378] on img at bounding box center [797, 361] width 241 height 241
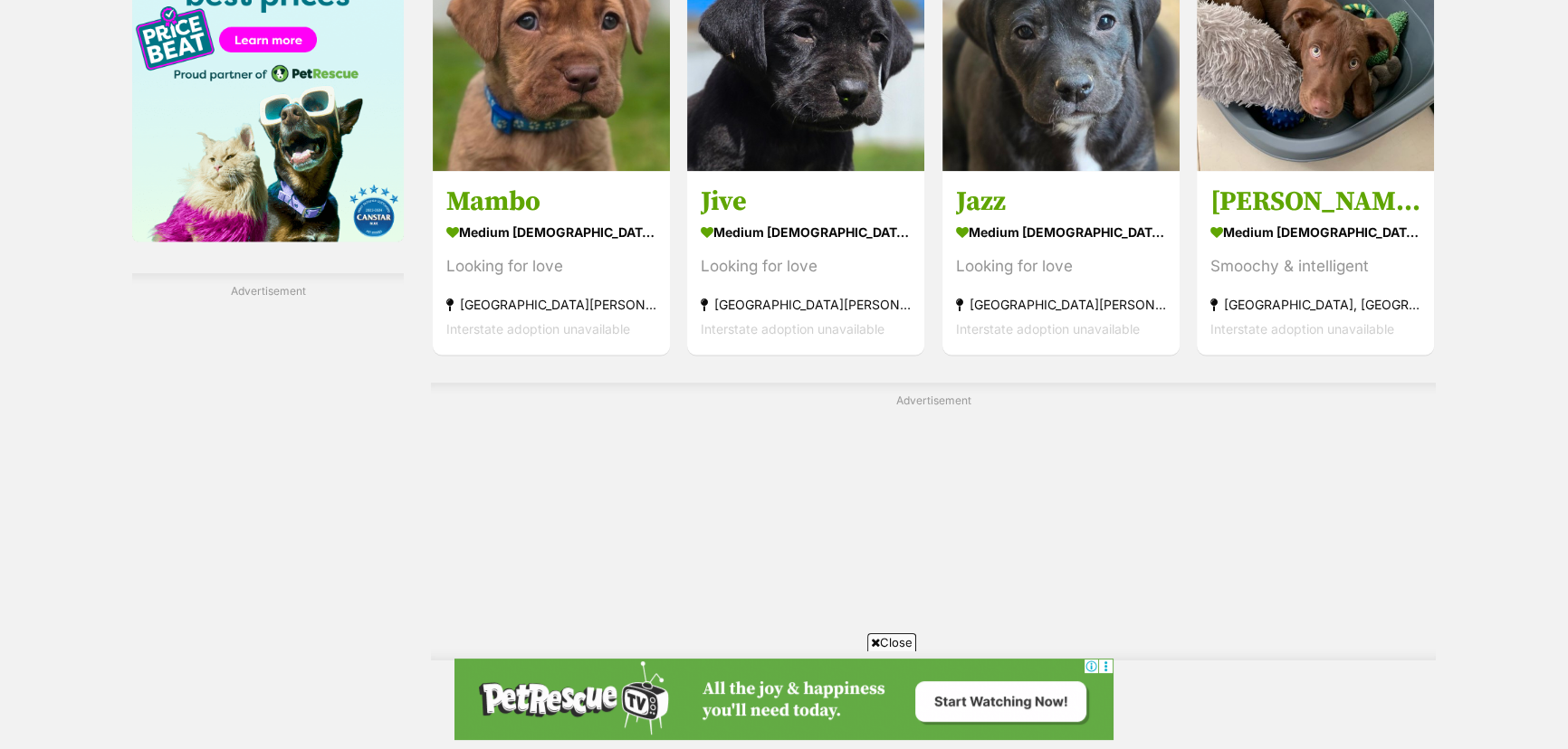
scroll to position [2962, 0]
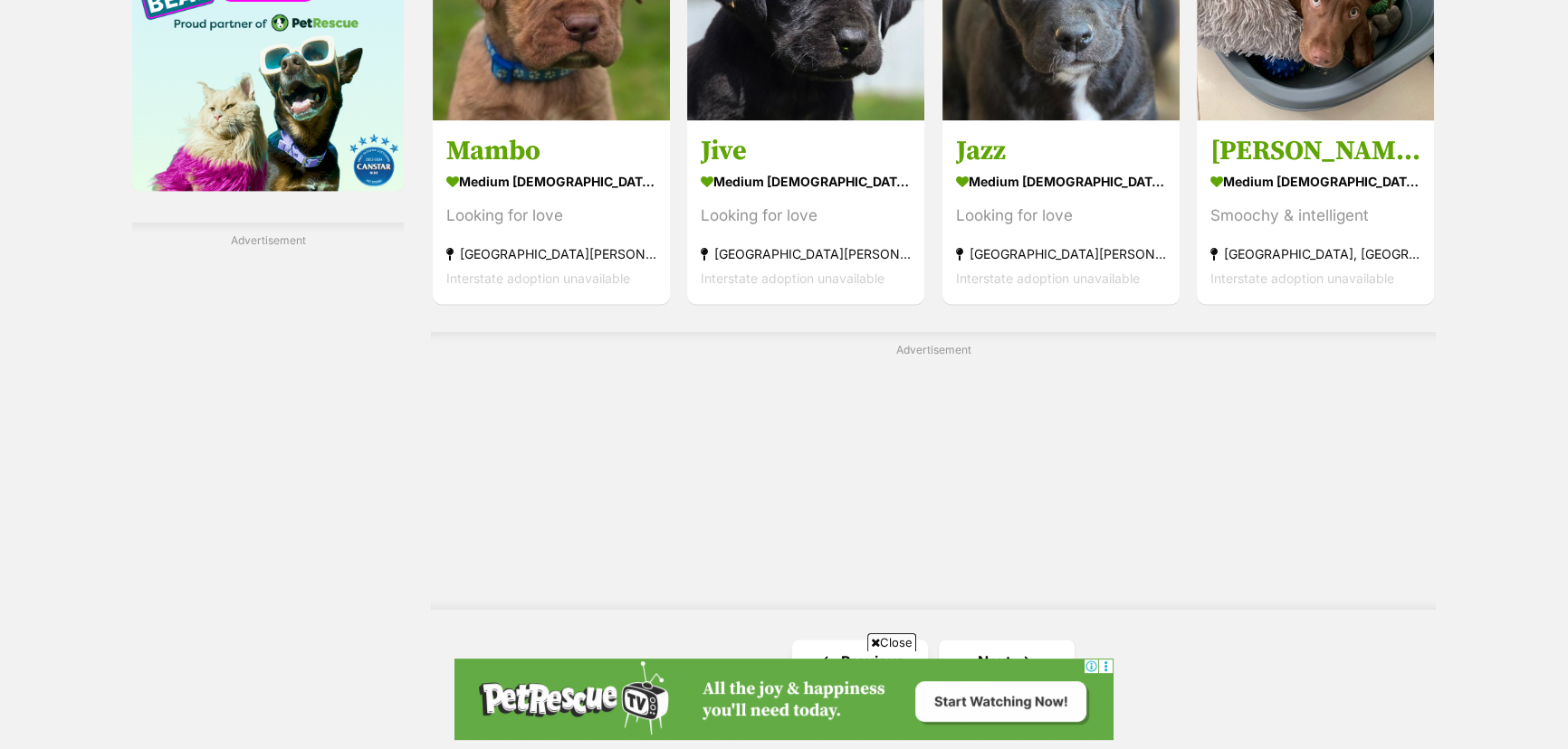
click at [901, 640] on span "Close" at bounding box center [892, 642] width 49 height 18
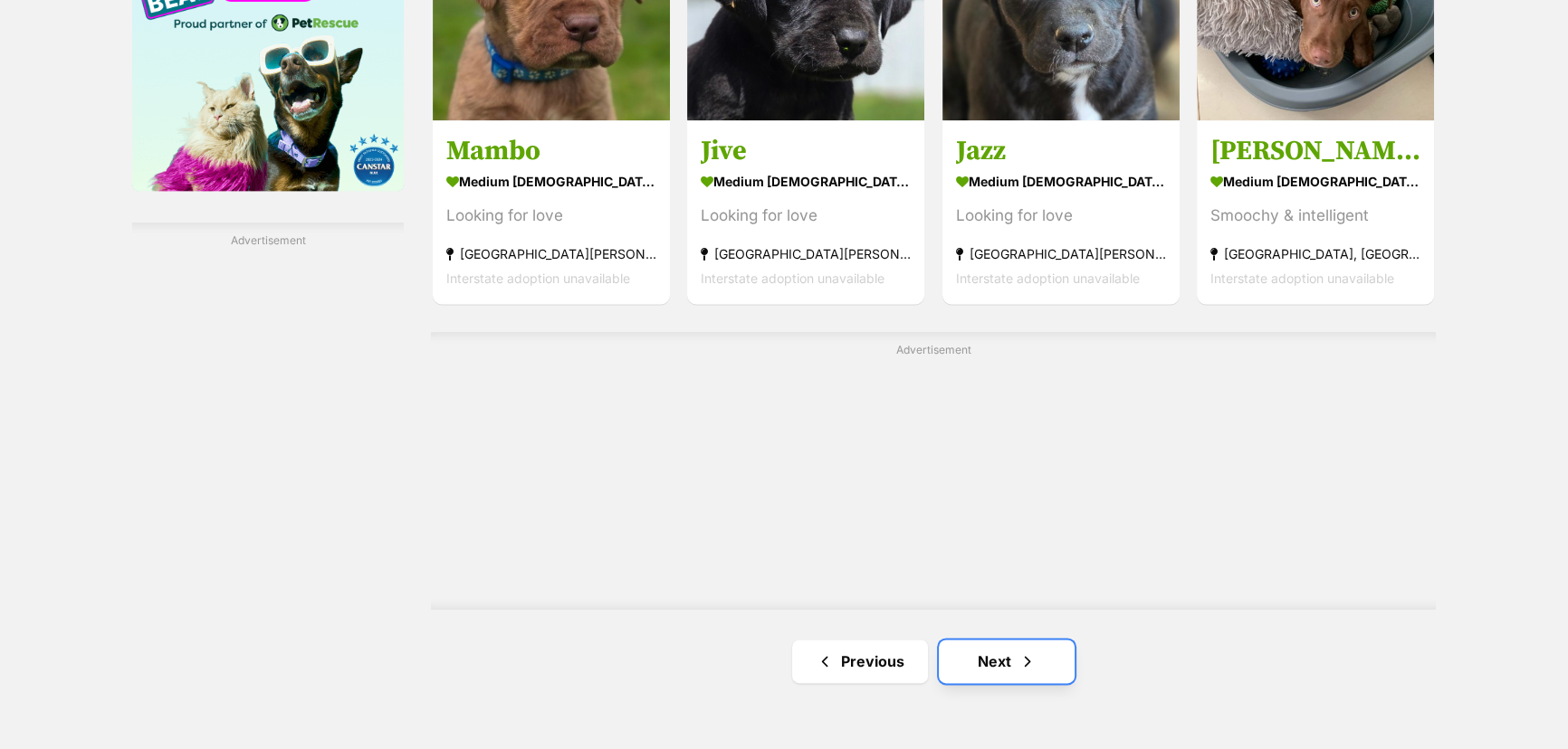
click at [1024, 664] on span "Next page" at bounding box center [1027, 662] width 18 height 22
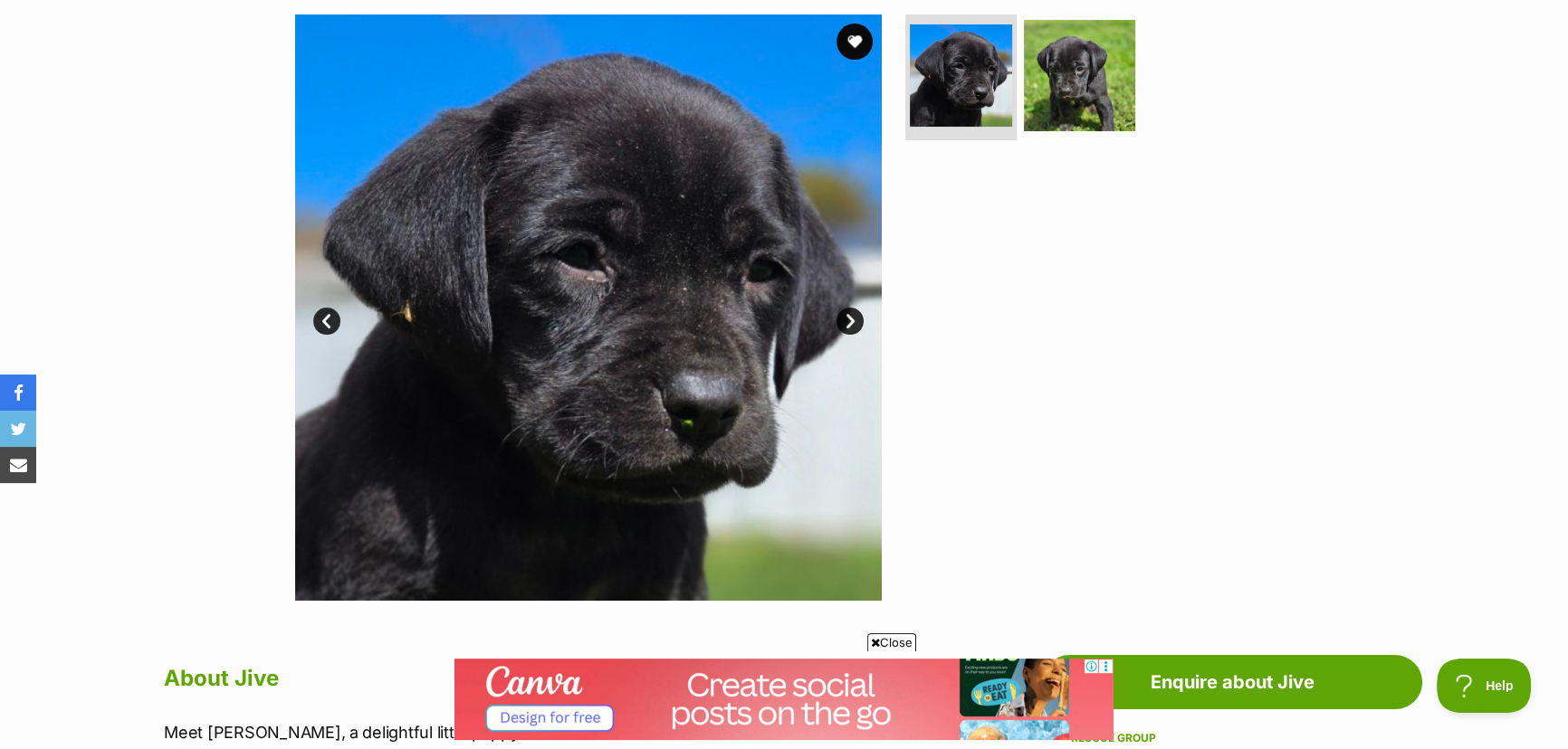
scroll to position [329, 0]
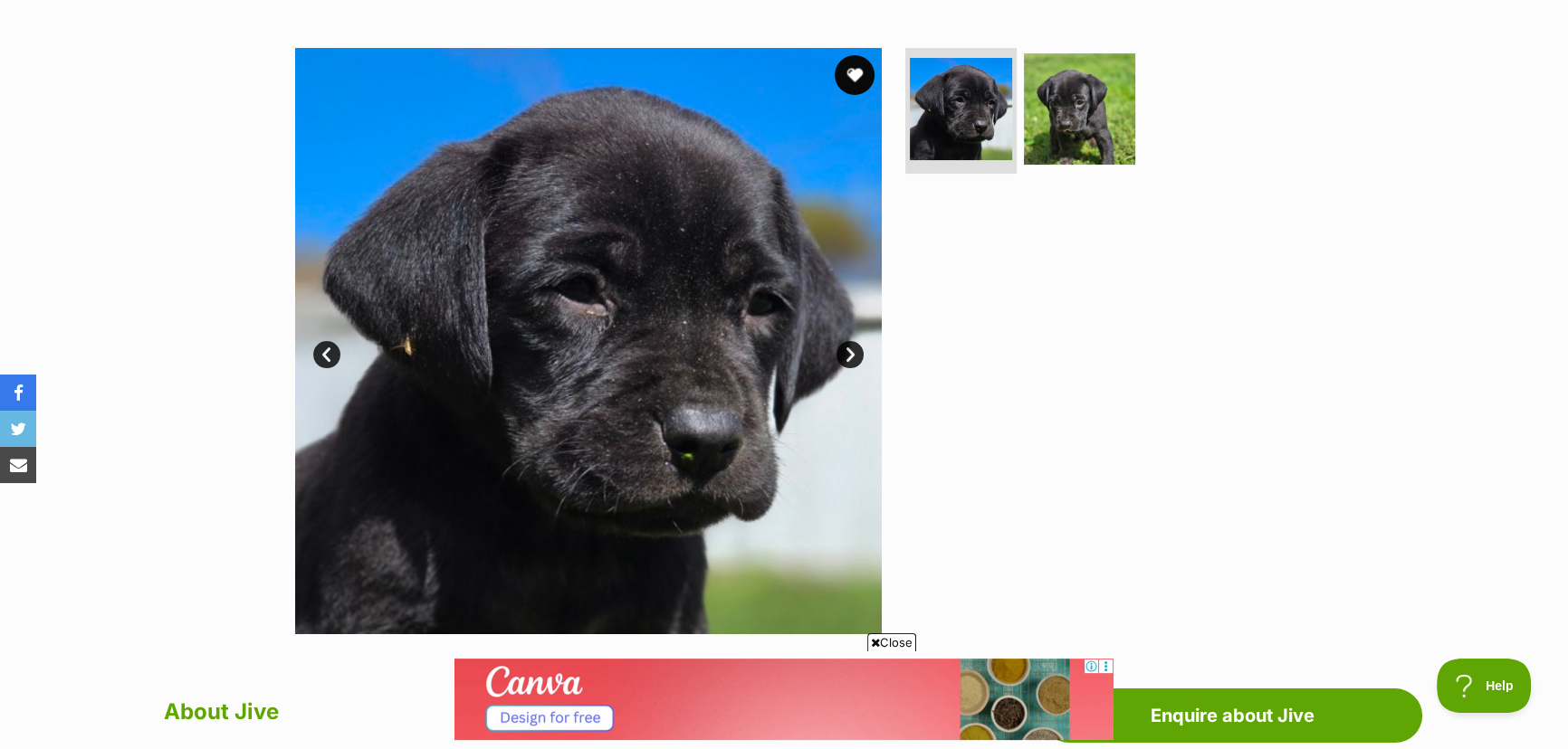
click at [850, 67] on button "favourite" at bounding box center [854, 75] width 40 height 40
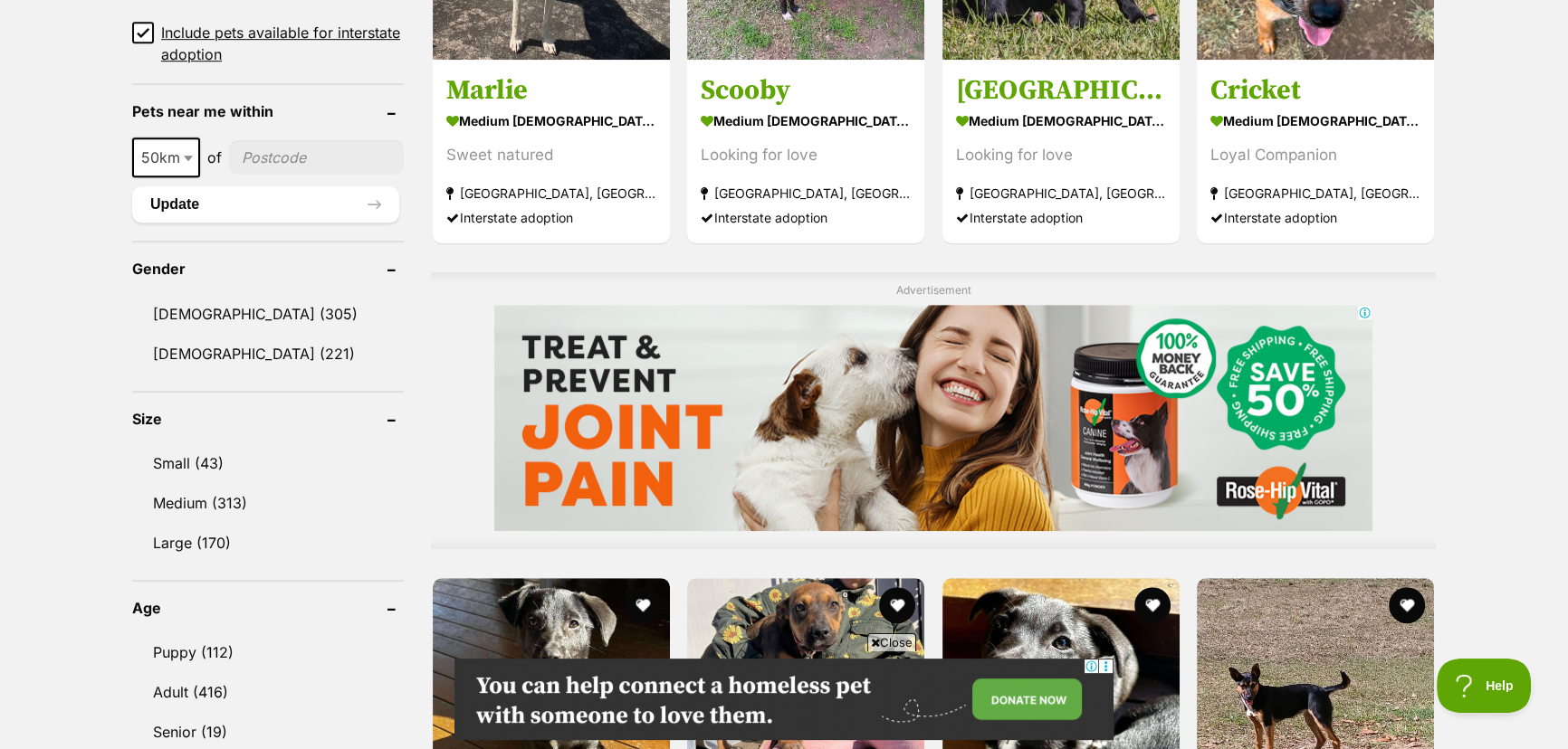
click at [896, 641] on span "Close" at bounding box center [892, 642] width 49 height 18
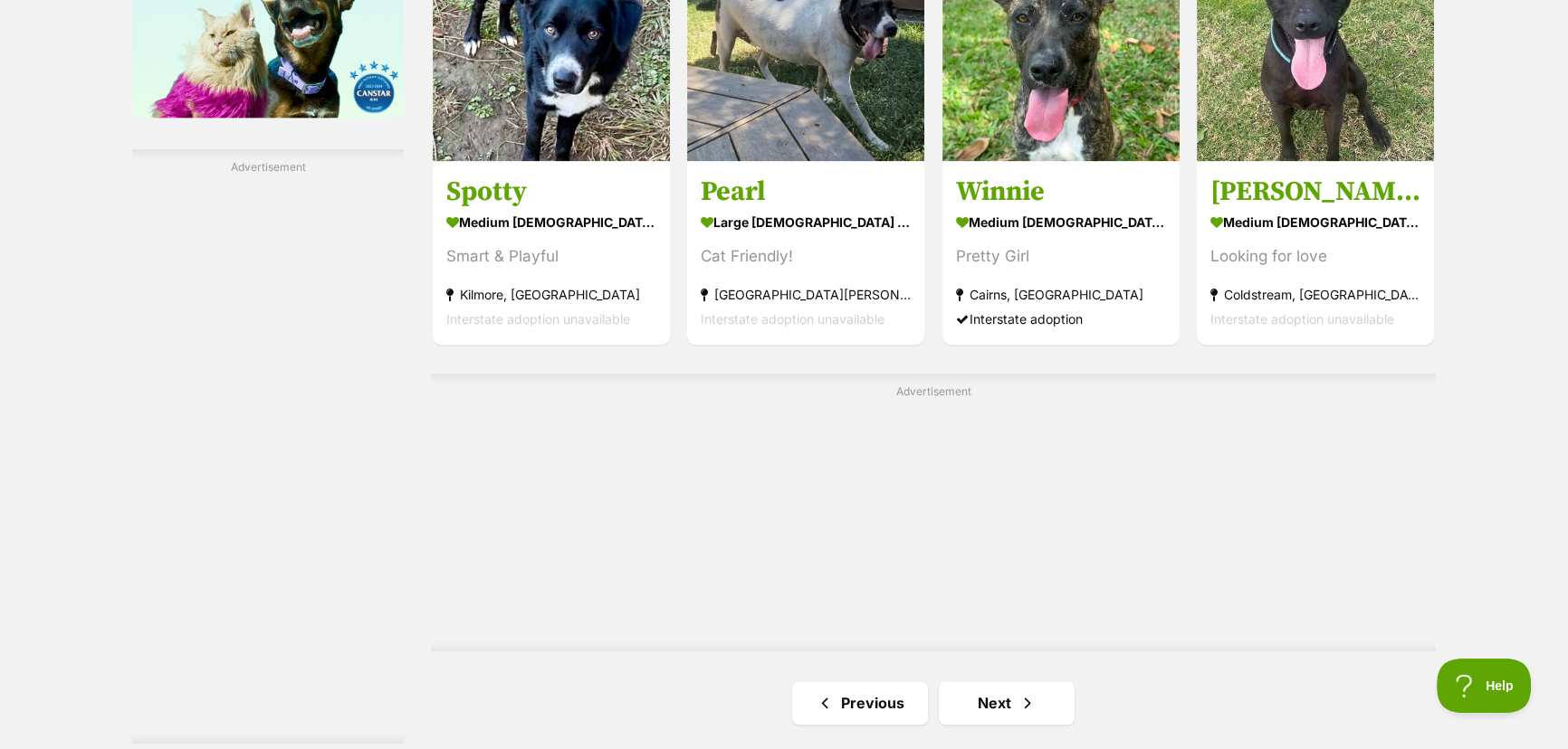
scroll to position [3291, 0]
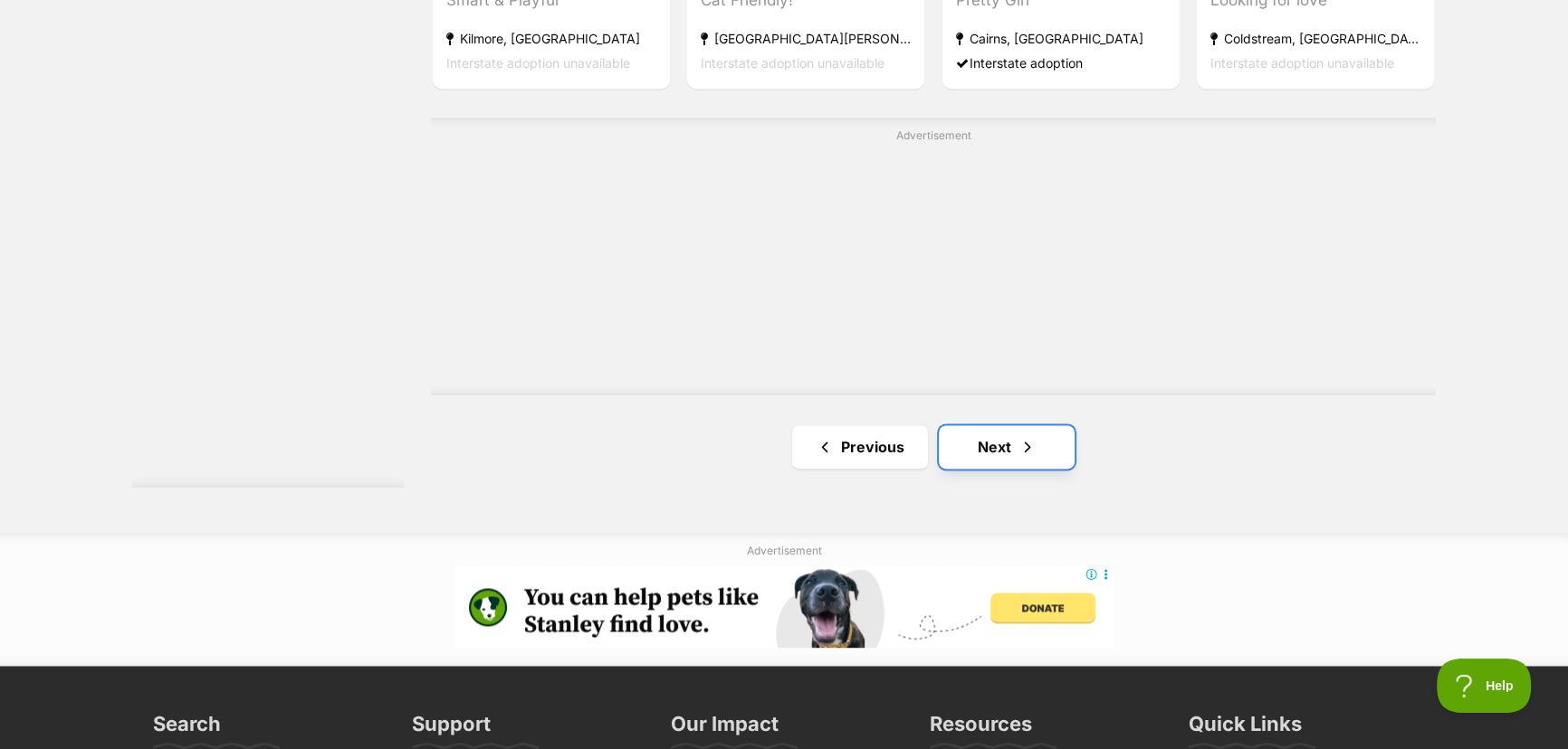
click at [986, 449] on link "Next" at bounding box center [1006, 447] width 135 height 43
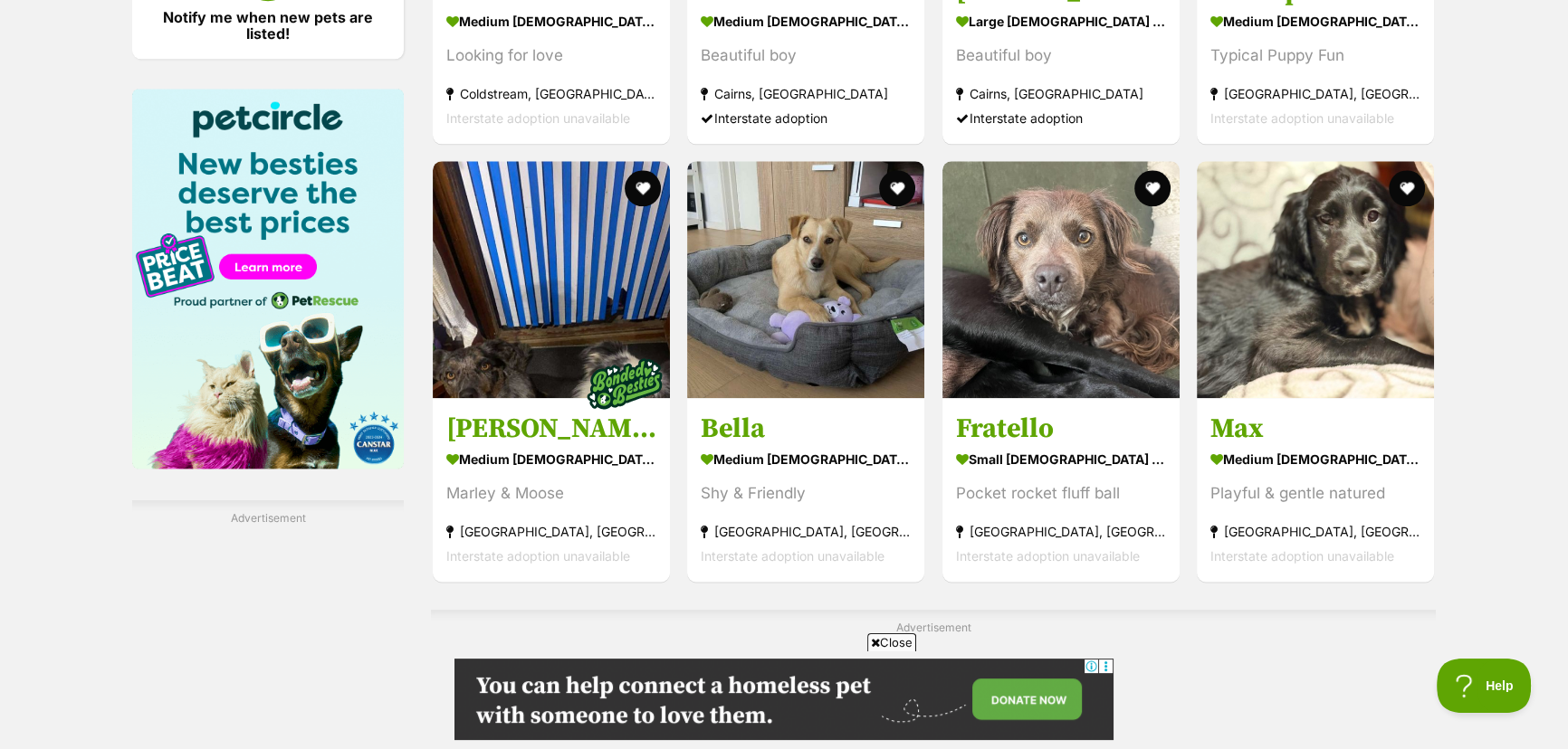
scroll to position [2715, 0]
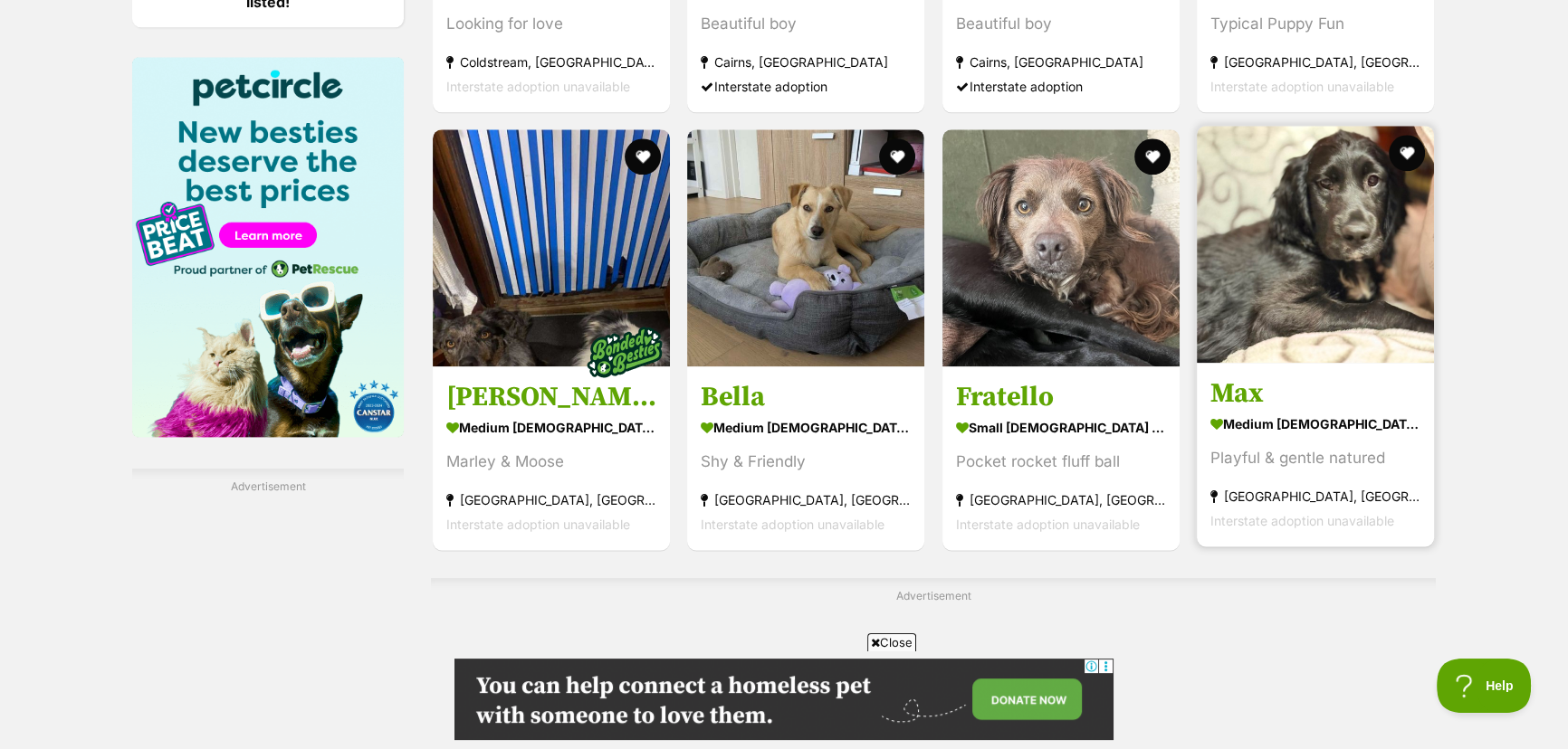
click at [1315, 298] on img at bounding box center [1316, 244] width 238 height 238
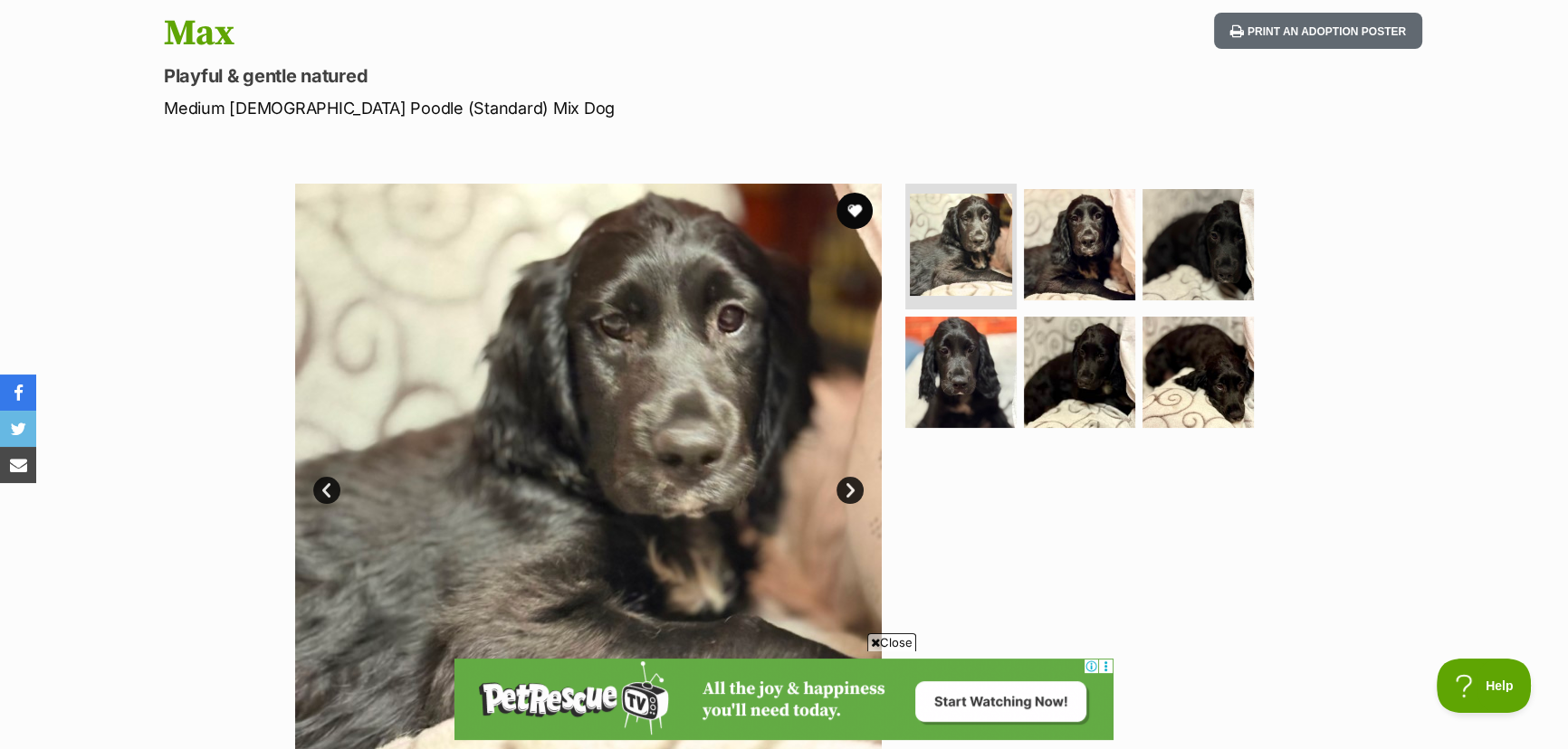
scroll to position [246, 0]
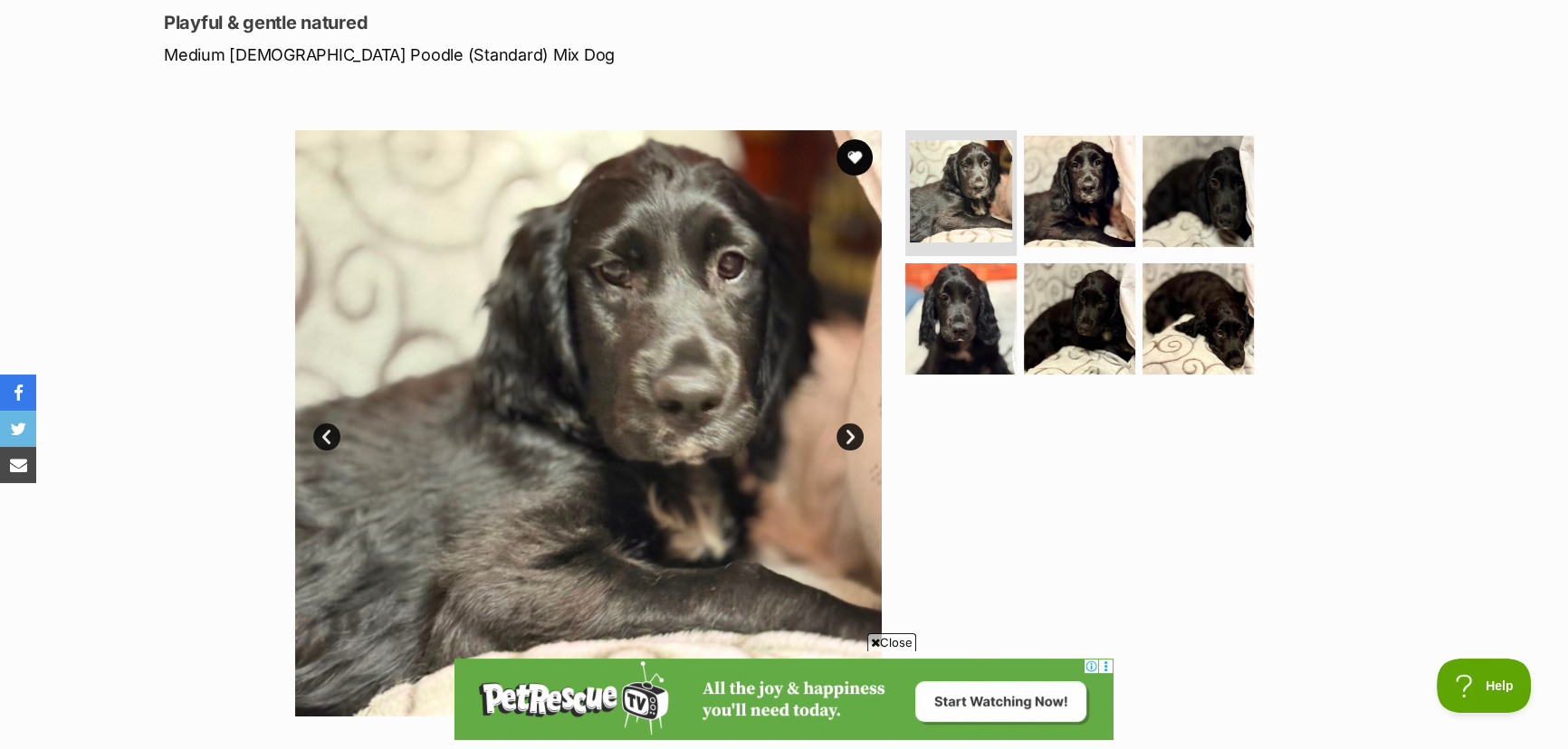
click at [853, 435] on link "Next" at bounding box center [850, 438] width 27 height 27
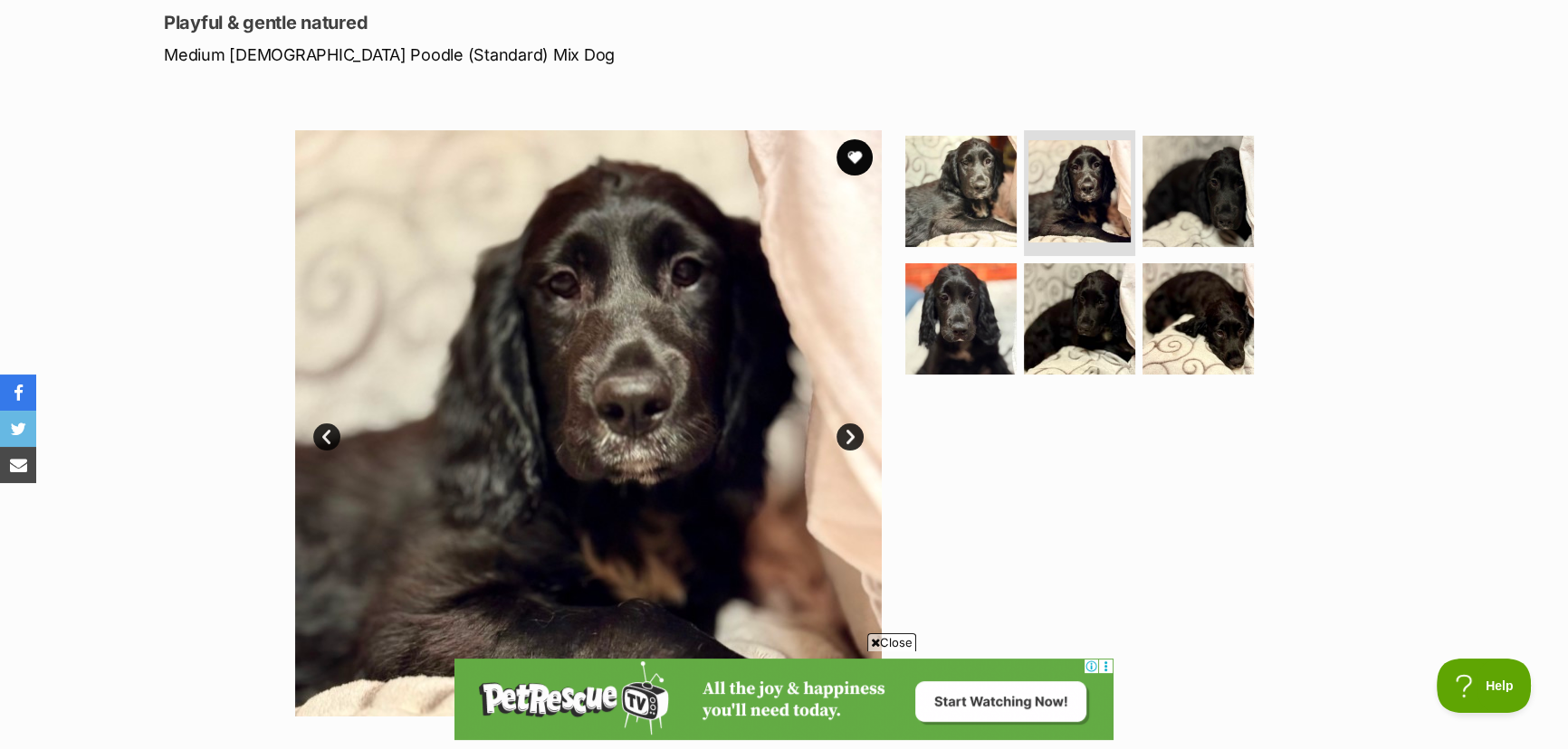
click at [854, 436] on link "Next" at bounding box center [850, 438] width 27 height 27
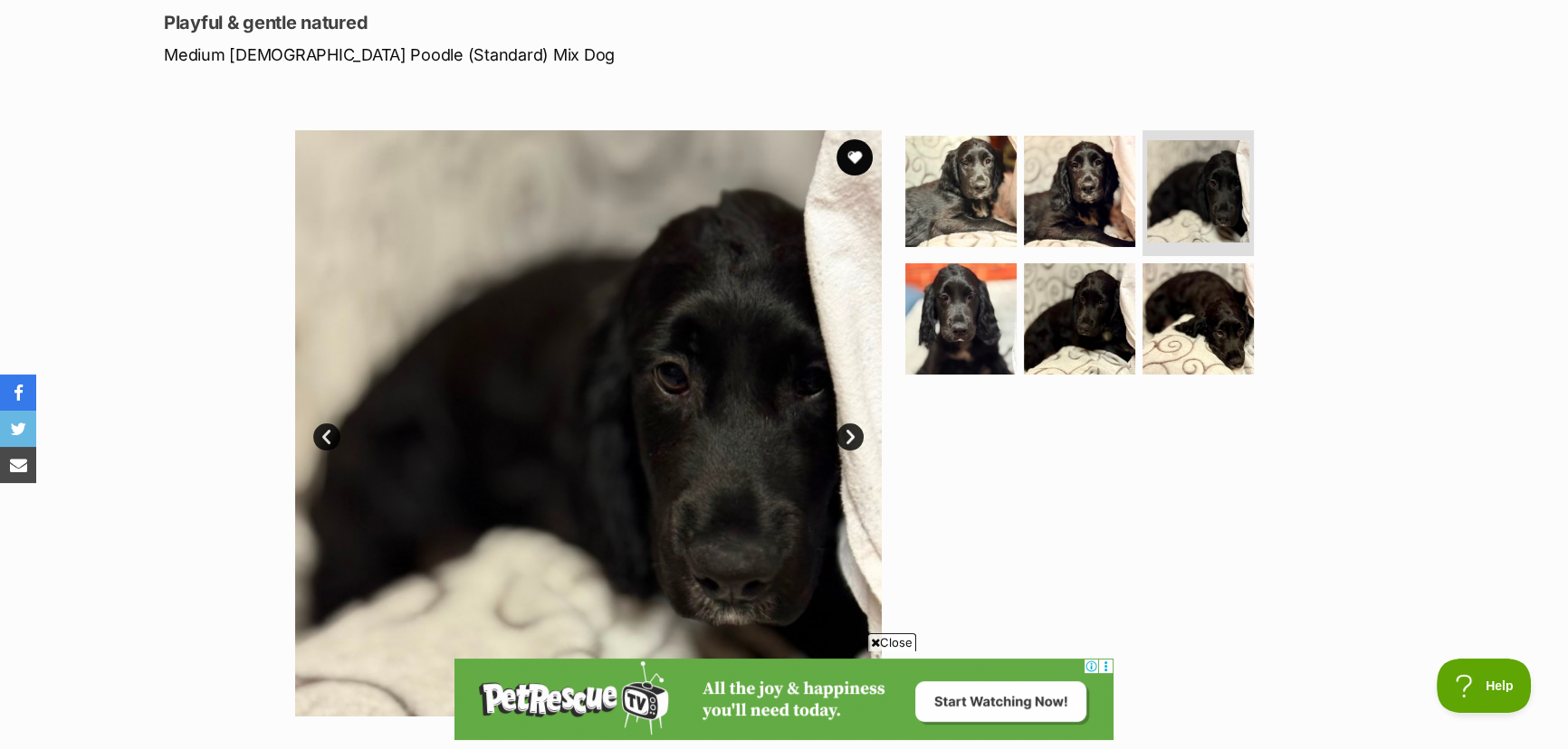
click at [856, 436] on link "Next" at bounding box center [850, 438] width 27 height 27
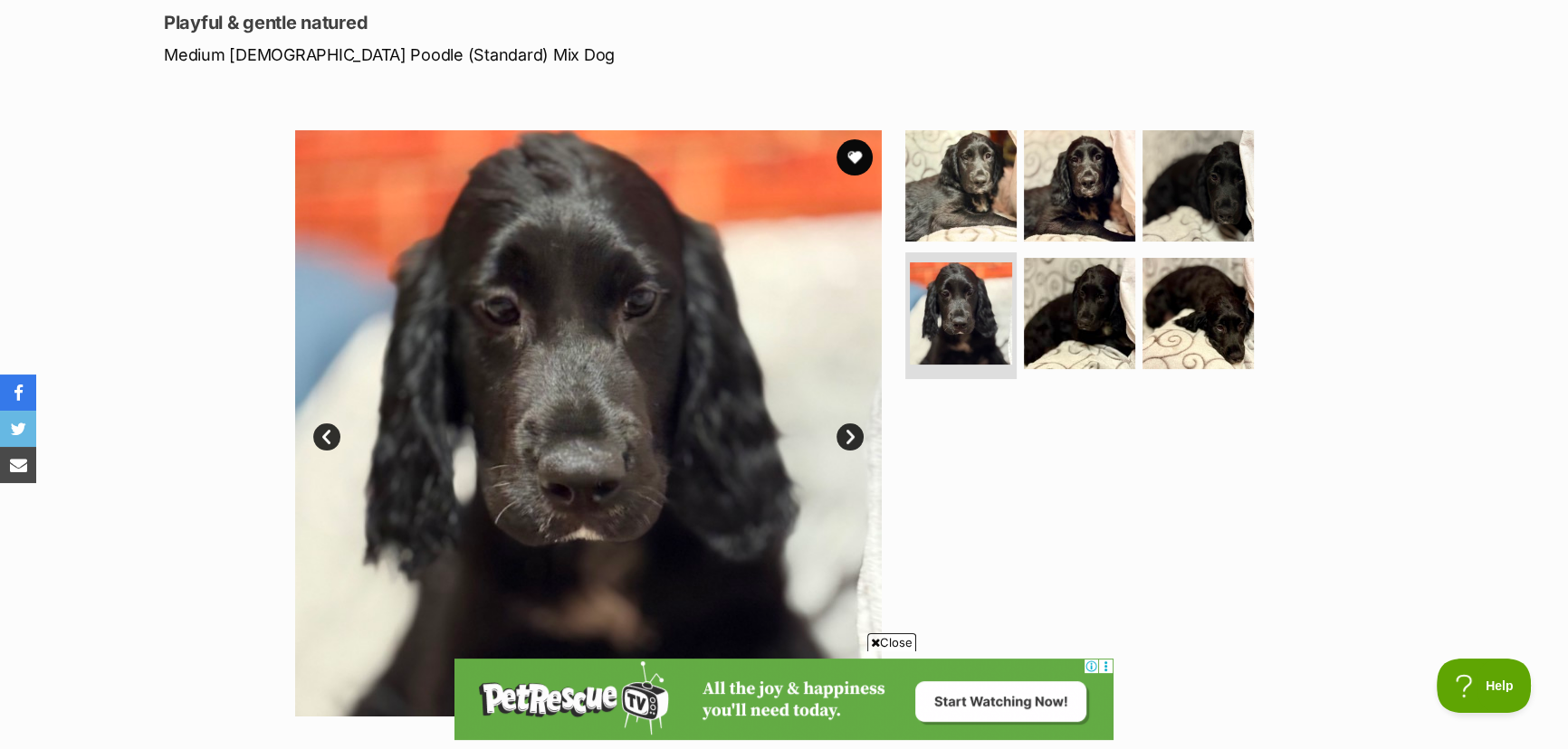
click at [856, 436] on link "Next" at bounding box center [850, 438] width 27 height 27
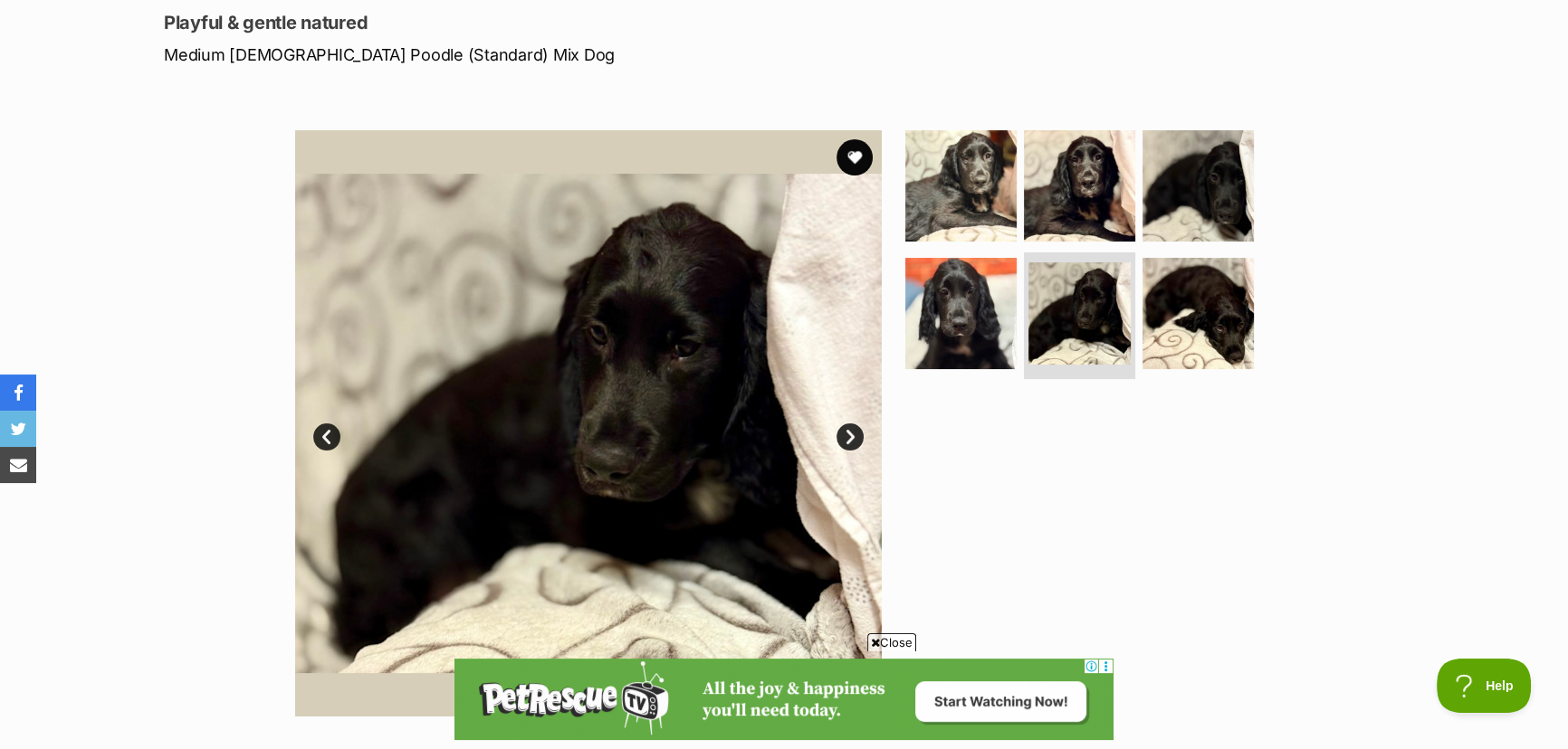
click at [859, 438] on link "Next" at bounding box center [850, 438] width 27 height 27
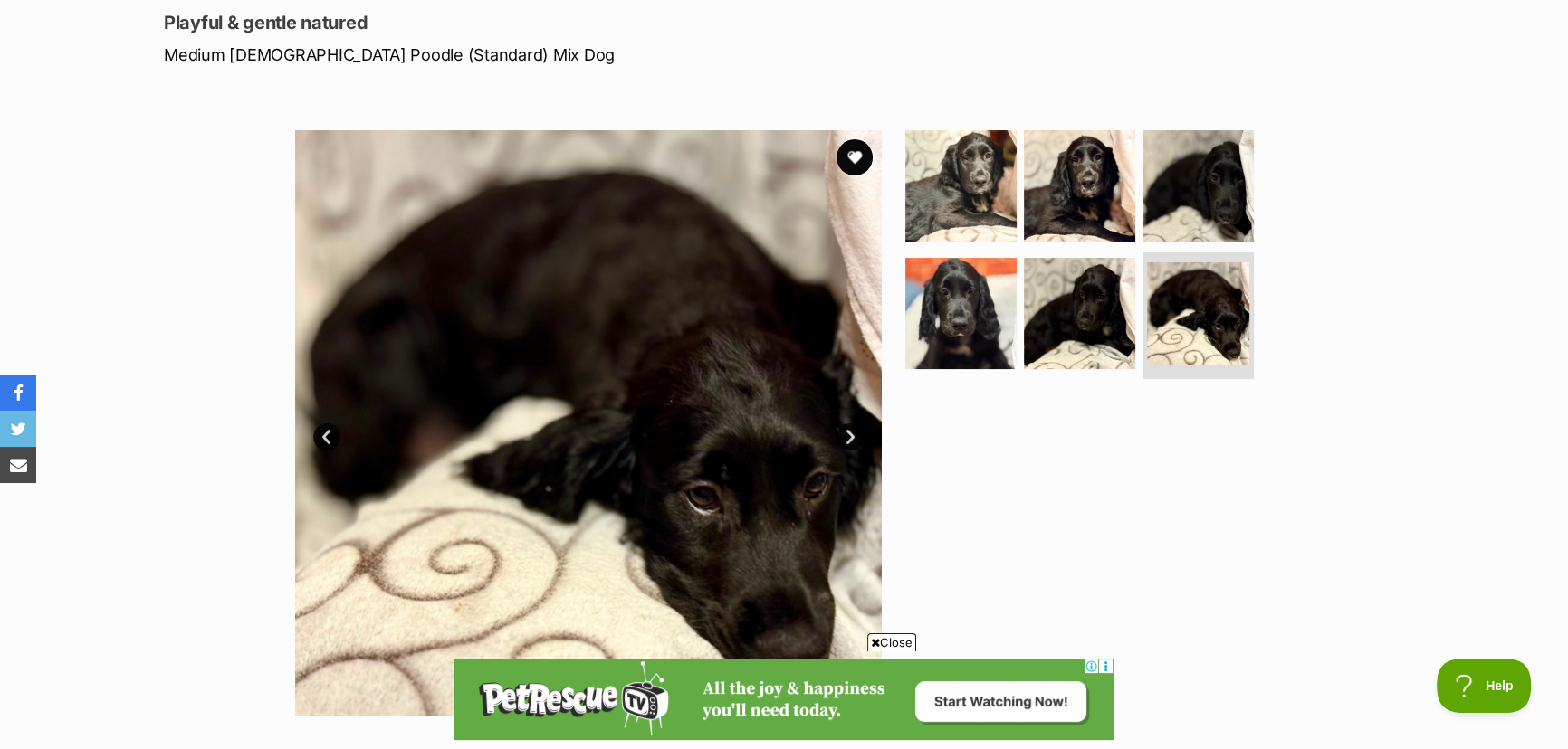
click at [859, 439] on link "Next" at bounding box center [850, 438] width 27 height 27
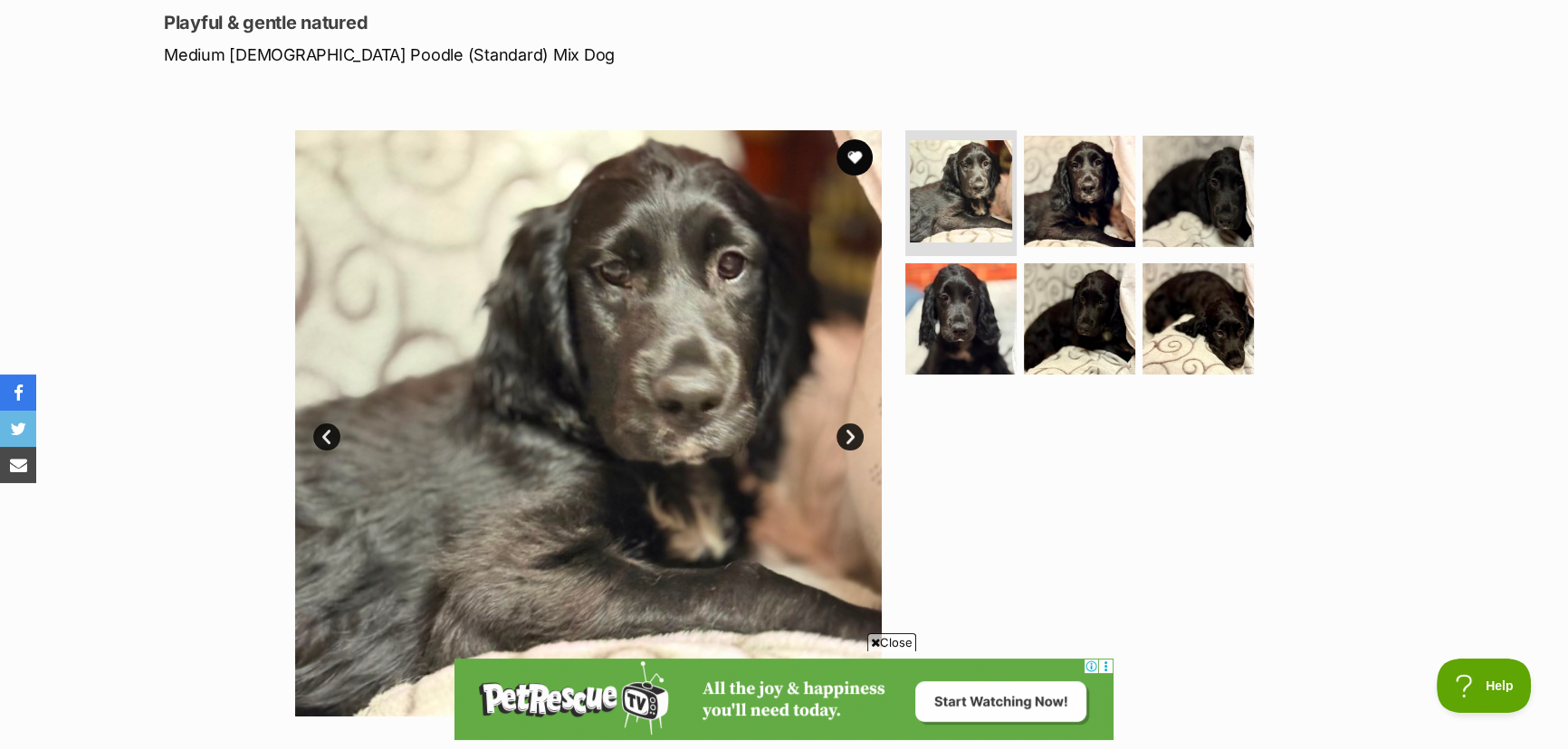
click at [900, 641] on span "Close" at bounding box center [892, 642] width 49 height 18
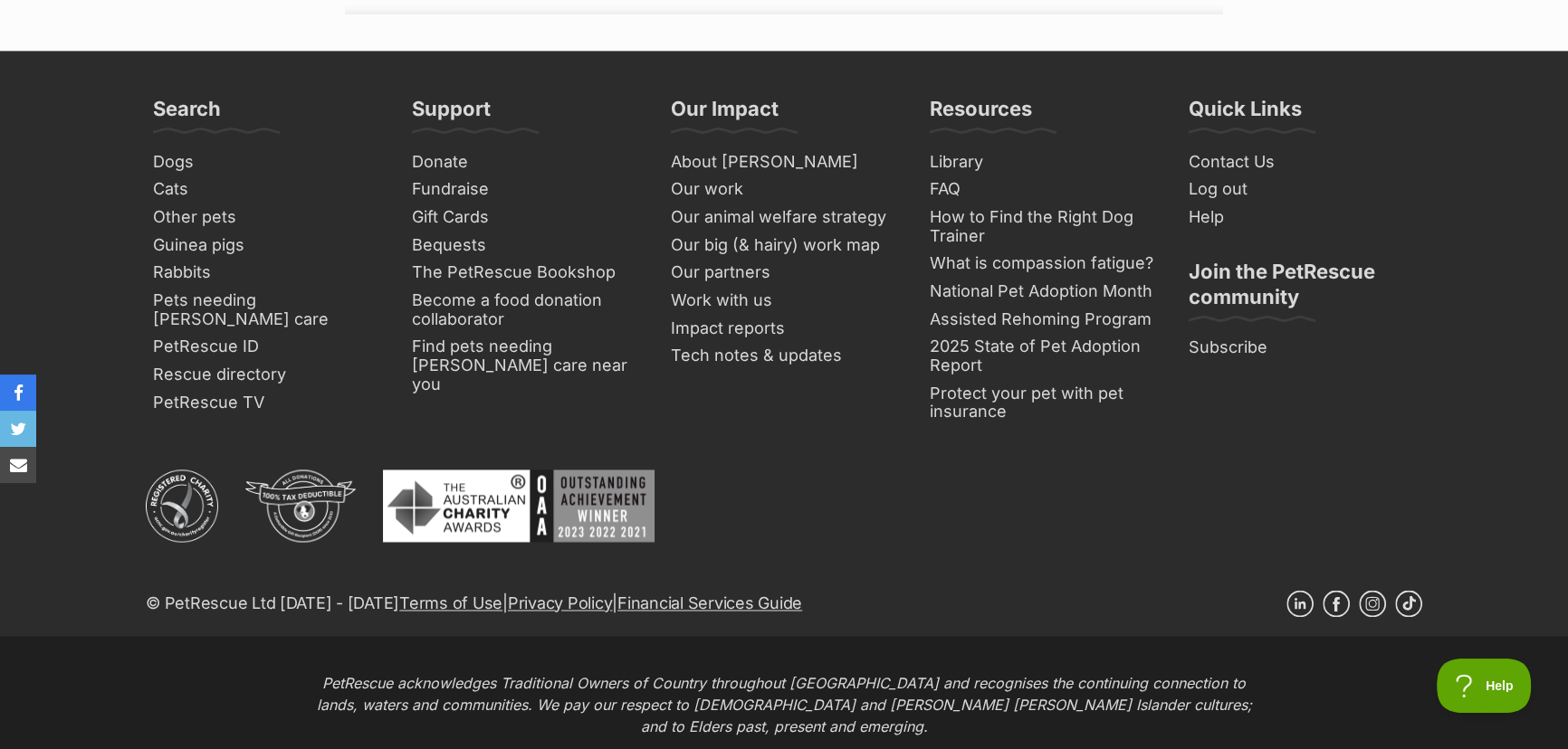
scroll to position [3538, 0]
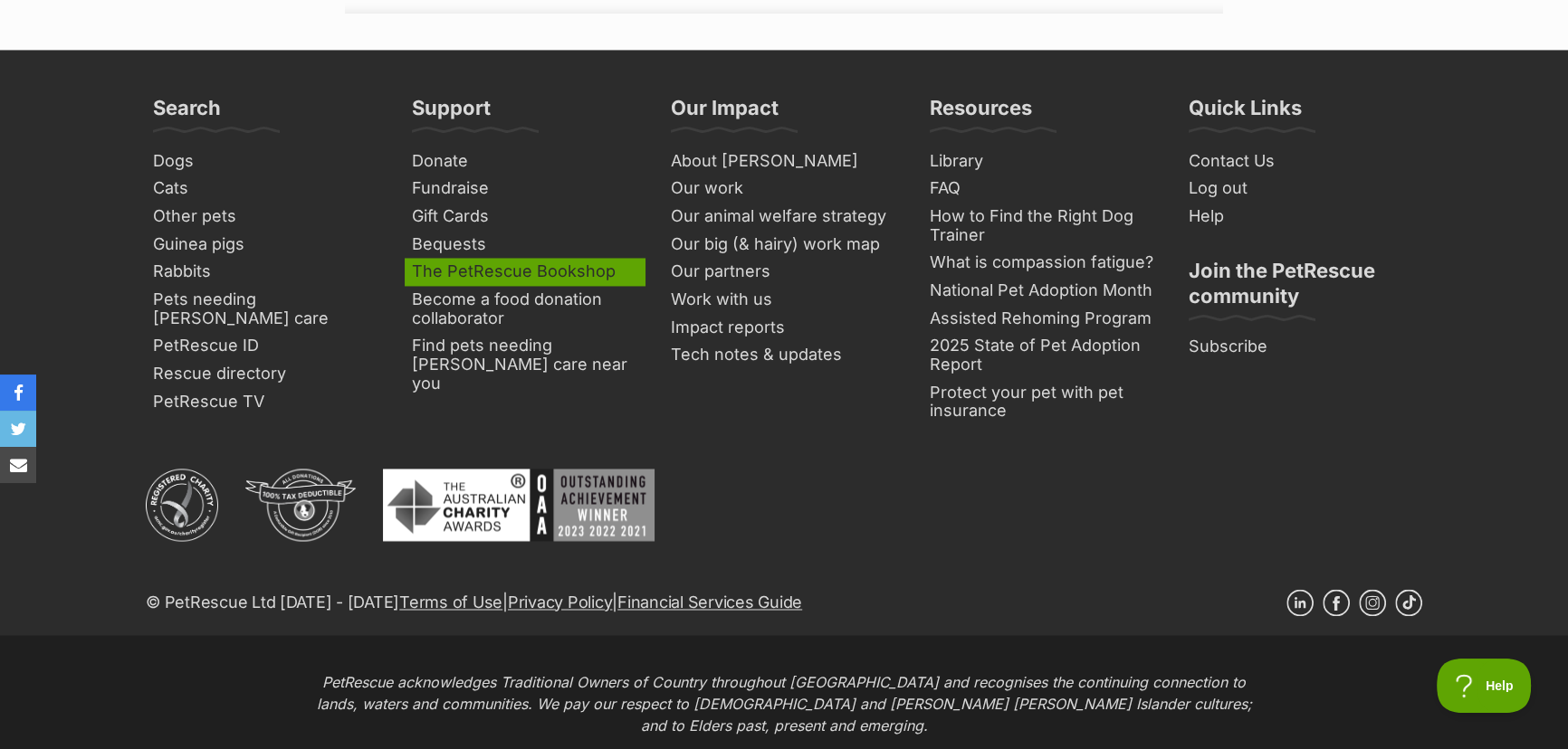
click at [552, 258] on link "The PetRescue Bookshop" at bounding box center [524, 272] width 241 height 28
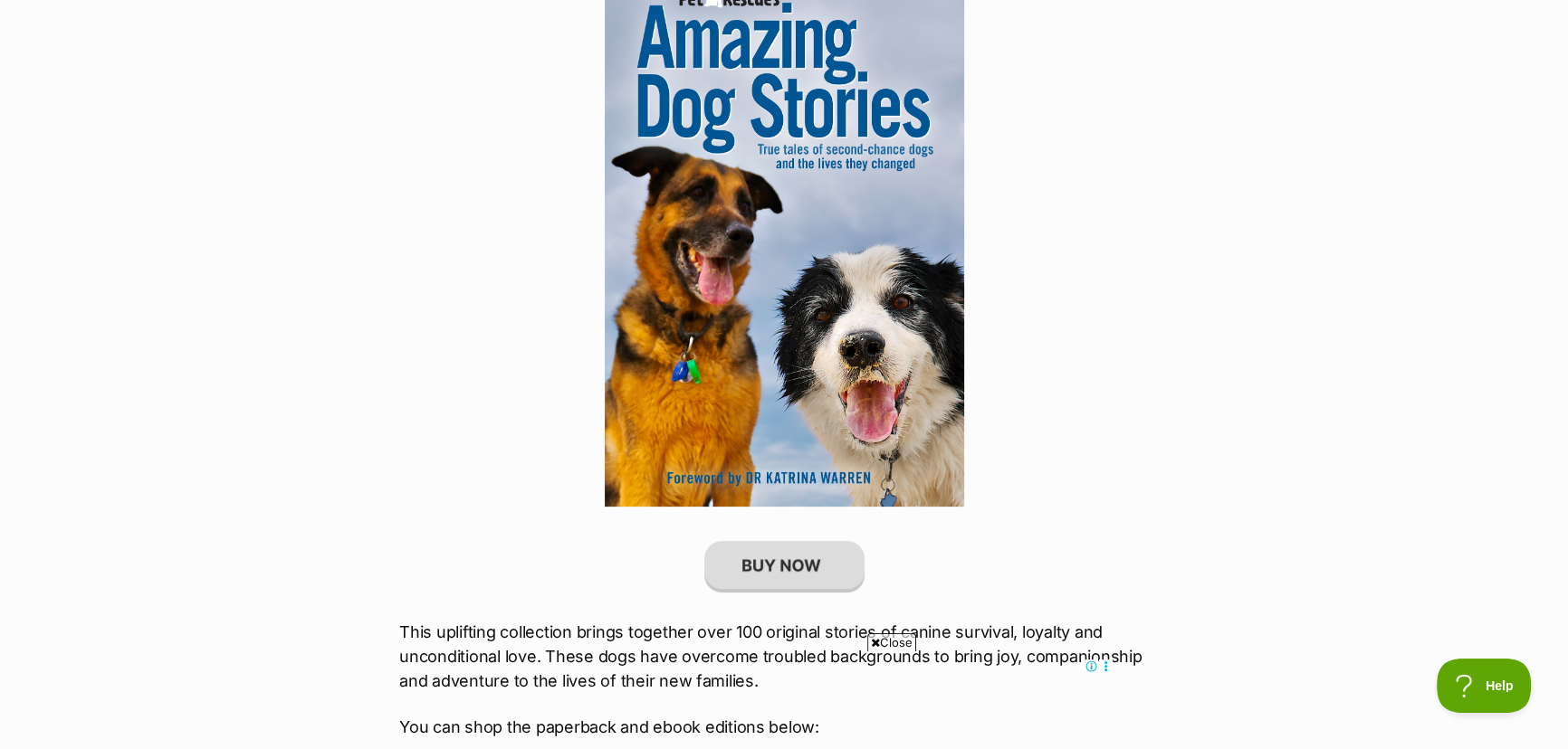
scroll to position [823, 0]
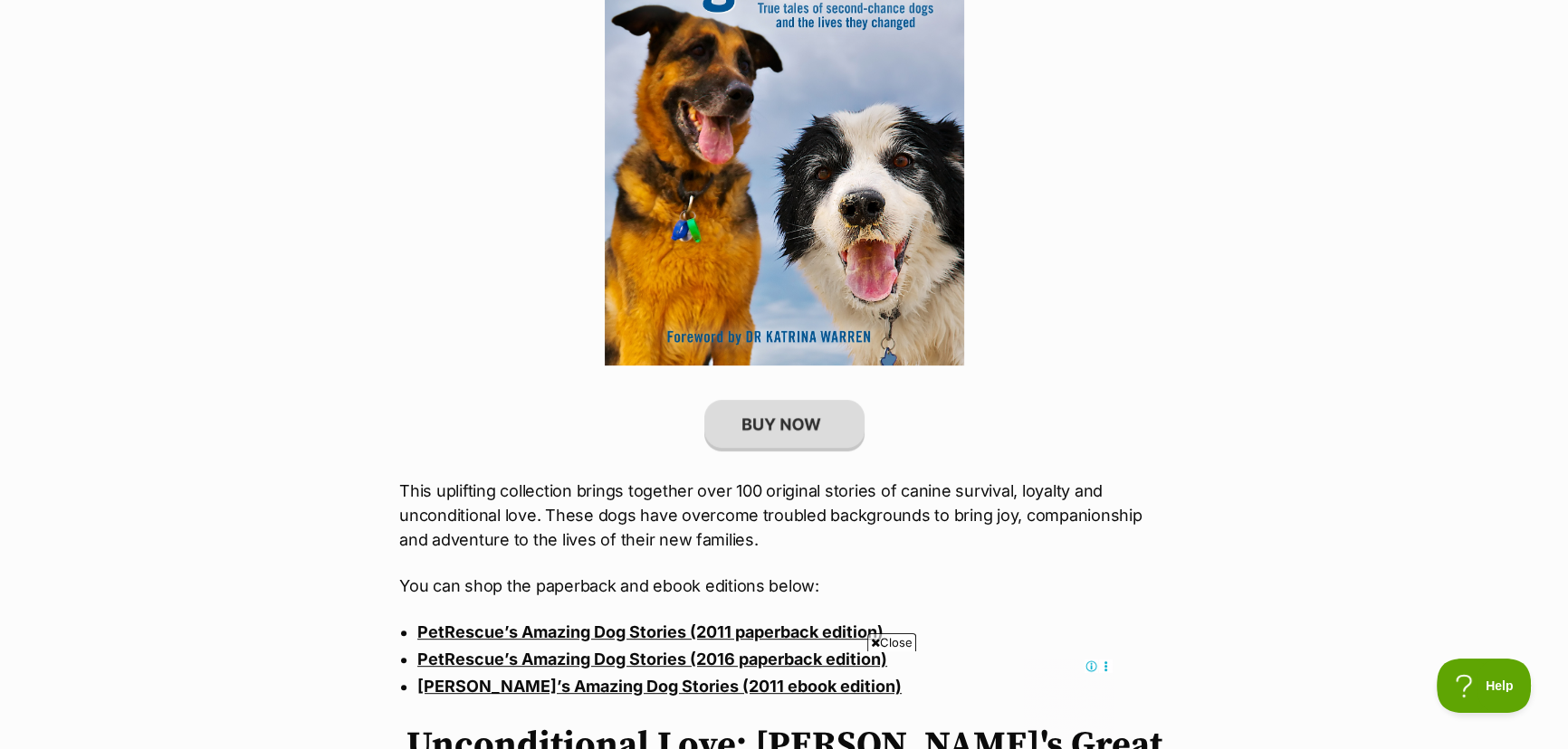
click at [895, 646] on span "Close" at bounding box center [892, 642] width 49 height 18
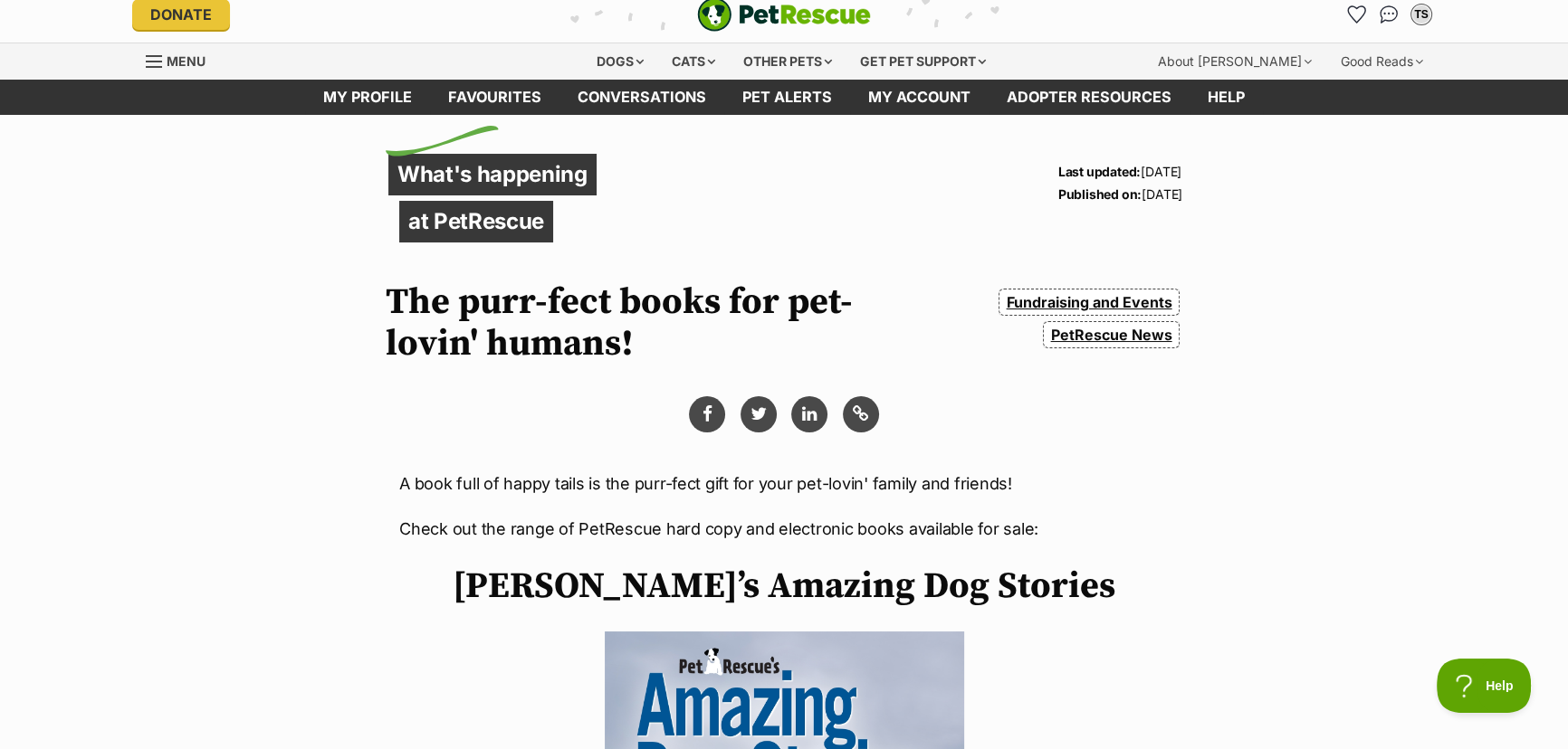
scroll to position [0, 0]
